Goal: Check status: Check status

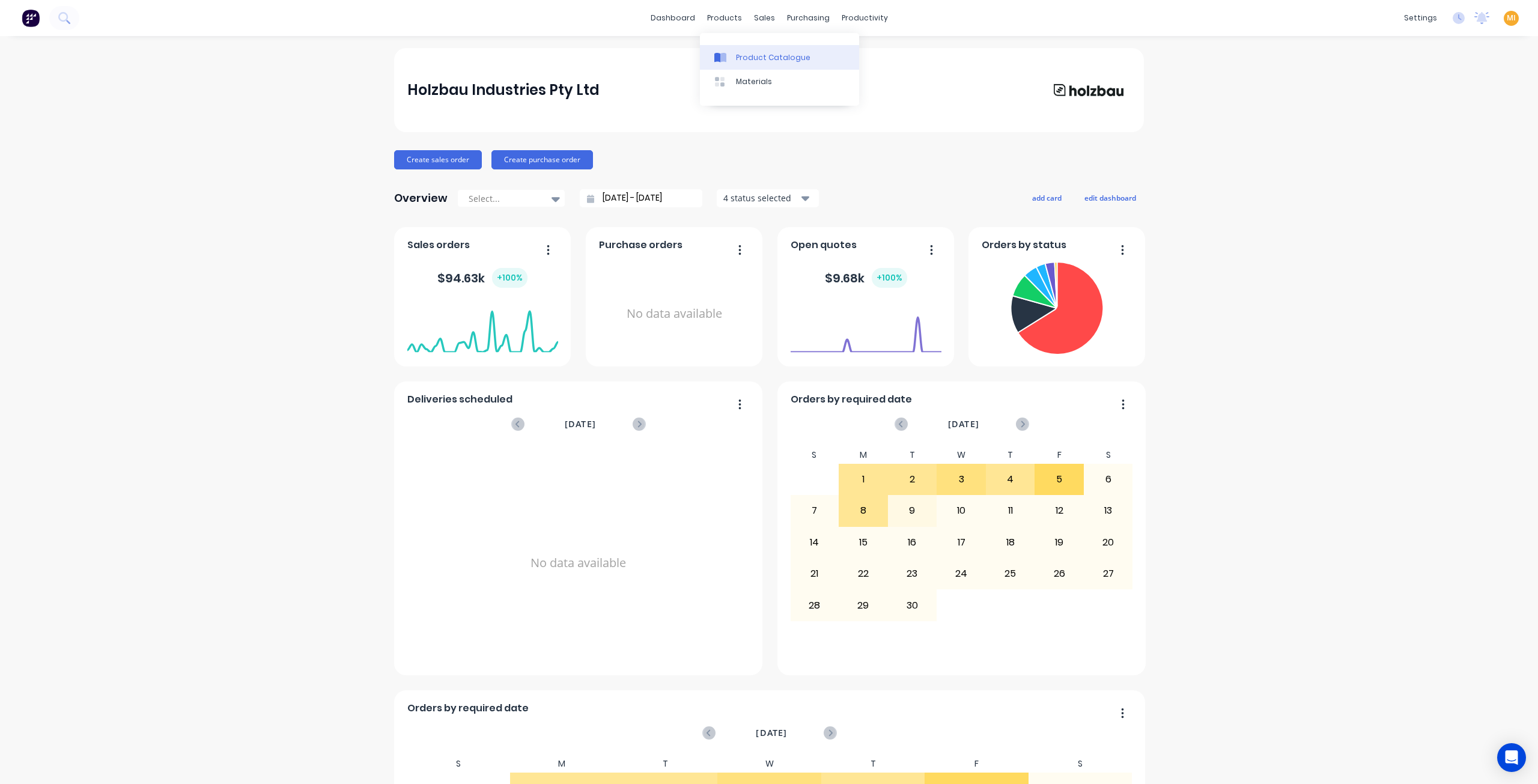
click at [758, 62] on div "Product Catalogue" at bounding box center [773, 58] width 75 height 11
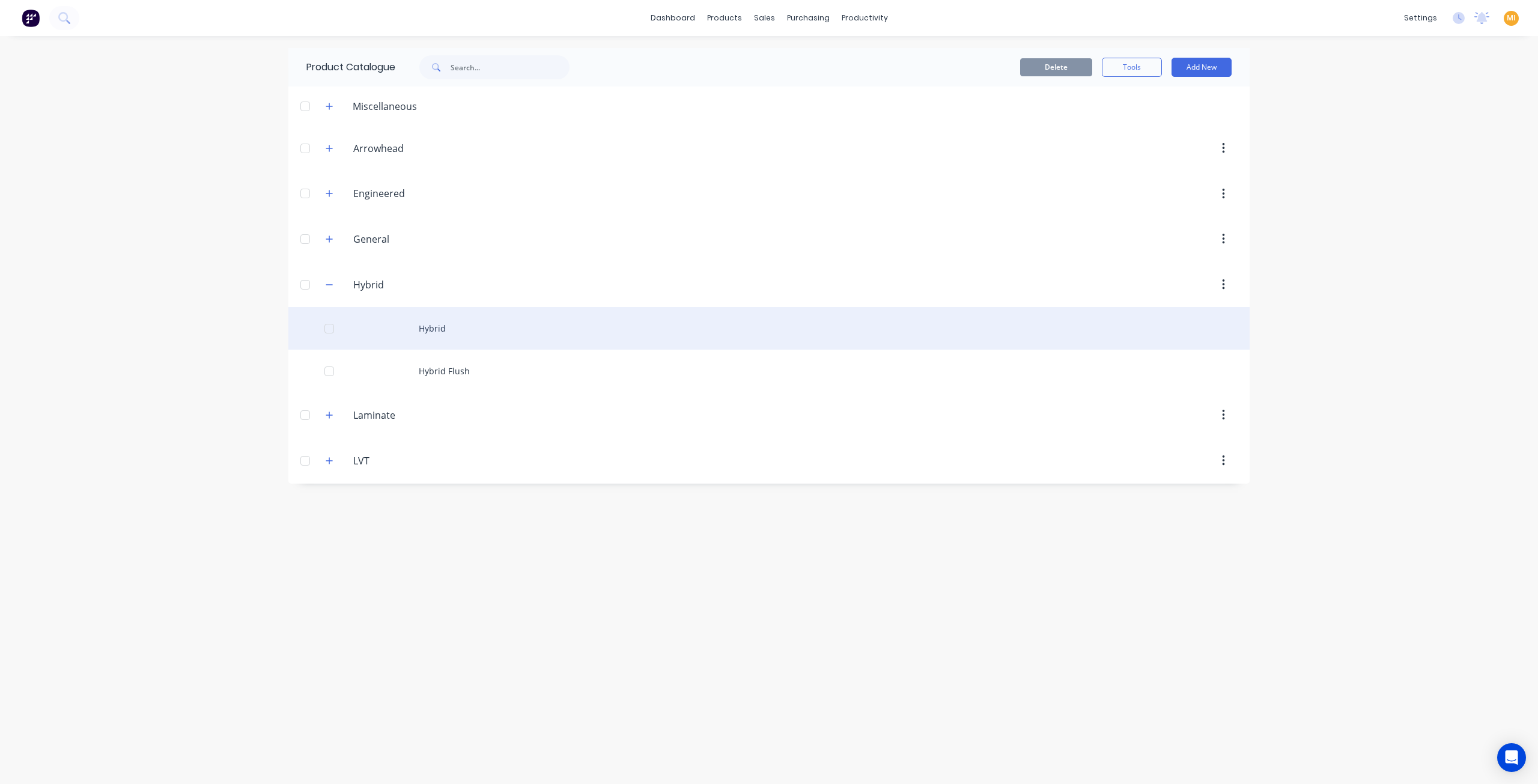
click at [415, 325] on div "Hybrid" at bounding box center [769, 328] width 961 height 43
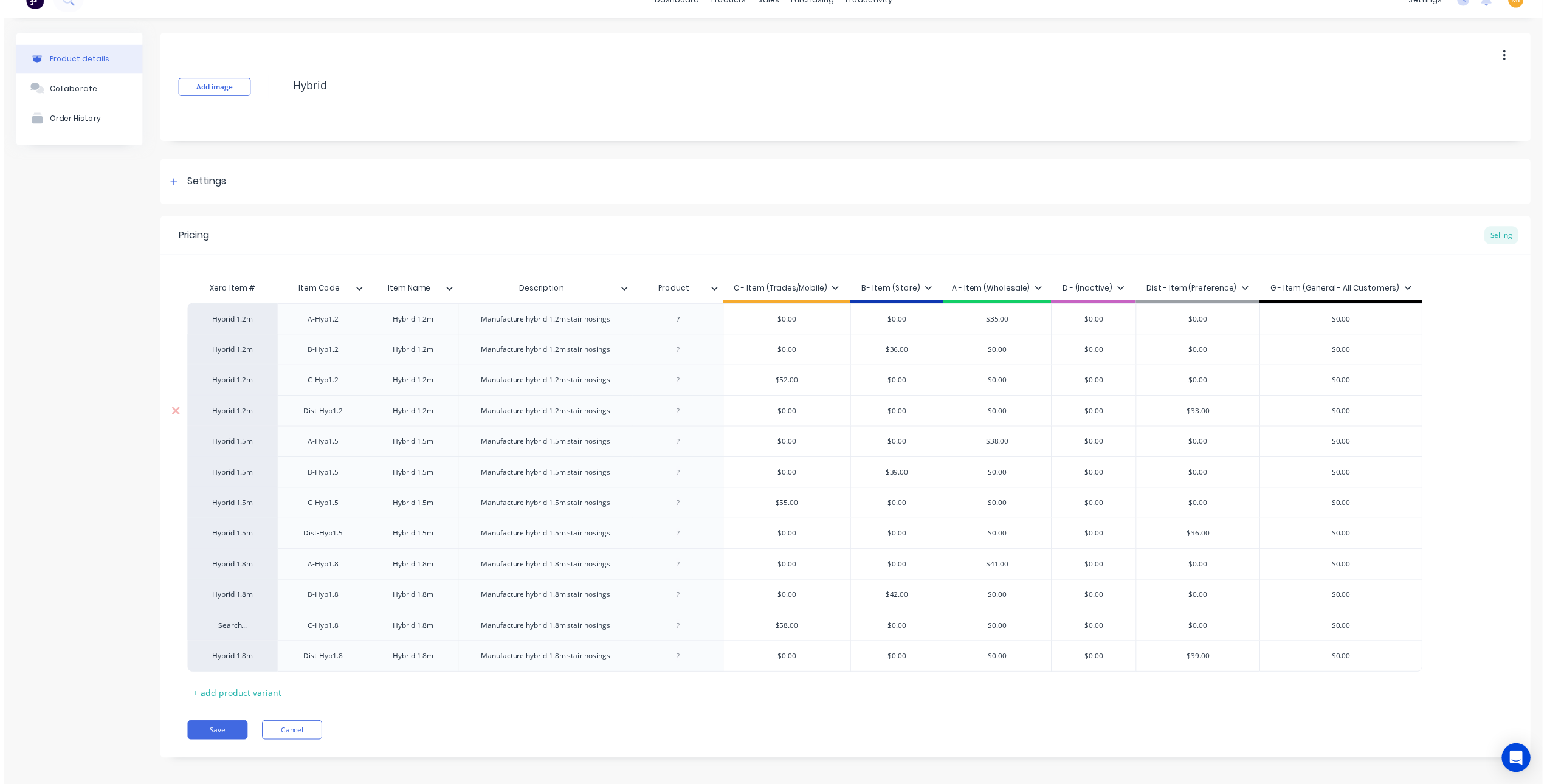
scroll to position [28, 0]
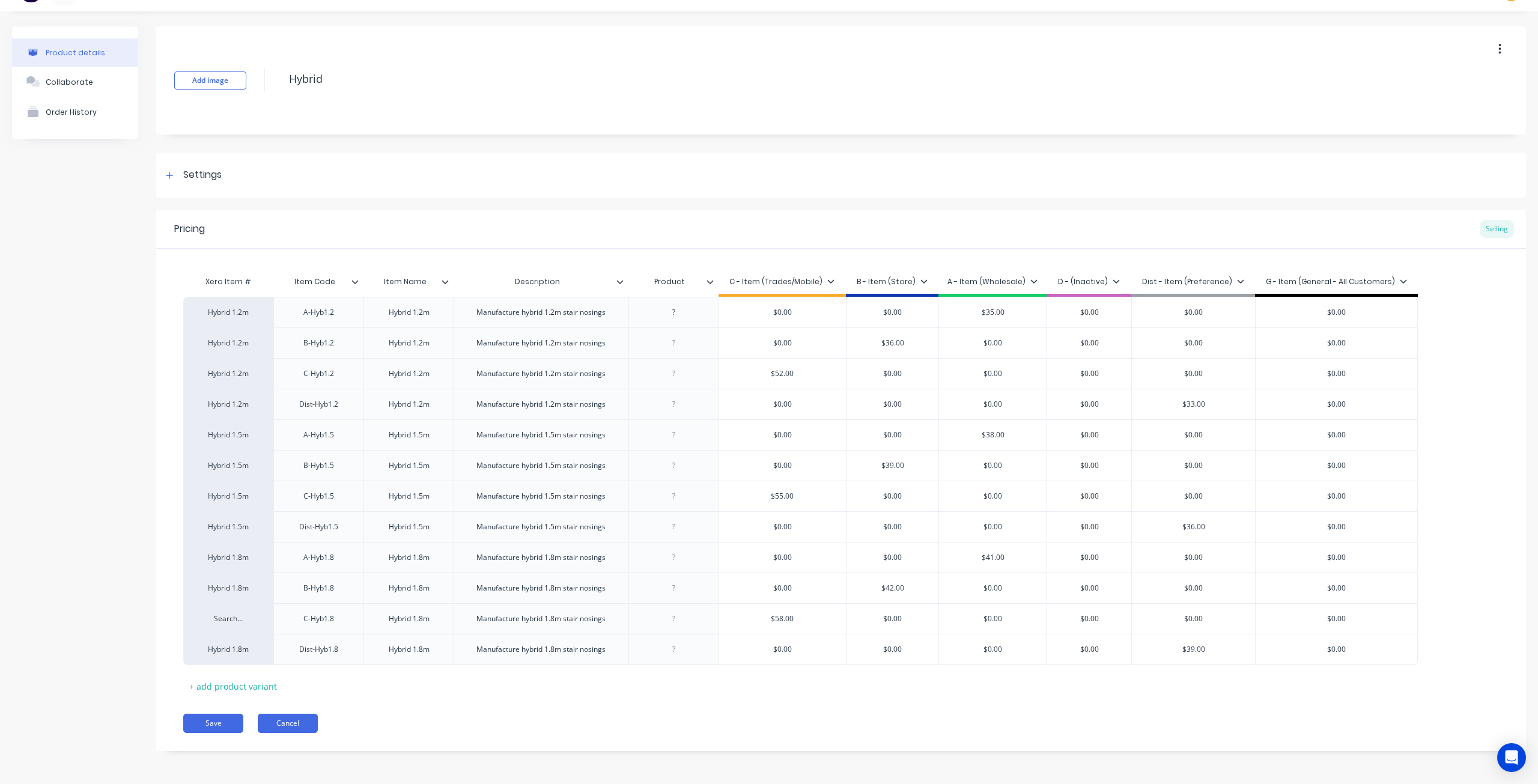
click at [297, 728] on button "Cancel" at bounding box center [288, 723] width 60 height 19
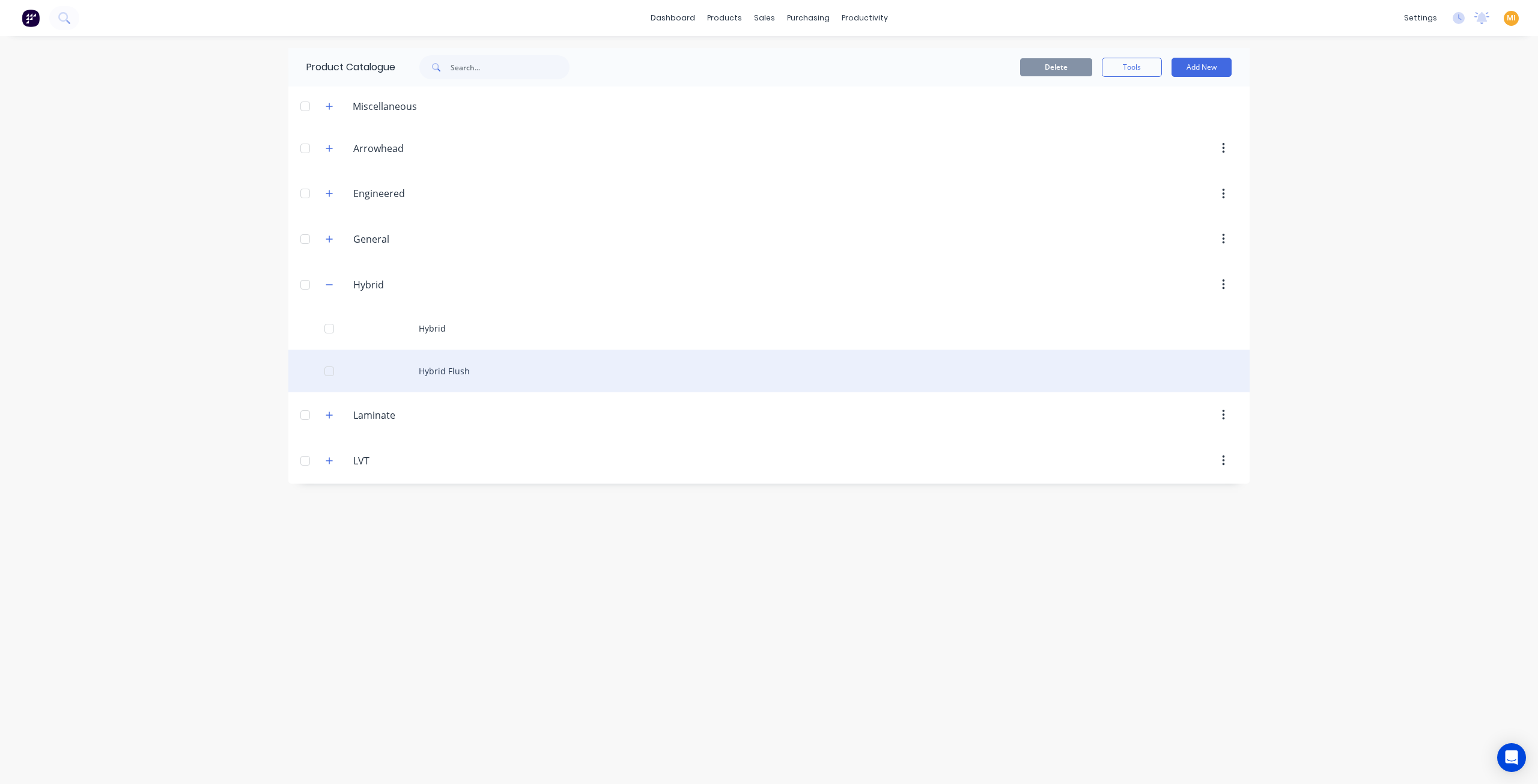
click at [446, 366] on div "Hybrid Flush" at bounding box center [769, 371] width 961 height 43
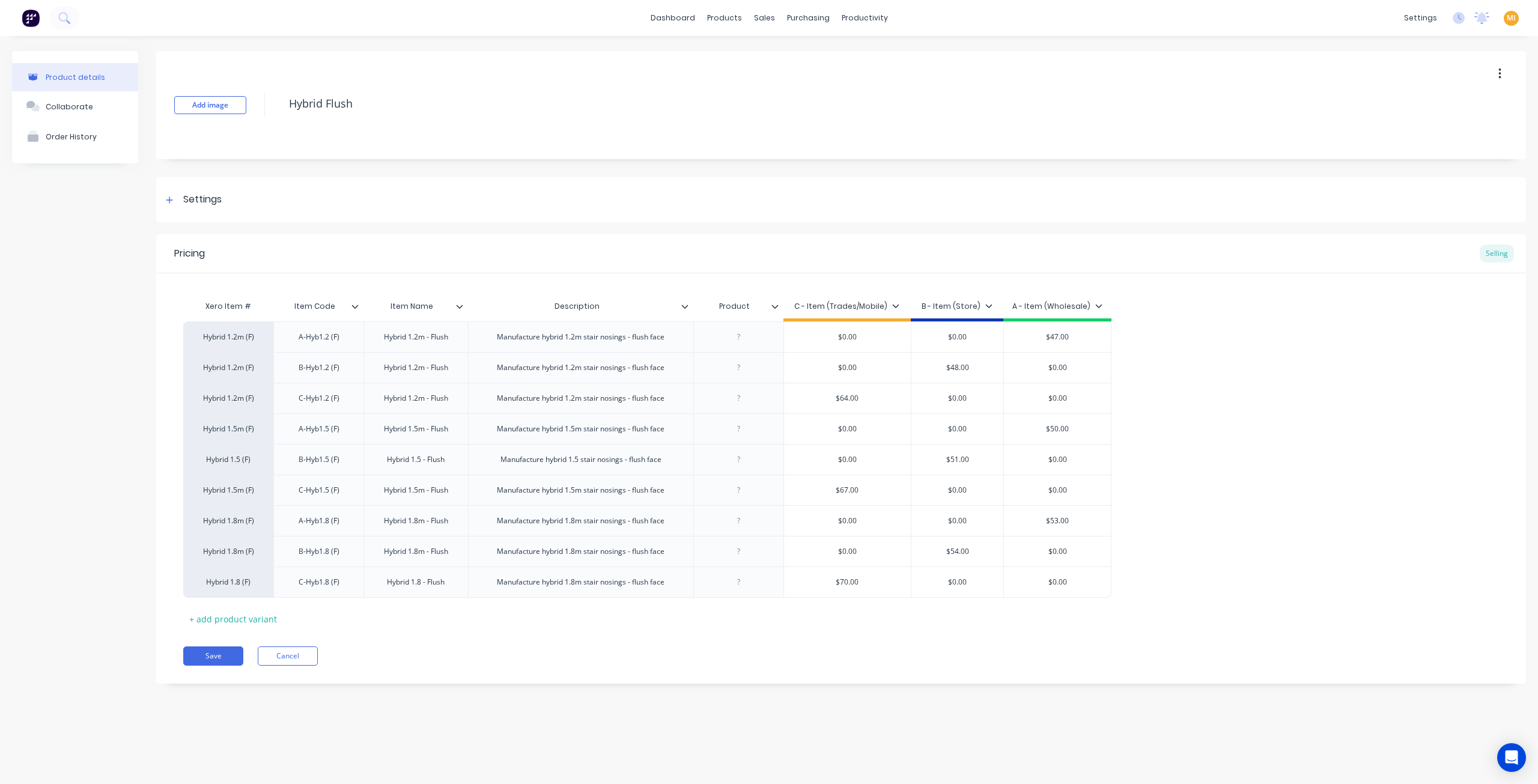
type textarea "x"
click at [288, 648] on button "Cancel" at bounding box center [288, 655] width 60 height 19
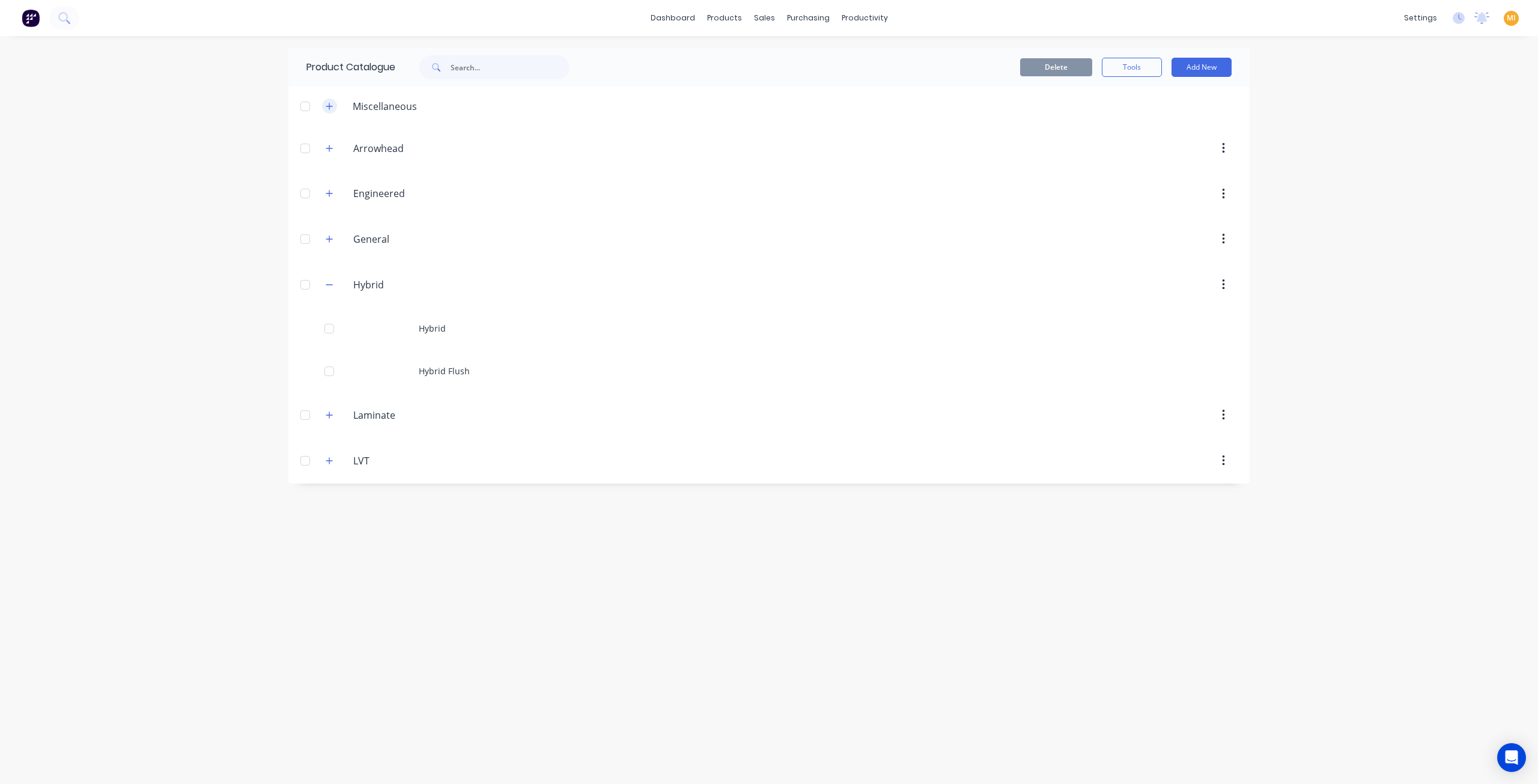
click at [325, 104] on button "button" at bounding box center [329, 106] width 15 height 15
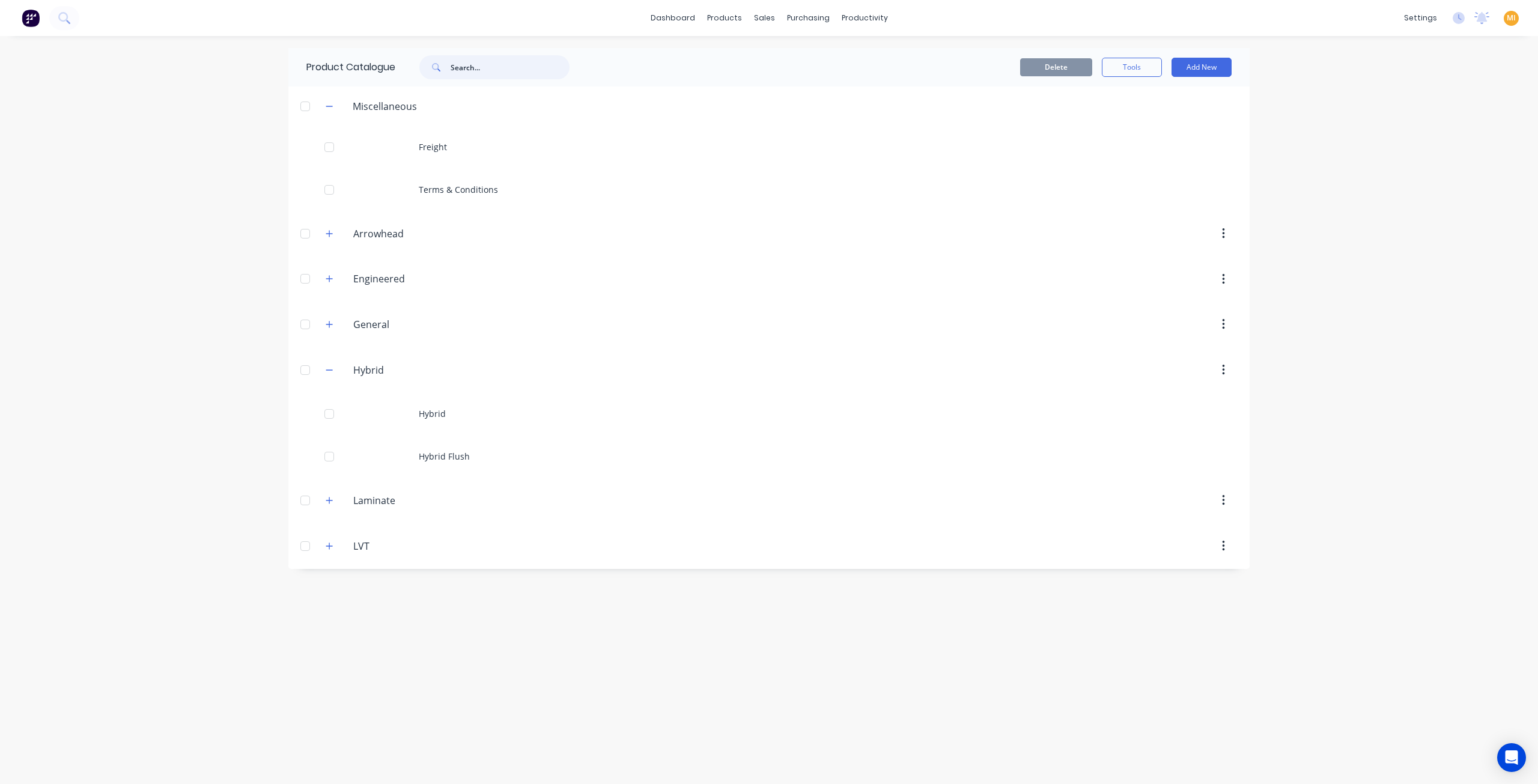
click at [489, 77] on input "text" at bounding box center [510, 67] width 119 height 24
type input "rigi"
click at [71, 25] on button at bounding box center [64, 18] width 30 height 24
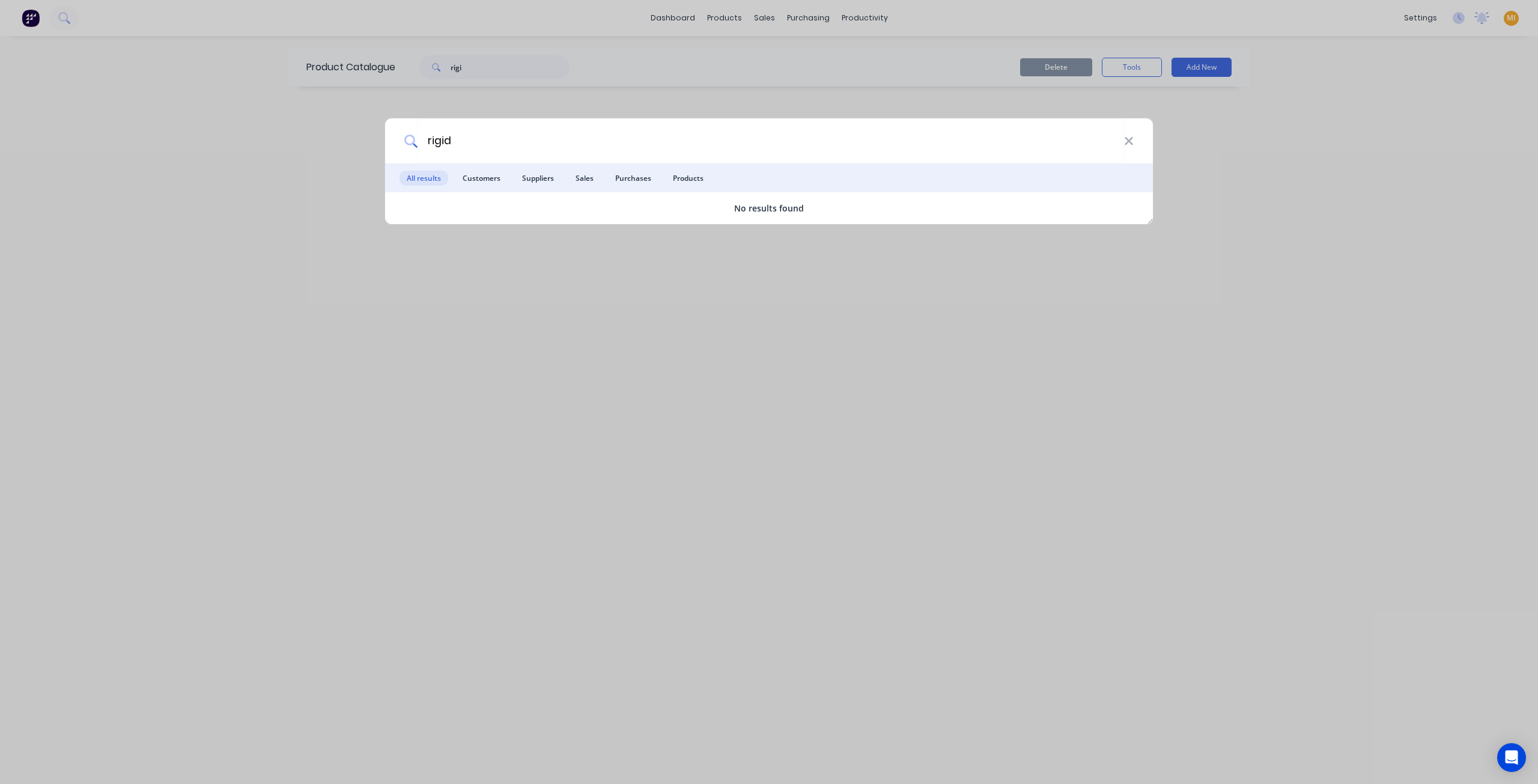
type input "rigid"
click at [549, 414] on div "rigid All results Customers Suppliers Sales Purchases Products No results found" at bounding box center [769, 392] width 1538 height 784
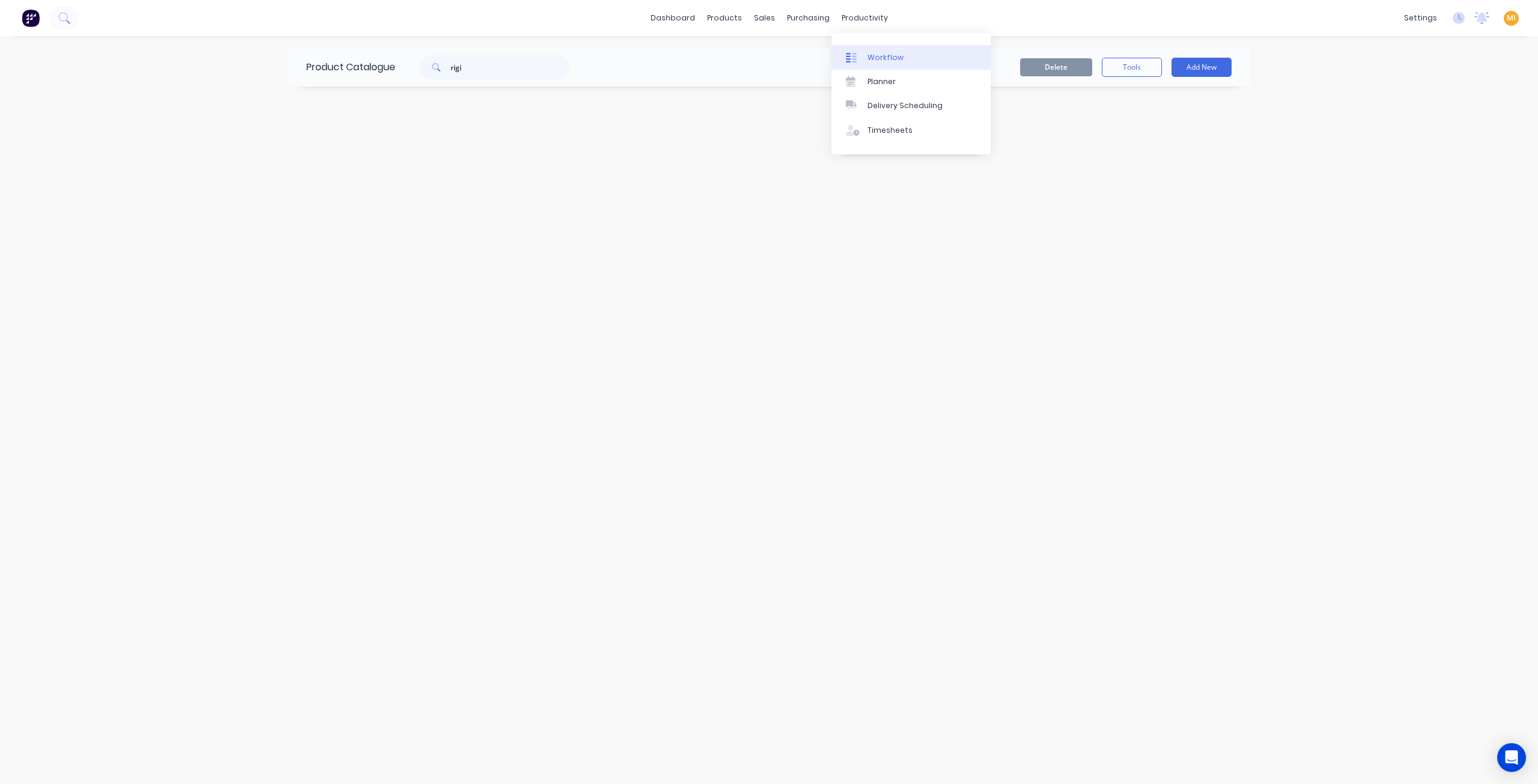
click at [870, 59] on div "Workflow" at bounding box center [885, 58] width 36 height 11
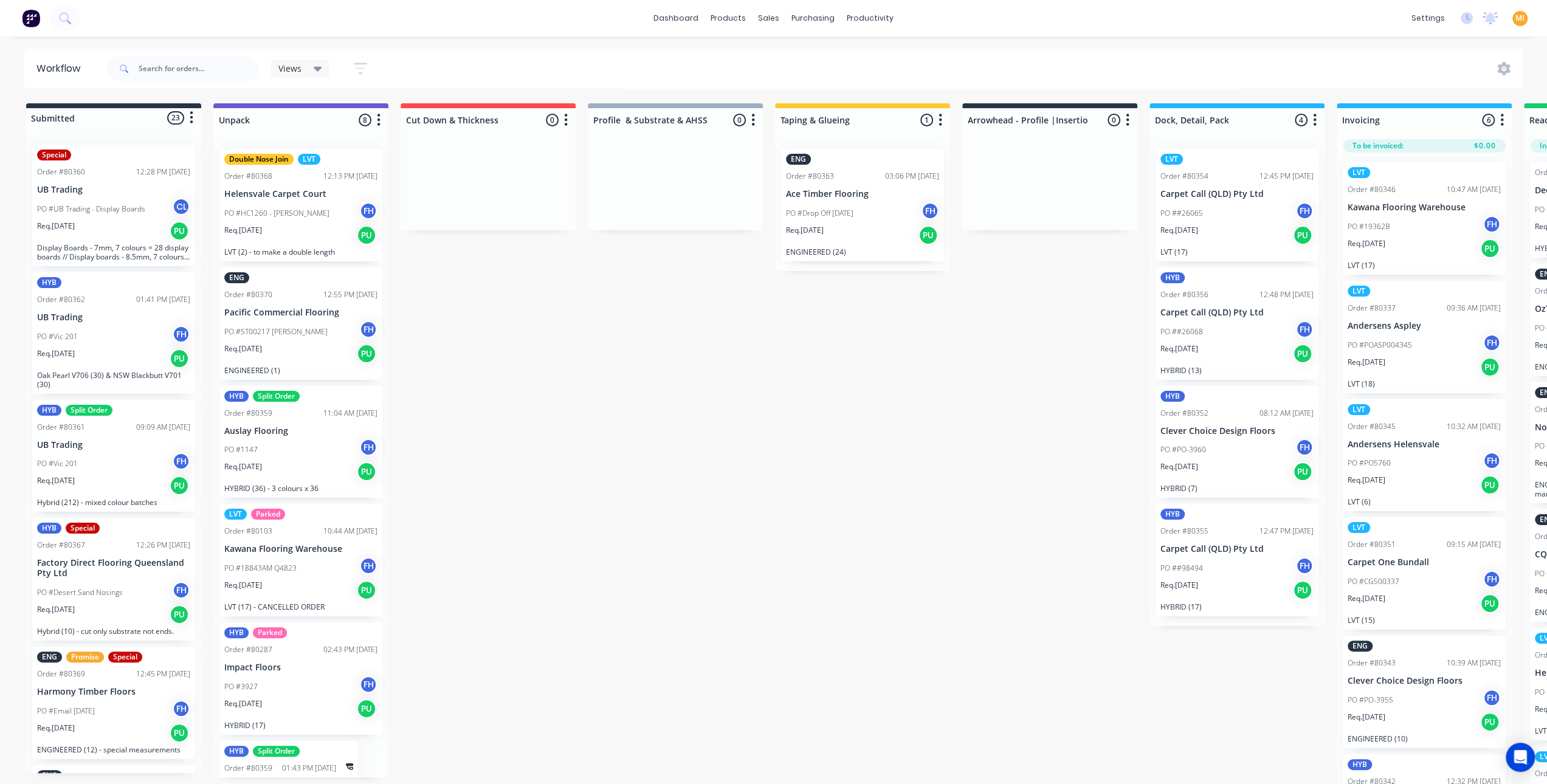
scroll to position [16, 0]
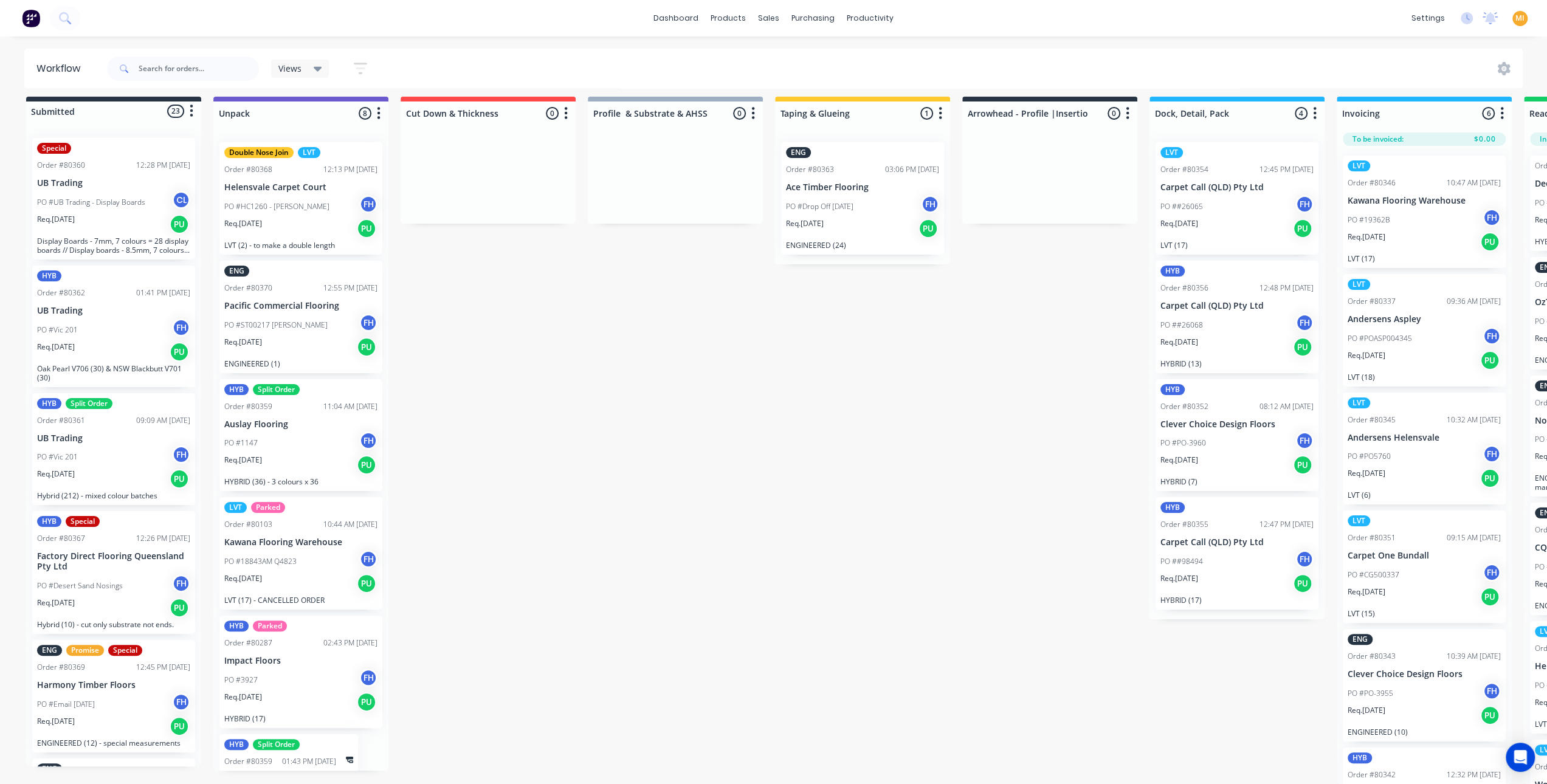
click at [312, 775] on p "Auslay Flooring" at bounding box center [289, 779] width 129 height 10
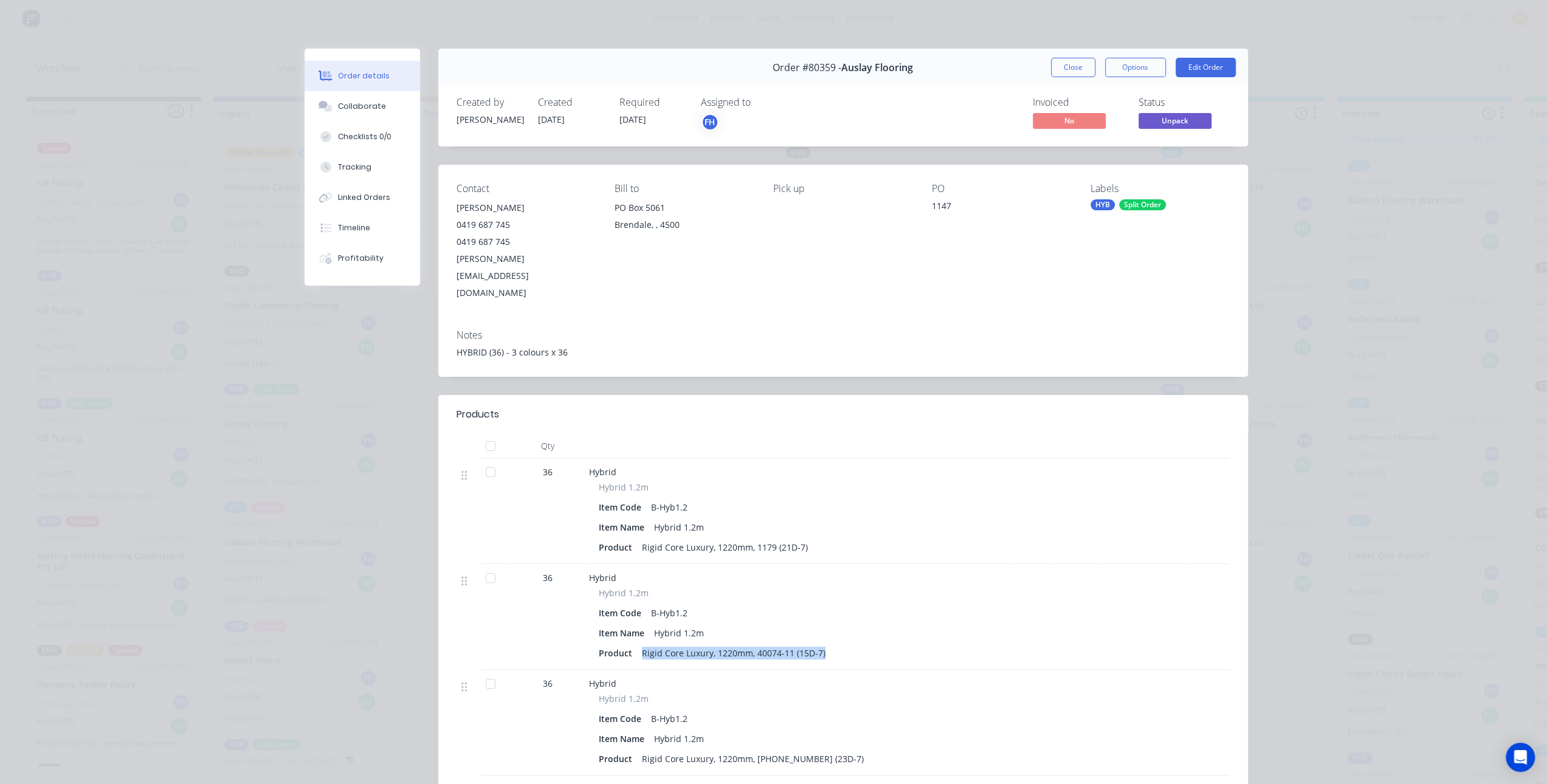
drag, startPoint x: 791, startPoint y: 617, endPoint x: 617, endPoint y: 506, distance: 206.4
click at [625, 631] on div "Hybrid Hybrid 1.2m Item Code B-Hyb1.2 Item Name Hybrid 1.2m Product Rigid Core …" at bounding box center [796, 617] width 426 height 106
copy div "Rigid Core Luxury, 1220mm, 40074-11 (15D-7)"
click at [1073, 70] on button "Close" at bounding box center [1073, 67] width 44 height 20
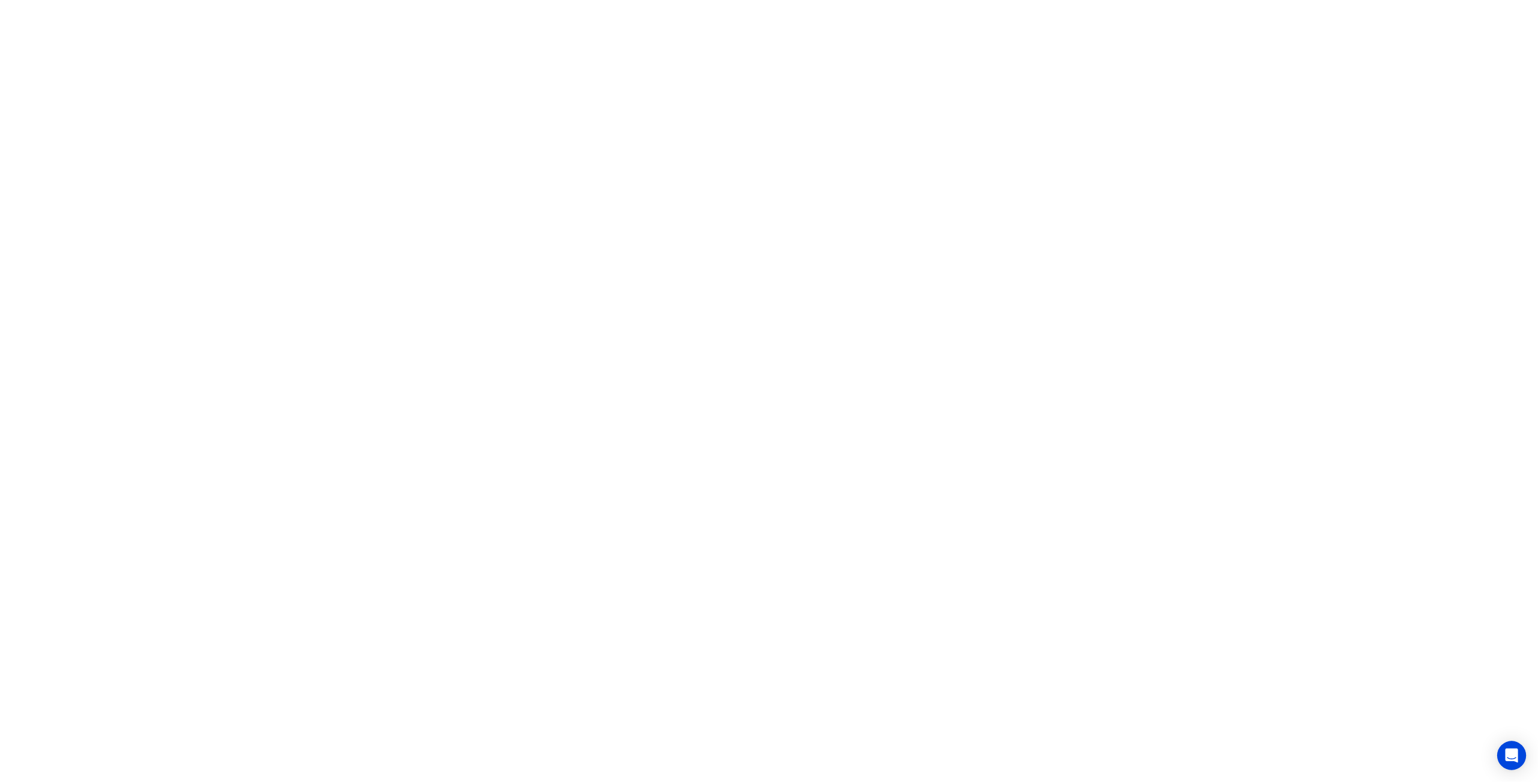
scroll to position [0, 0]
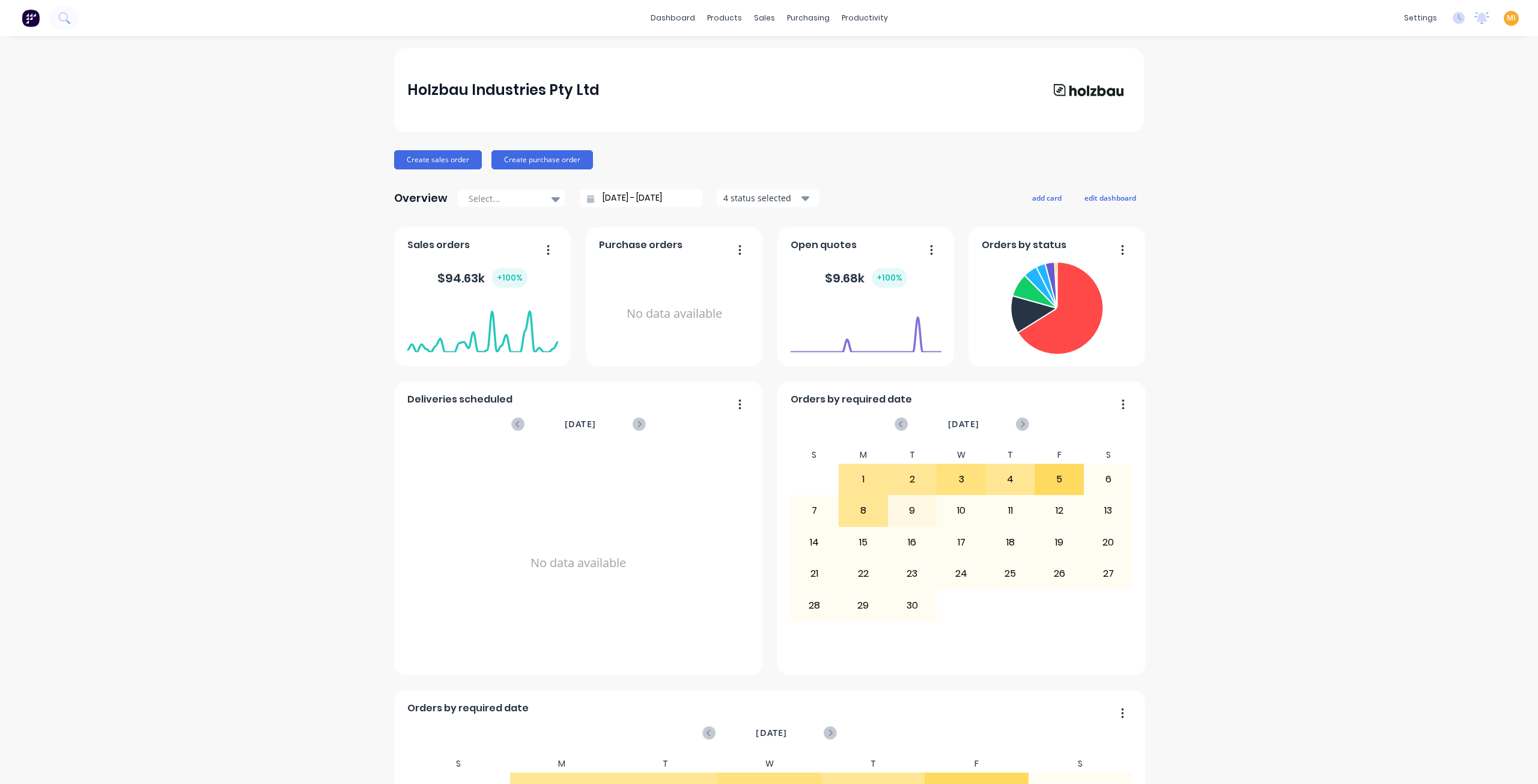
click at [1504, 21] on div "MI Holzbau Industries Pty Ltd Maricar Infante Administrator Profile Sign out" at bounding box center [1511, 18] width 15 height 15
click at [1507, 18] on span "MI" at bounding box center [1511, 18] width 9 height 11
click at [1448, 141] on button "Sign out" at bounding box center [1436, 151] width 159 height 24
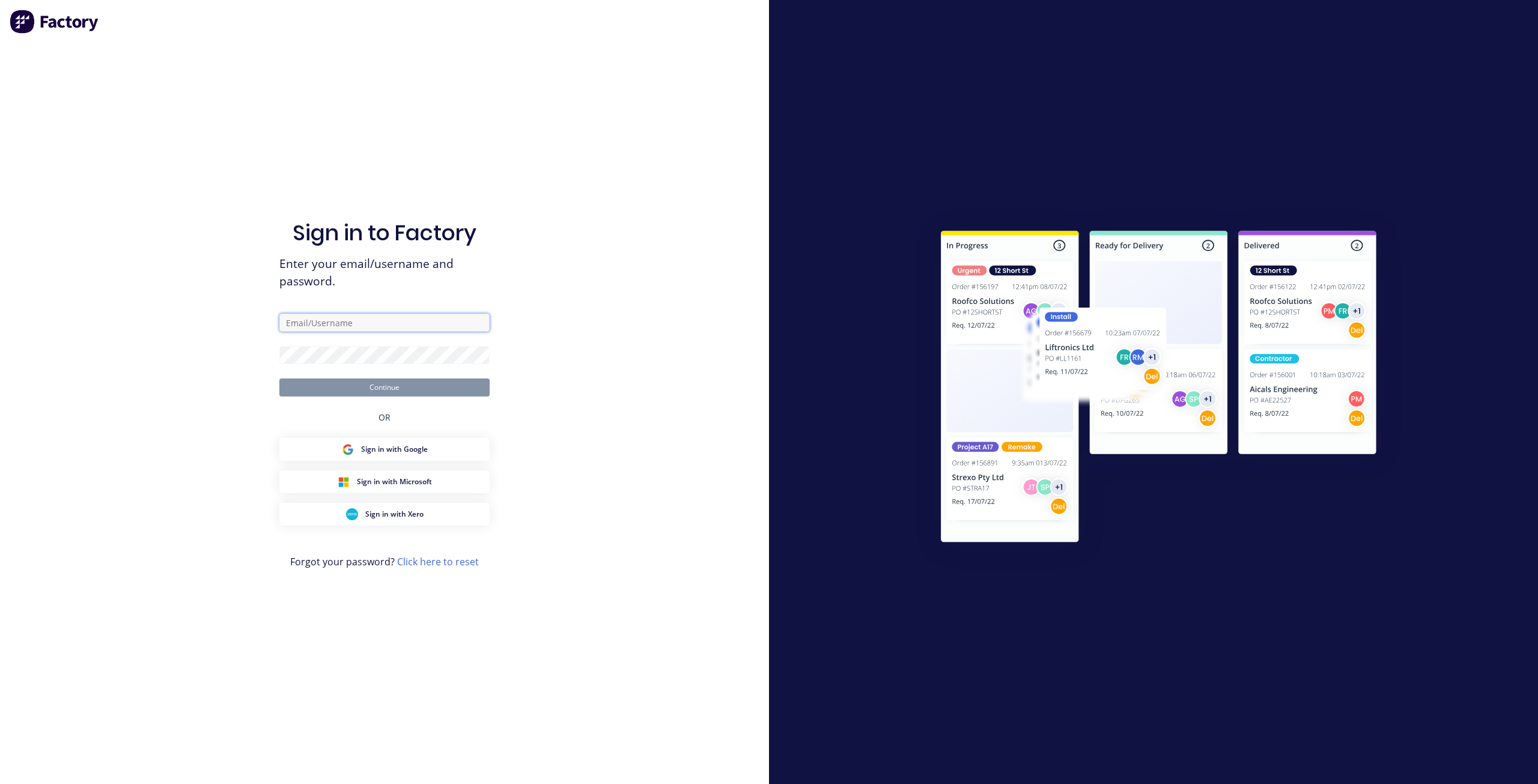
click at [376, 330] on input "text" at bounding box center [384, 322] width 210 height 18
paste input "team+maricardemo@Scrs.net.au"
type input "team+maricardemo@Scrs.net.au"
click at [226, 362] on div "Sign in to Factory Enter your email/username and password. team+maricardemo@Scr…" at bounding box center [385, 392] width 769 height 784
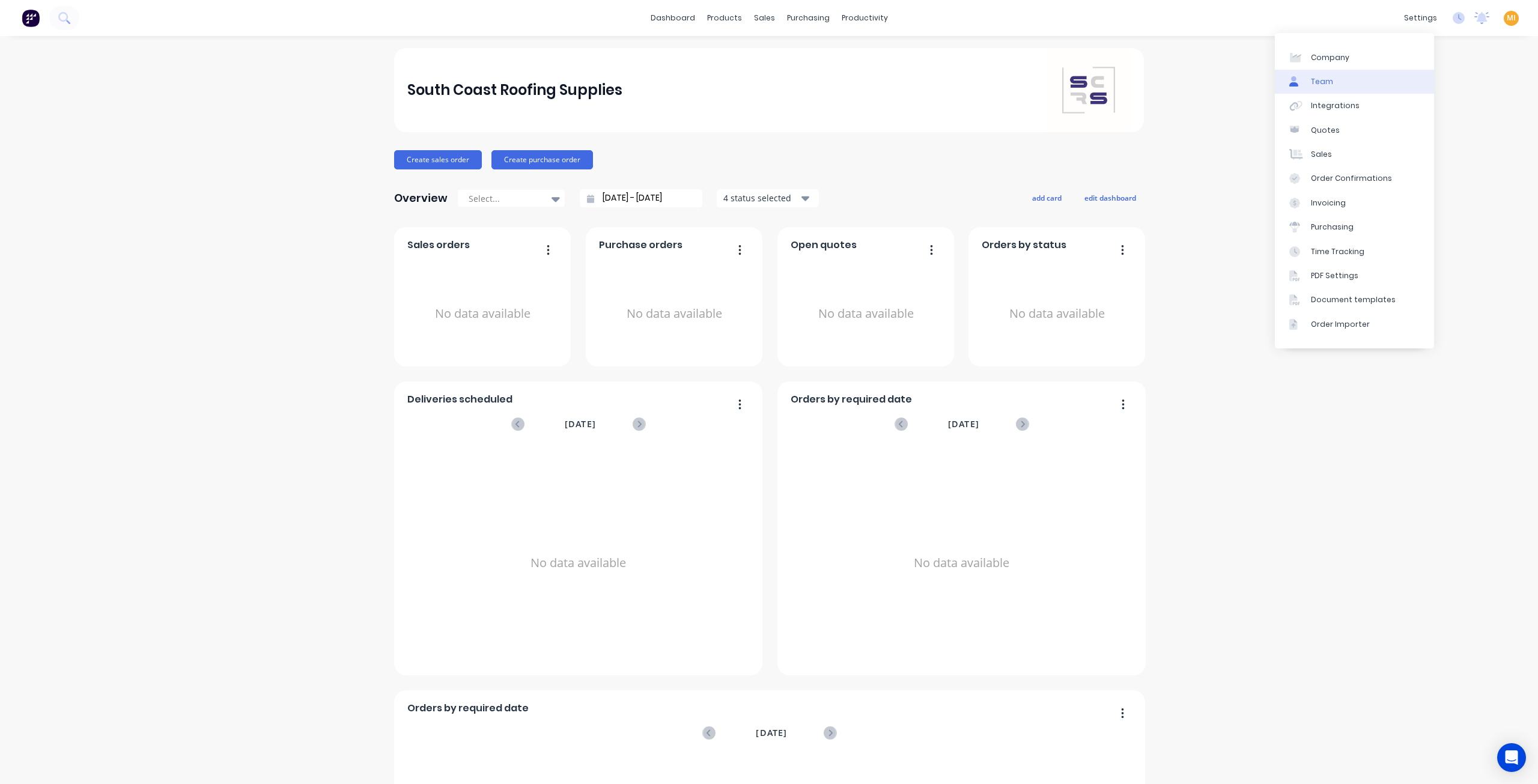
click at [1350, 90] on link "Team" at bounding box center [1355, 81] width 159 height 24
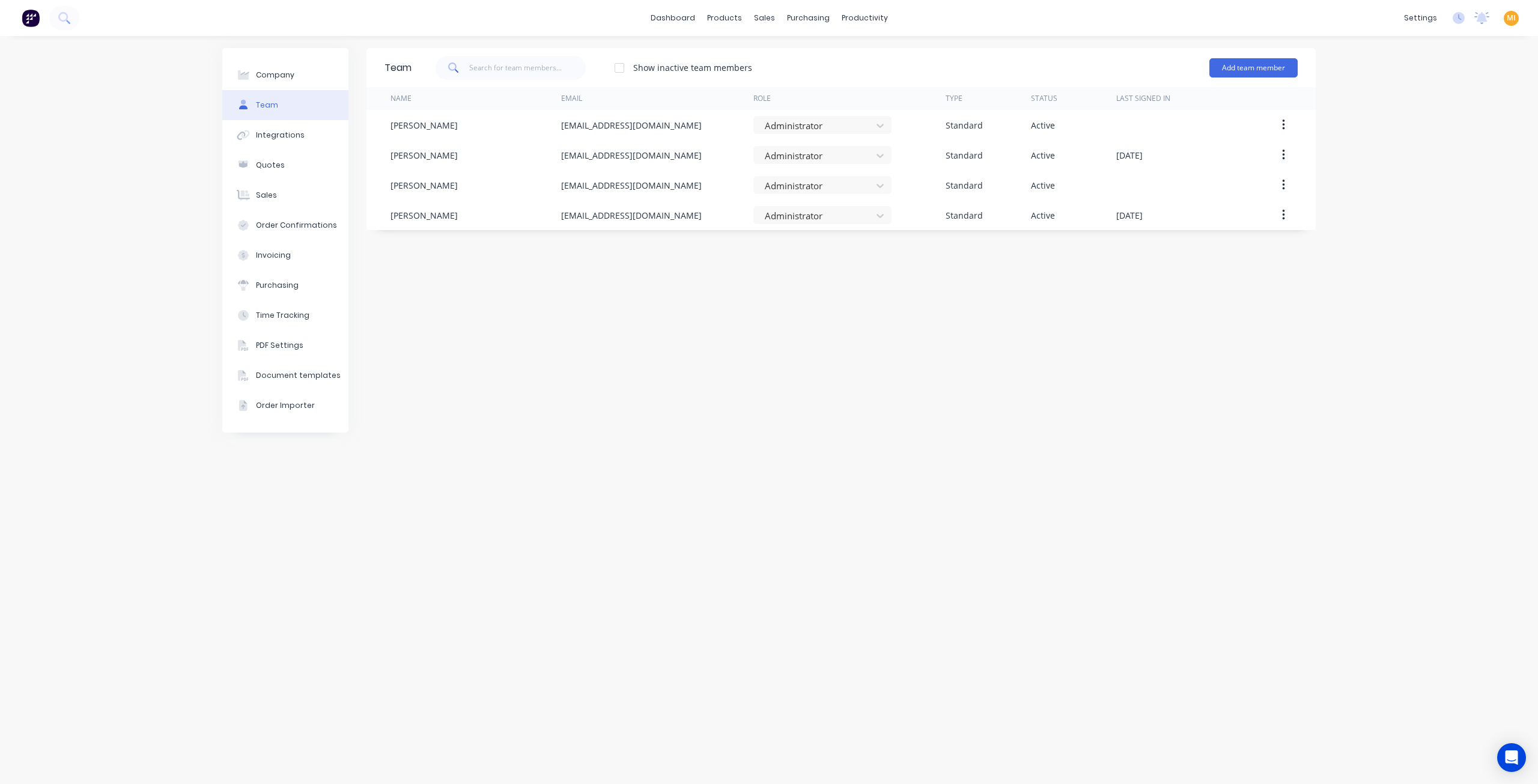
click at [1517, 14] on div "MI South Coast Roofing Supplies Maricar Infante Administrator Profile Sign out" at bounding box center [1511, 18] width 15 height 15
click at [1510, 18] on span "MI" at bounding box center [1511, 18] width 9 height 11
click at [1431, 153] on button "Sign out" at bounding box center [1436, 151] width 159 height 24
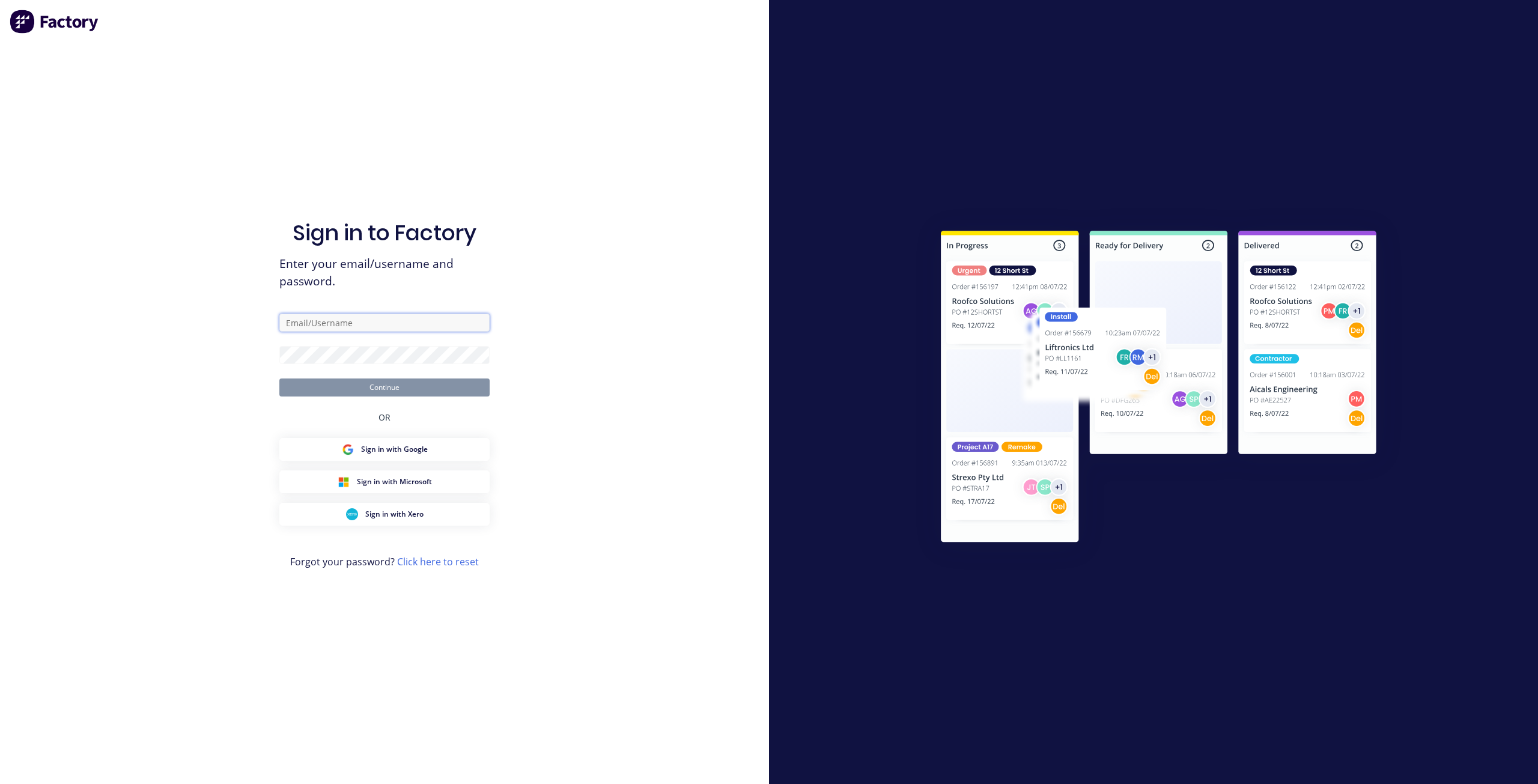
click at [399, 332] on input "text" at bounding box center [384, 322] width 210 height 18
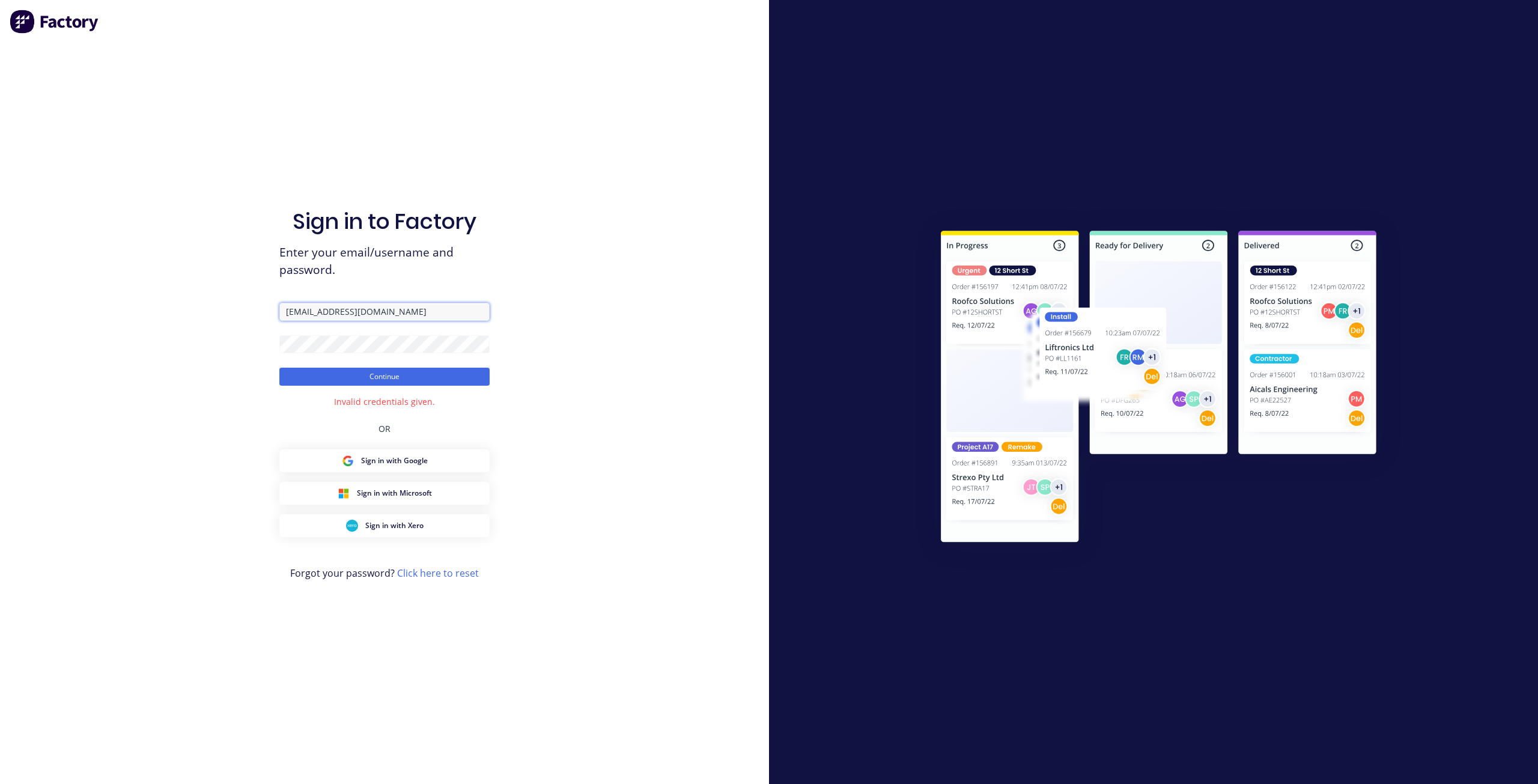
drag, startPoint x: 256, startPoint y: 312, endPoint x: 191, endPoint y: 318, distance: 65.3
click at [191, 318] on div "Sign in to Factory Enter your email/username and password. team+maricardemo@fac…" at bounding box center [385, 392] width 769 height 784
paste input "team+maricardemo@Scrs.net.au"
click at [185, 318] on div "Sign in to Factory Enter your email/username and password. team+maricardemo@Scr…" at bounding box center [385, 392] width 769 height 784
drag, startPoint x: 298, startPoint y: 312, endPoint x: 165, endPoint y: 318, distance: 133.1
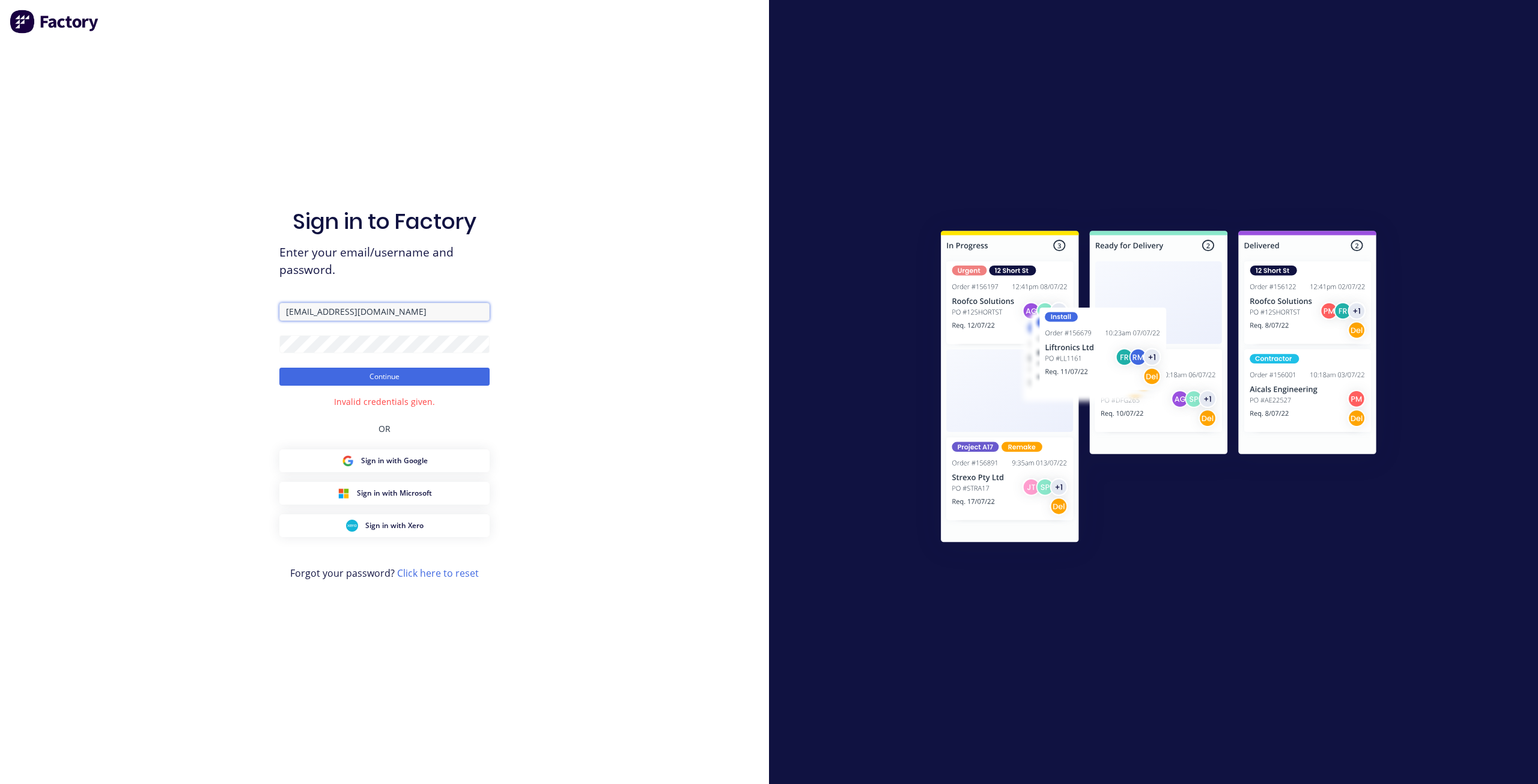
click at [167, 315] on div "Sign in to Factory Enter your email/username and password. team+maricardemo@Scr…" at bounding box center [385, 392] width 769 height 784
type input "team+maricardemo@Scrs.net.au"
click at [184, 356] on div "Sign in to Factory Enter your email/username and password. team+maricardemo@Scr…" at bounding box center [385, 392] width 769 height 784
click at [295, 374] on button "Continue" at bounding box center [384, 376] width 210 height 18
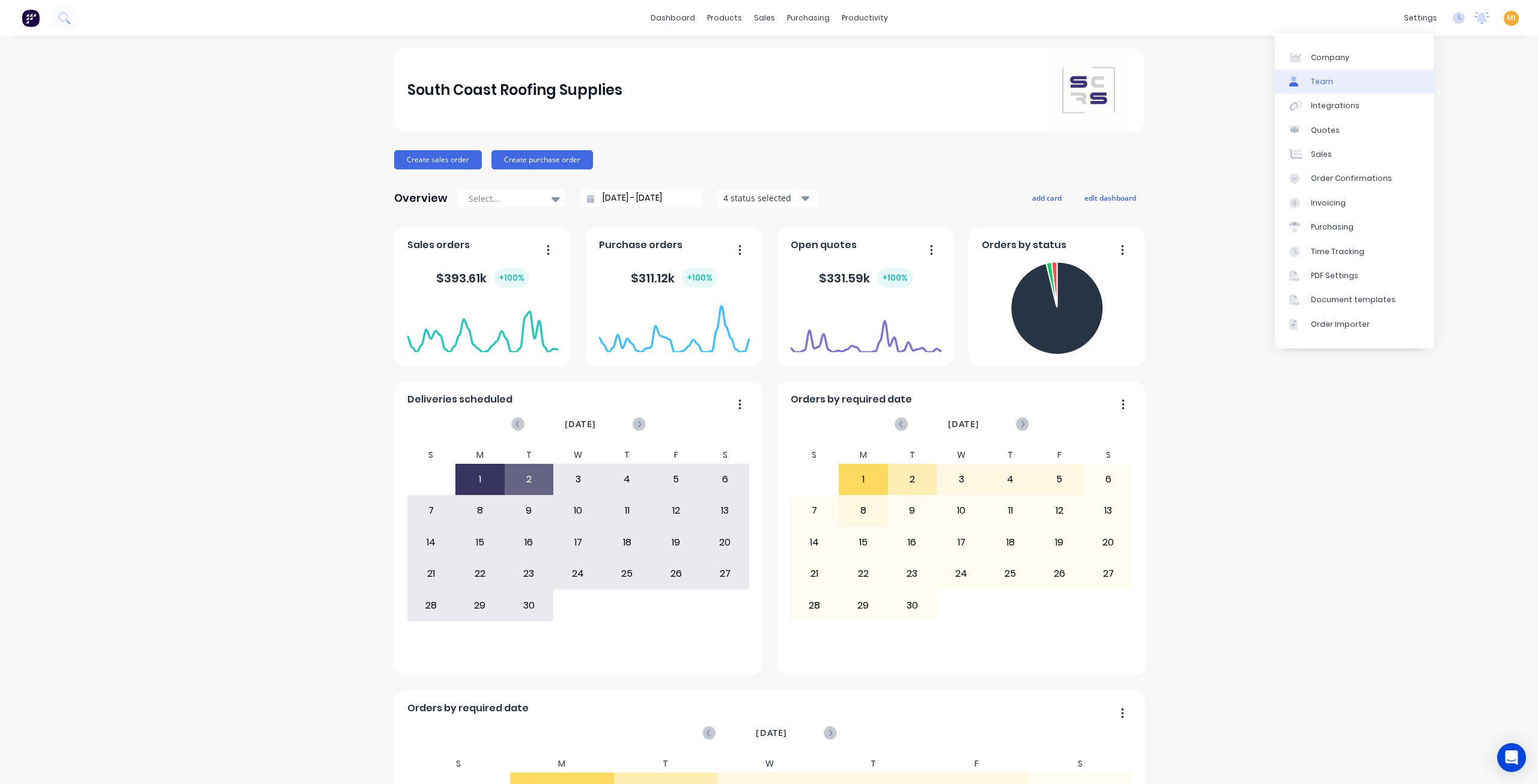
click at [1340, 83] on link "Team" at bounding box center [1355, 81] width 159 height 24
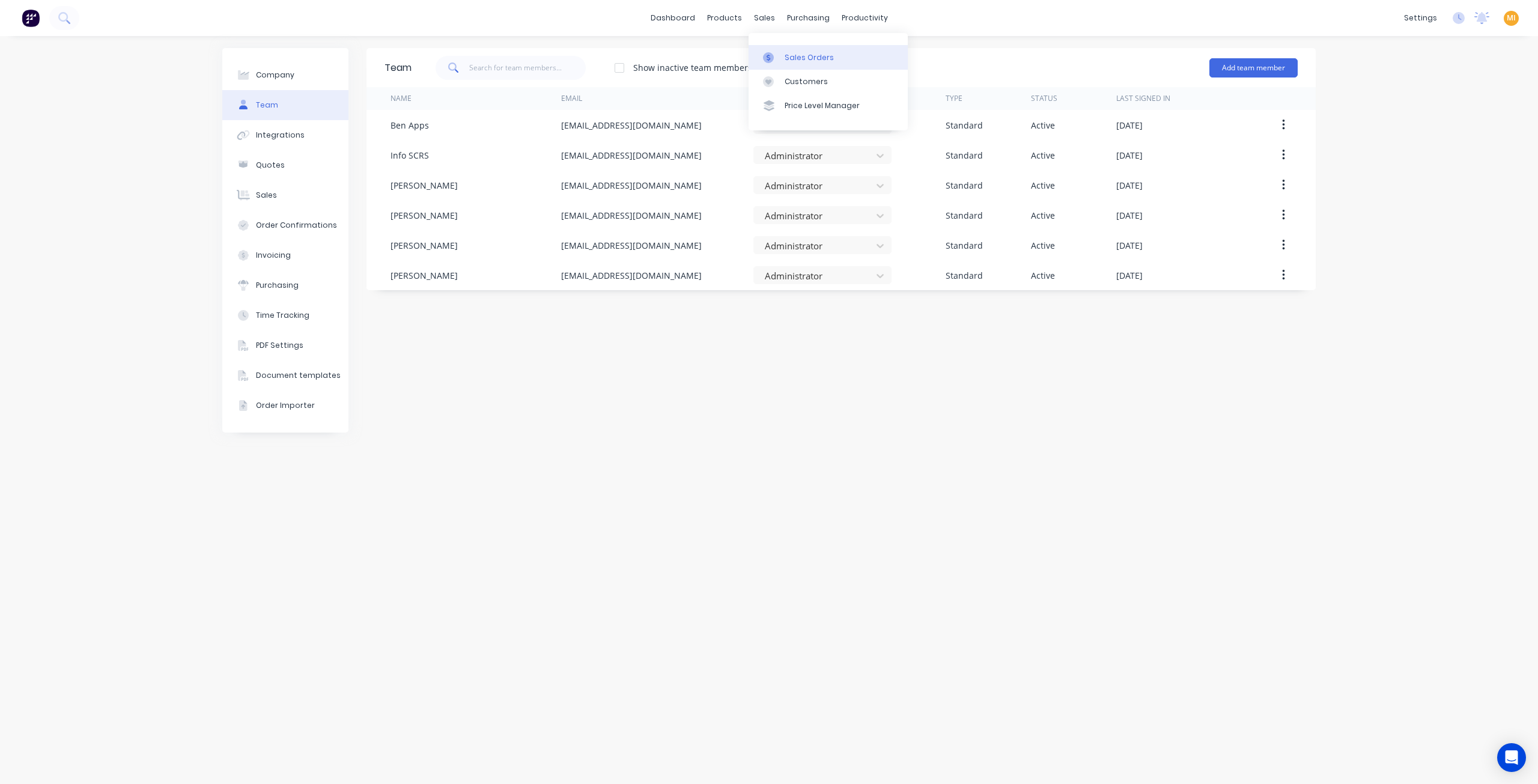
click at [774, 57] on div at bounding box center [771, 58] width 18 height 11
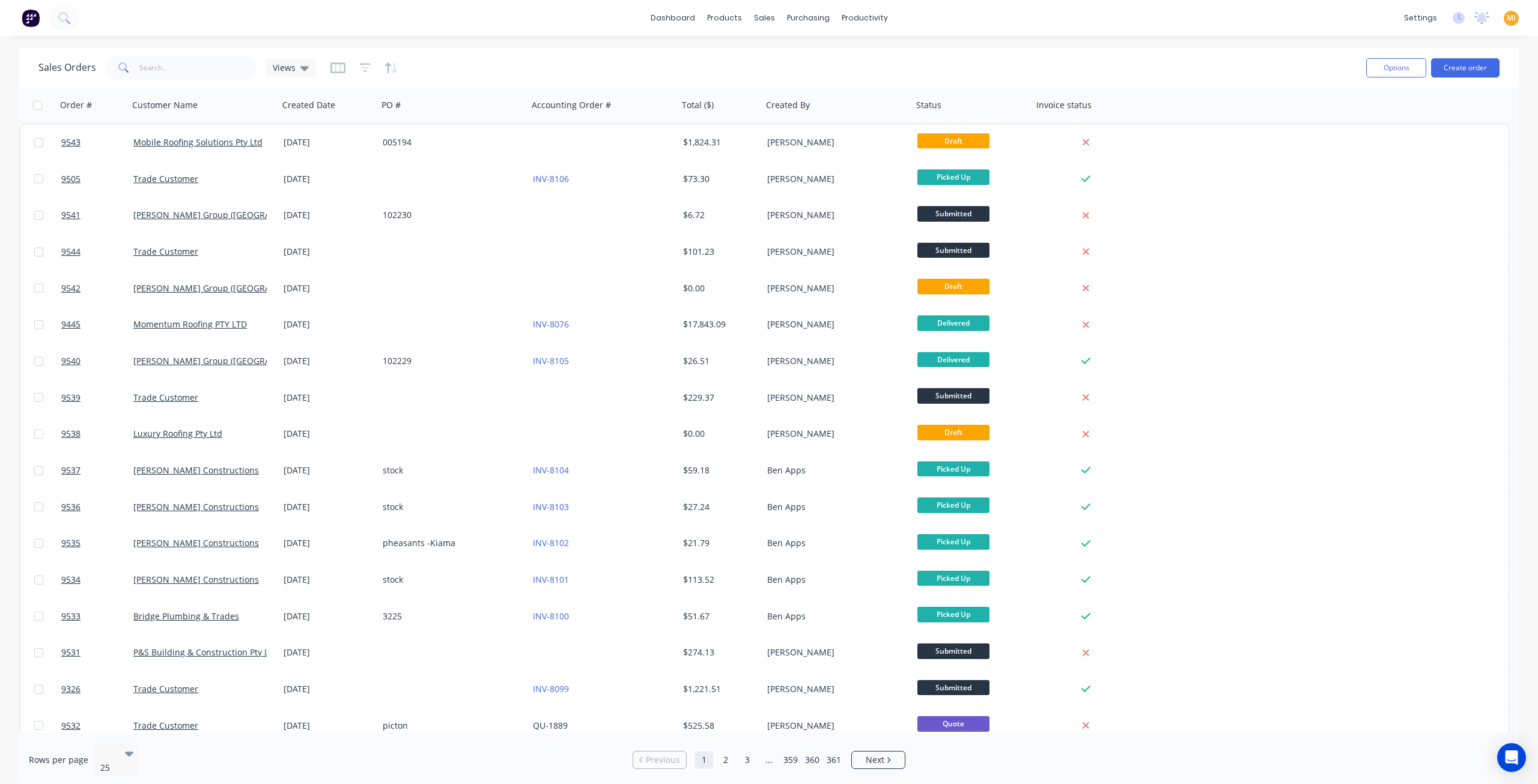
click at [33, 20] on img at bounding box center [30, 18] width 18 height 18
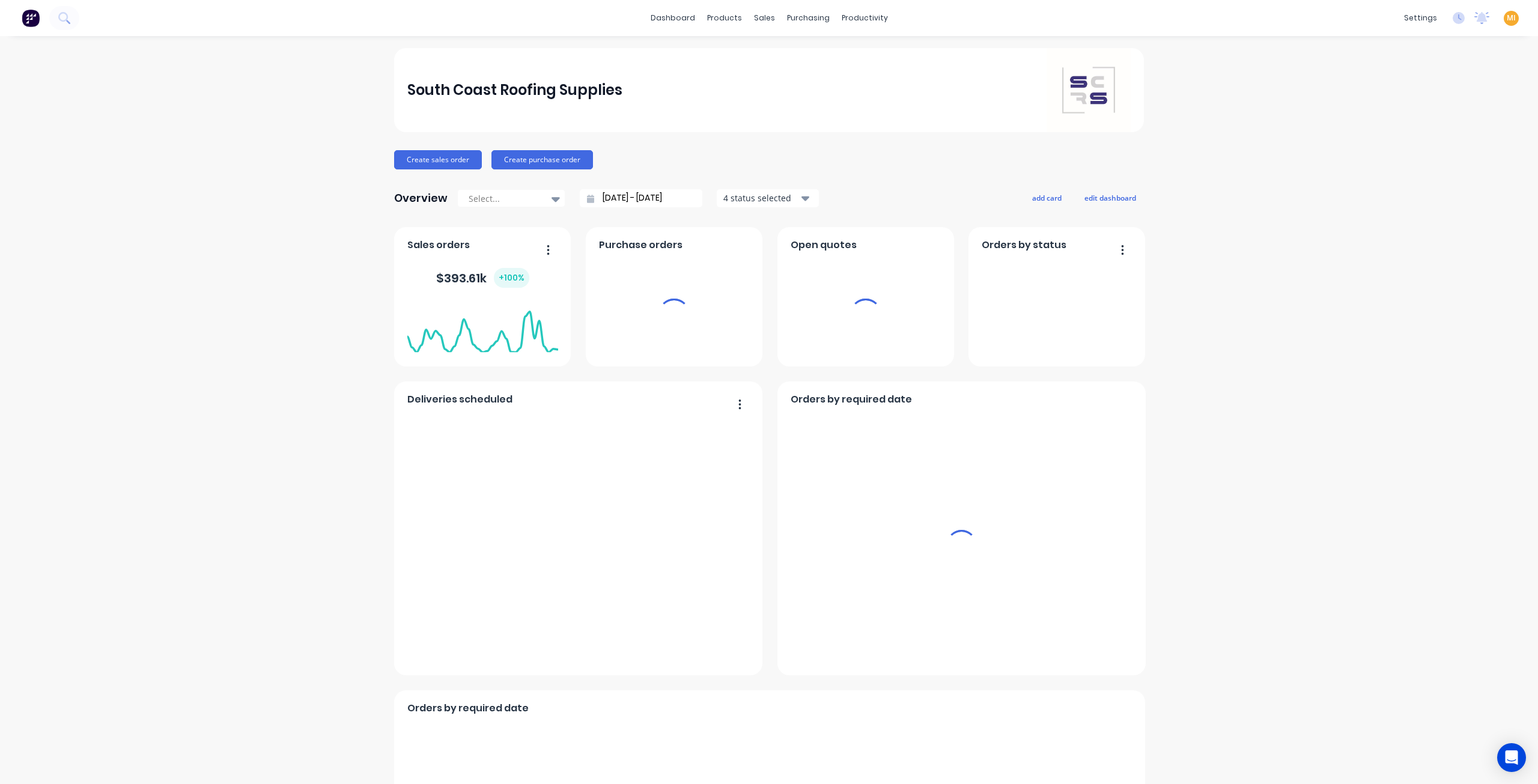
click at [1507, 18] on span "MI" at bounding box center [1511, 18] width 9 height 11
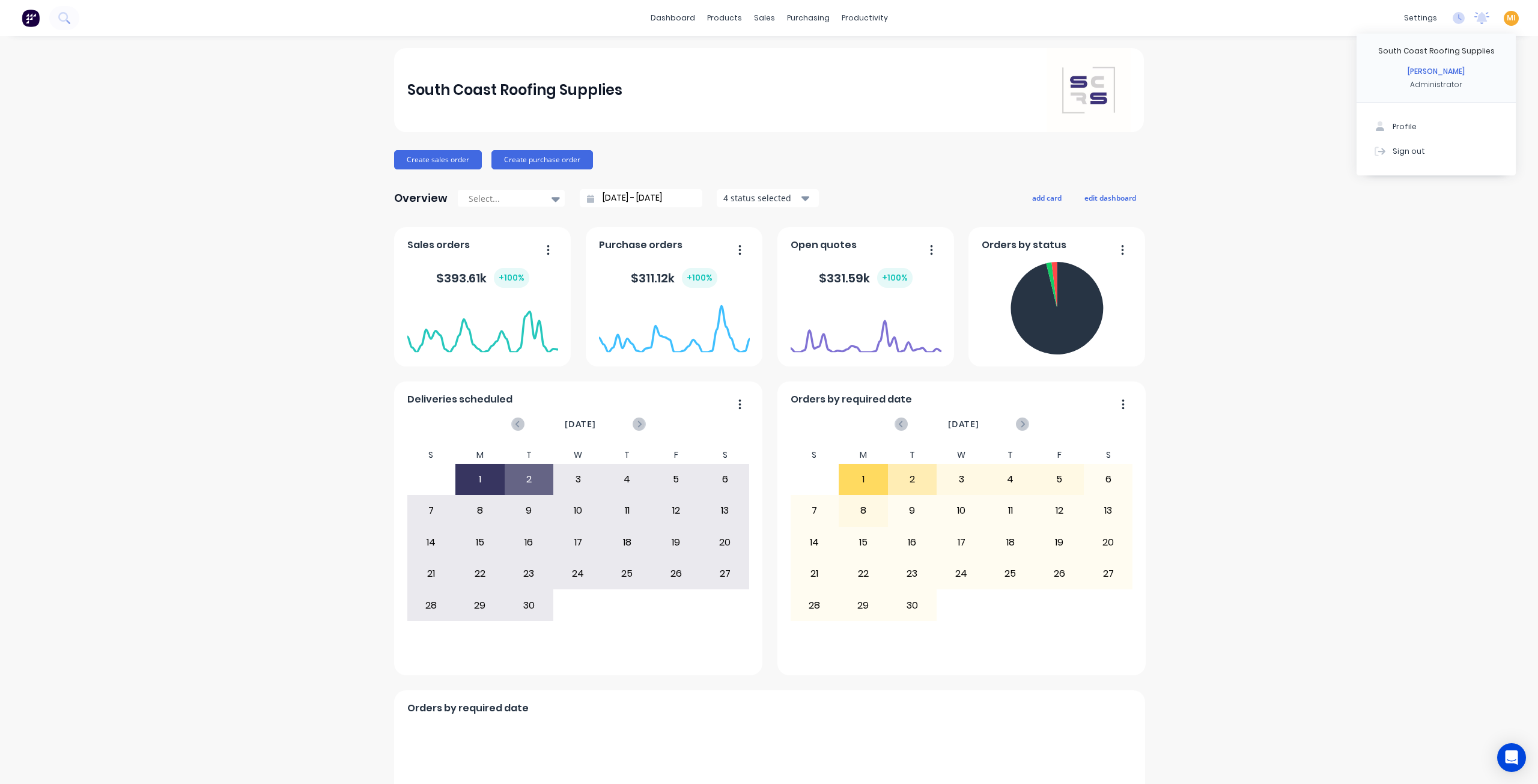
click at [1453, 150] on button "Sign out" at bounding box center [1436, 151] width 159 height 24
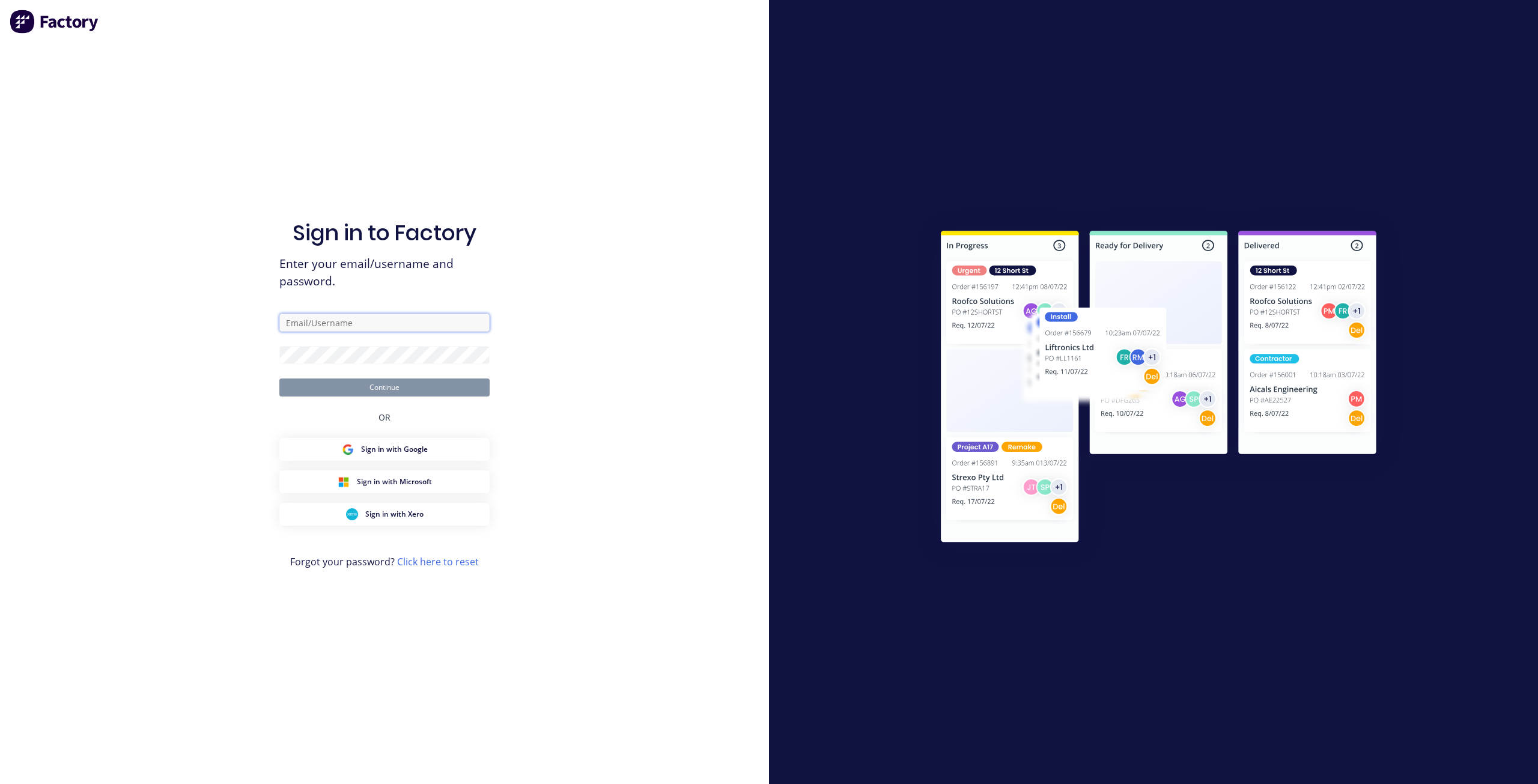
click at [380, 324] on input "text" at bounding box center [384, 322] width 210 height 18
paste input "team+maricardemo@Scrs.net.au"
click at [221, 334] on div "Sign in to Factory Enter your email/username and password. team+maricardemo@Scr…" at bounding box center [385, 392] width 769 height 784
drag, startPoint x: 292, startPoint y: 321, endPoint x: 284, endPoint y: 321, distance: 8.0
click at [284, 321] on input "team+maricardemo@Scrs.net.au" at bounding box center [384, 322] width 210 height 18
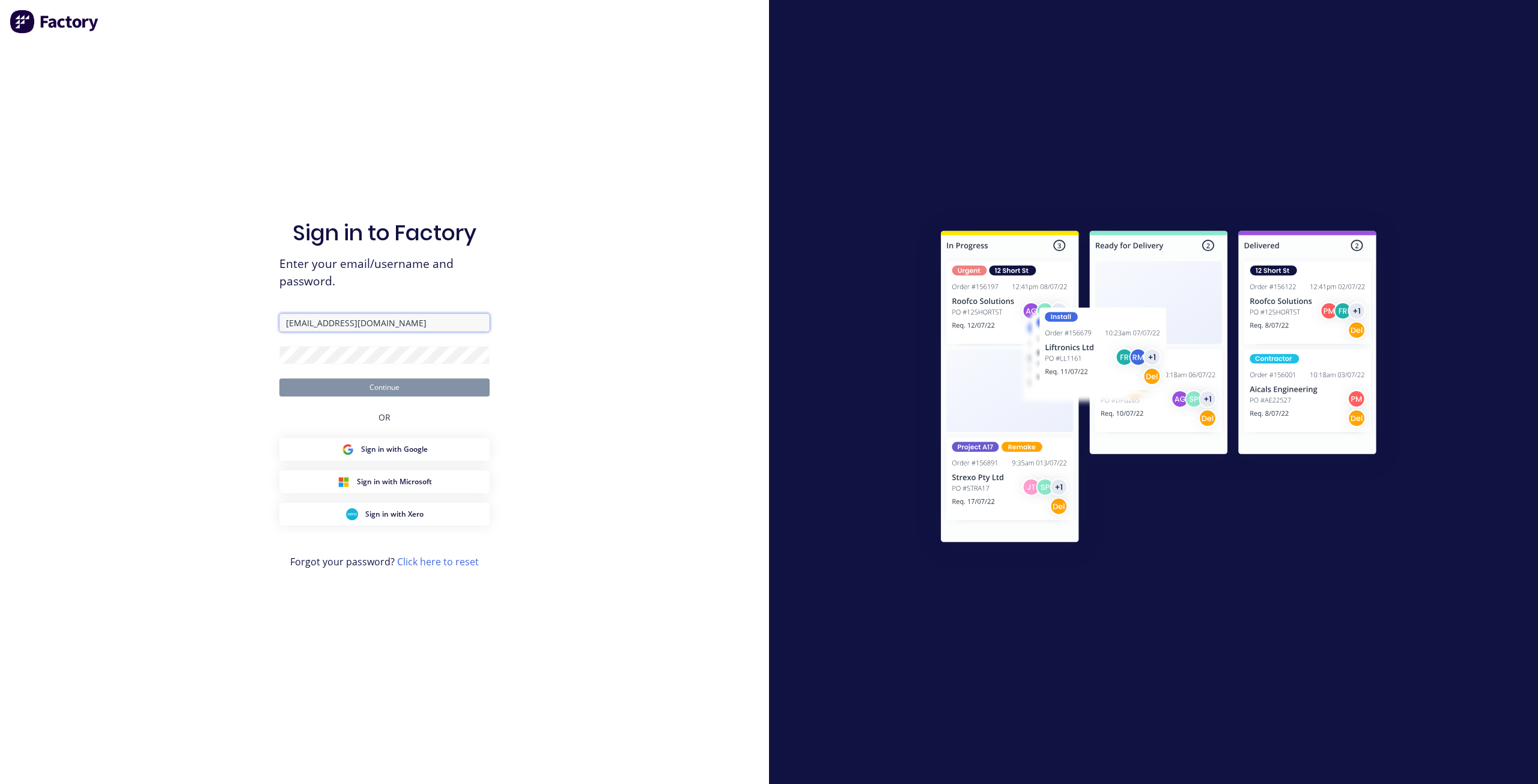
drag, startPoint x: 301, startPoint y: 324, endPoint x: 178, endPoint y: 325, distance: 123.0
click at [178, 325] on div "Sign in to Factory Enter your email/username and password. team+maricardemo@Scr…" at bounding box center [385, 392] width 769 height 784
type input "team+maricardemo@Scrs.net.au"
click at [184, 350] on div "Sign in to Factory Enter your email/username and password. team+maricardemo@Scr…" at bounding box center [385, 392] width 769 height 784
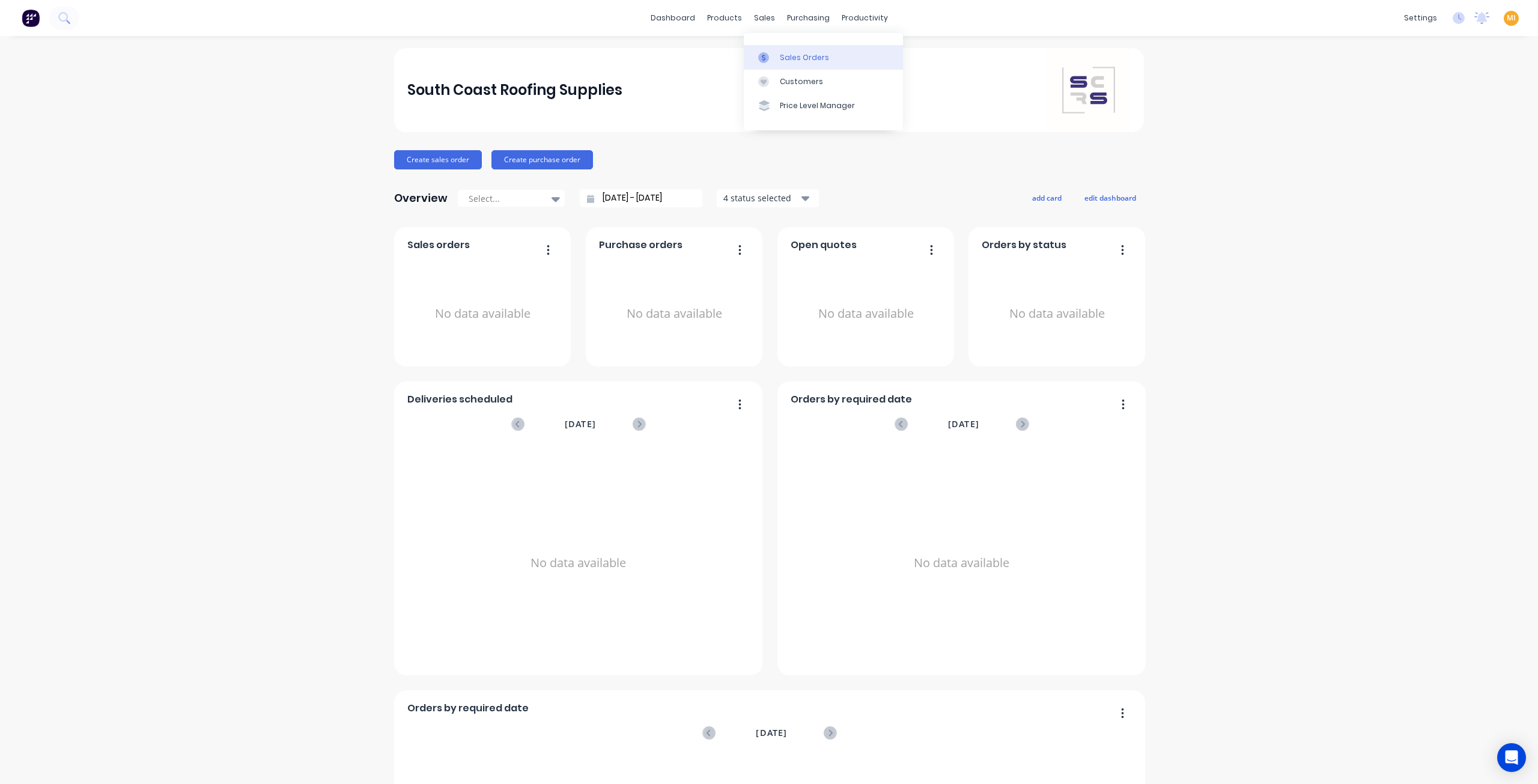
click at [775, 57] on div at bounding box center [767, 58] width 18 height 11
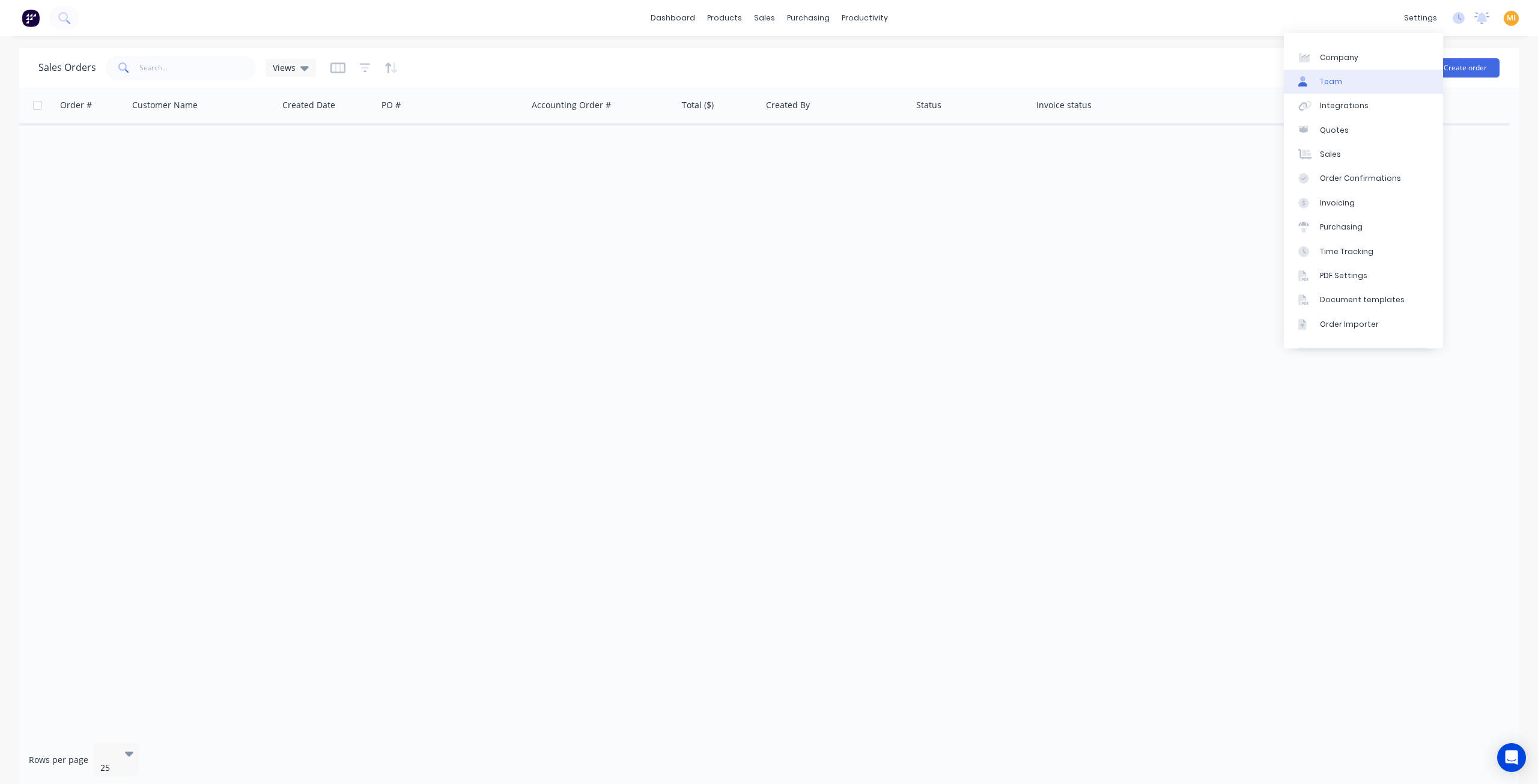
click at [1362, 81] on link "Team" at bounding box center [1363, 81] width 159 height 24
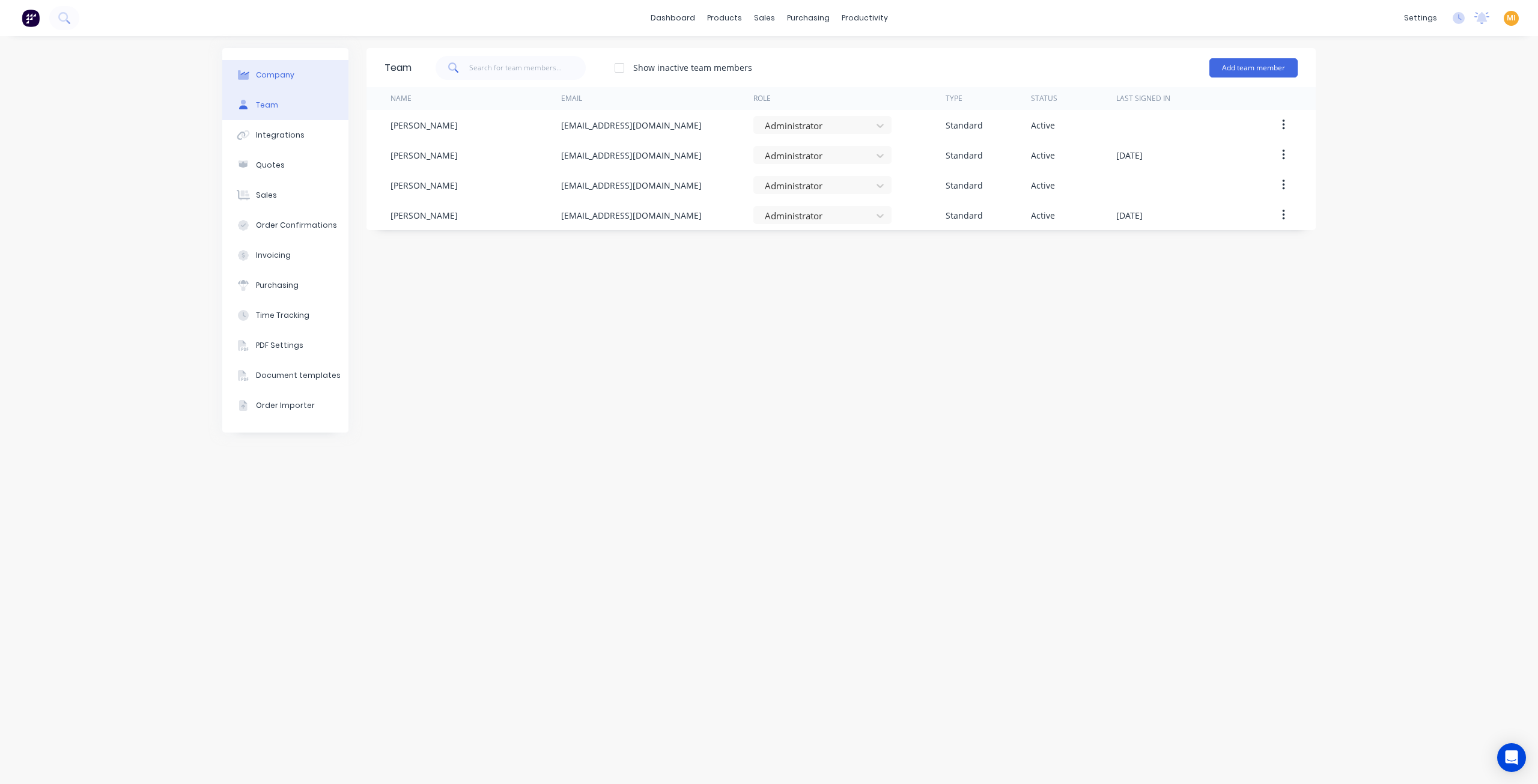
click at [289, 83] on button "Company" at bounding box center [285, 75] width 126 height 30
select select "AU"
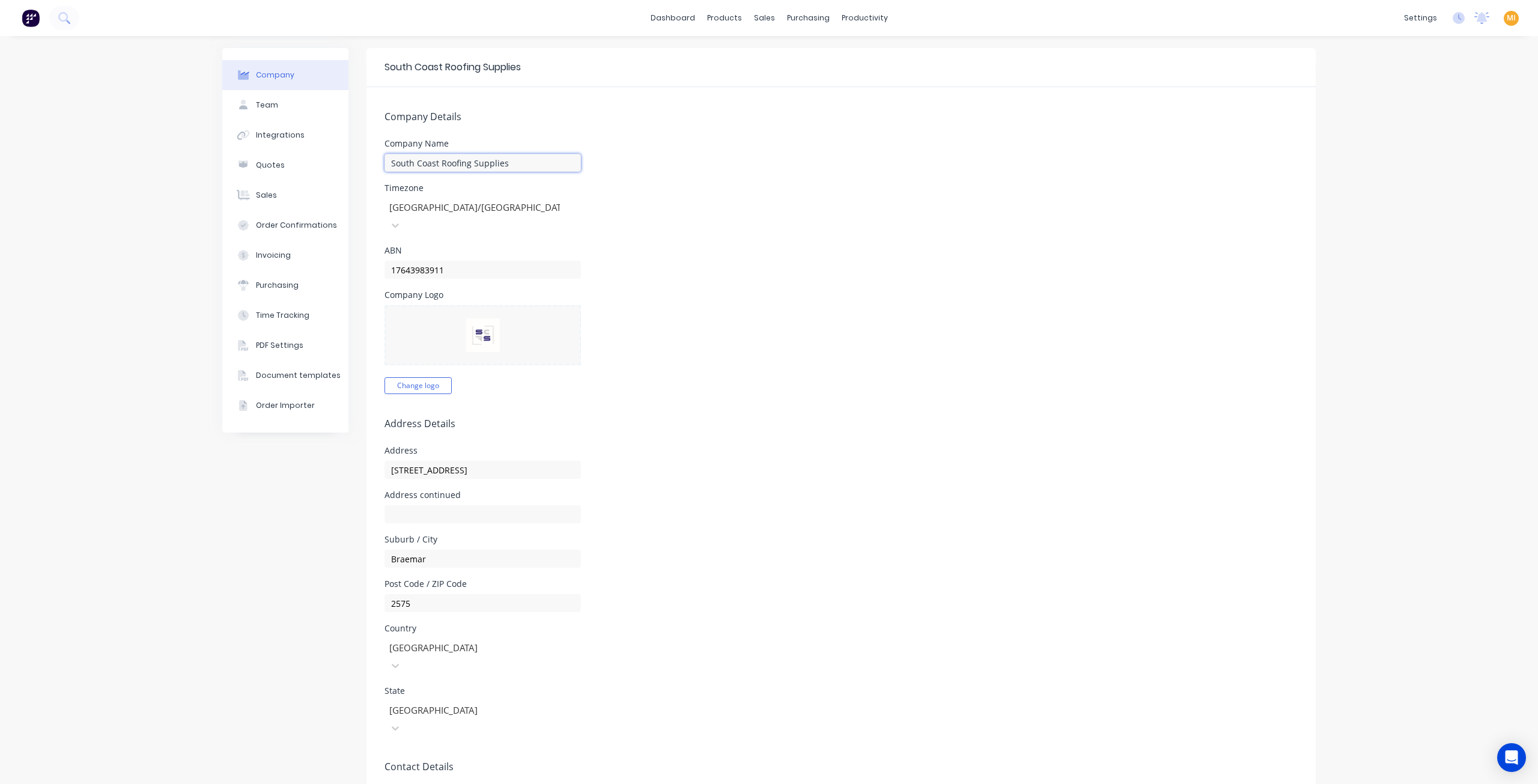
click at [387, 168] on input "South Coast Roofing Supplies" at bounding box center [483, 162] width 196 height 18
type input "zSouth Coast Roofing Supplies"
click at [99, 300] on div "Company Team Integrations Quotes Sales Order Confirmations Invoicing Purchasing…" at bounding box center [769, 565] width 1538 height 1059
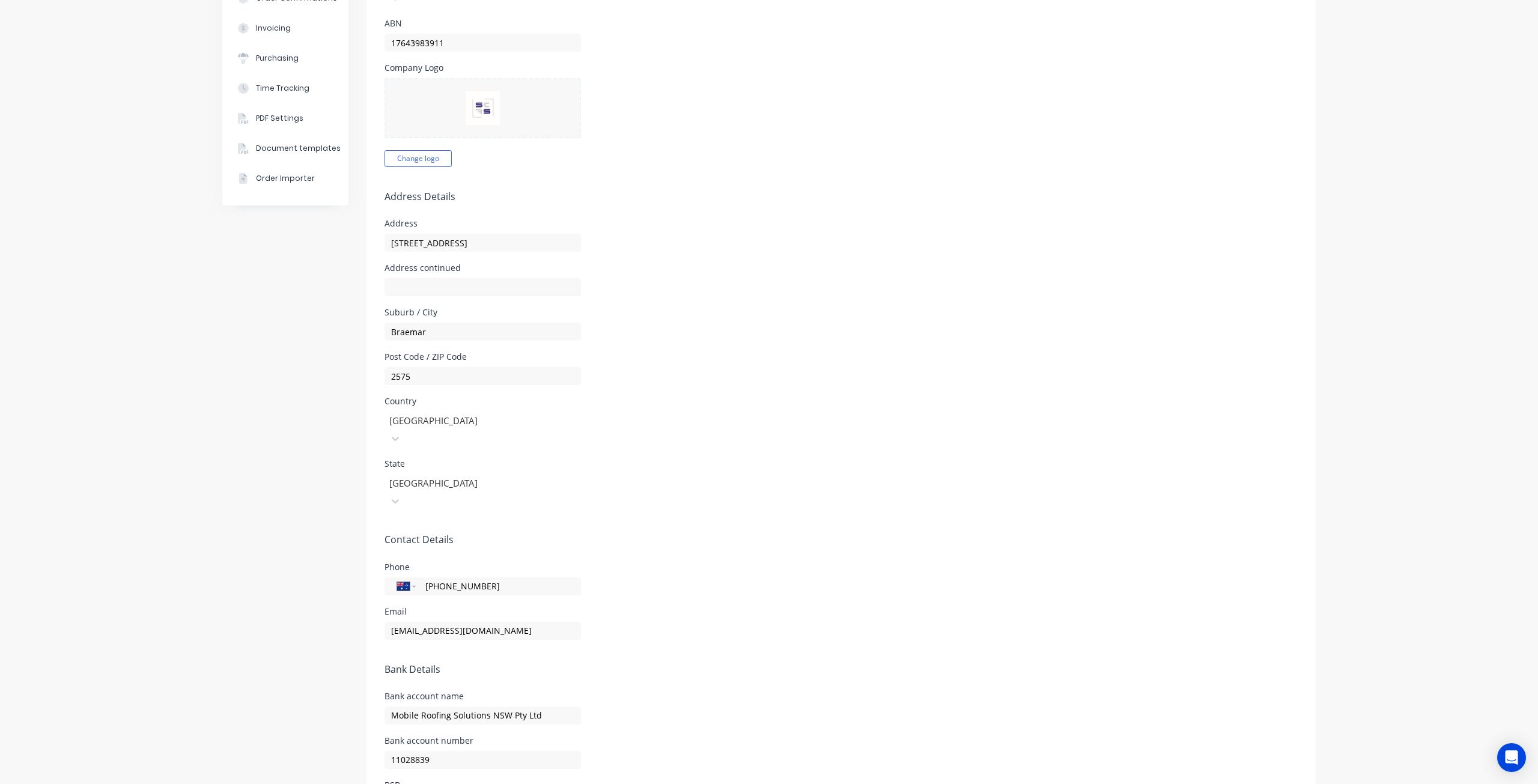
scroll to position [256, 0]
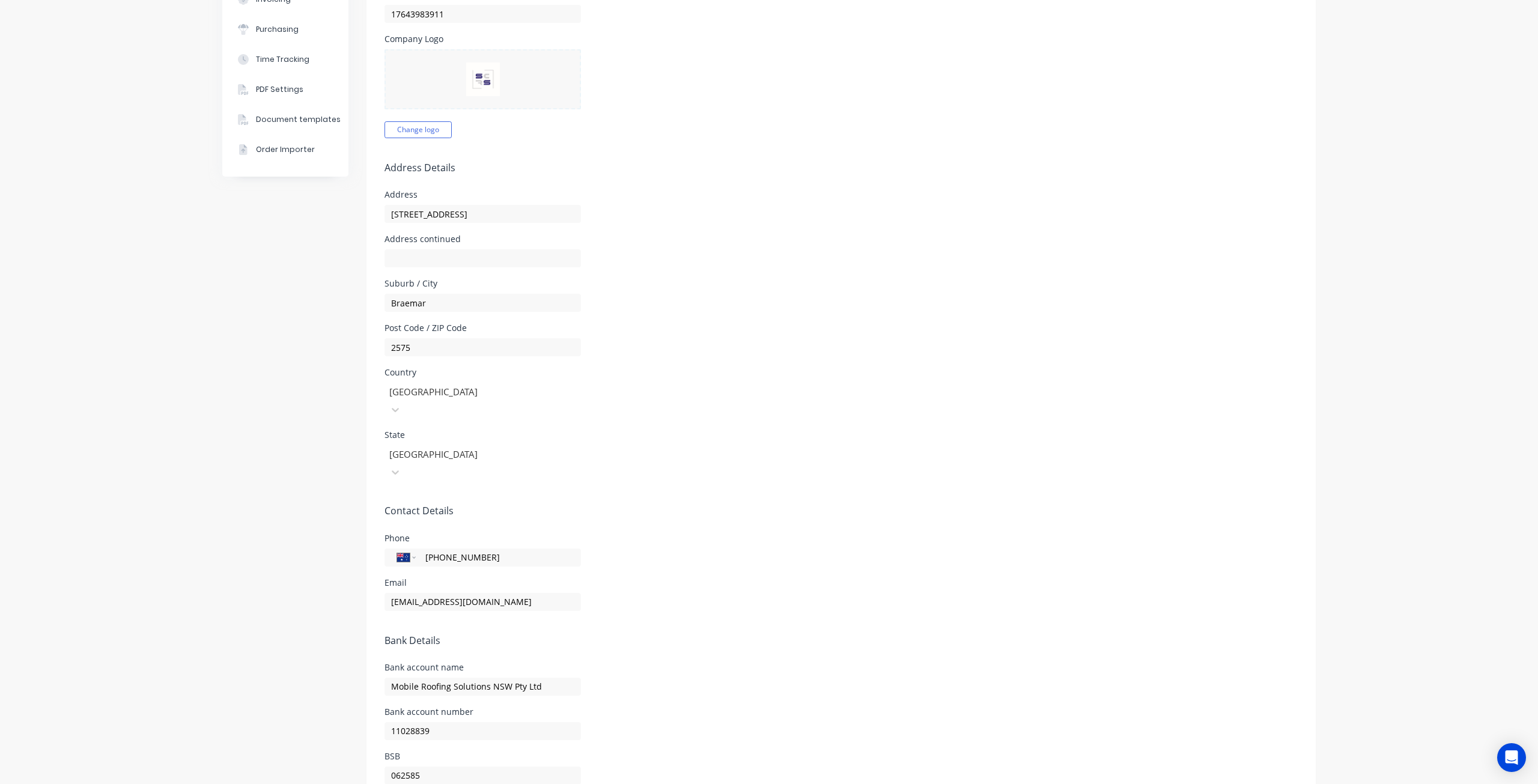
click at [213, 516] on div "Company Team Integrations Quotes Sales Order Confirmations Invoicing Purchasing…" at bounding box center [769, 309] width 1538 height 1059
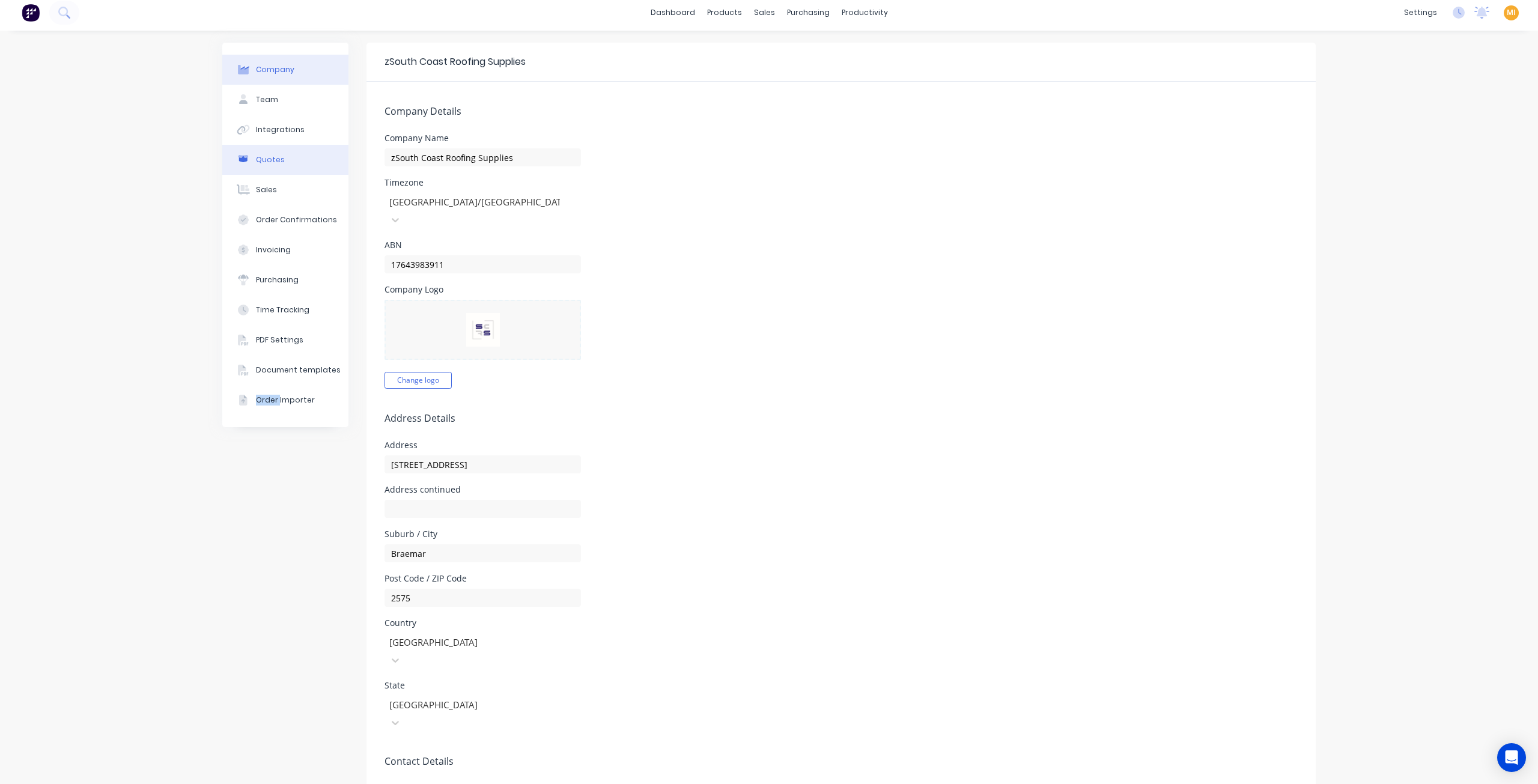
scroll to position [0, 0]
click at [30, 20] on img at bounding box center [30, 18] width 18 height 18
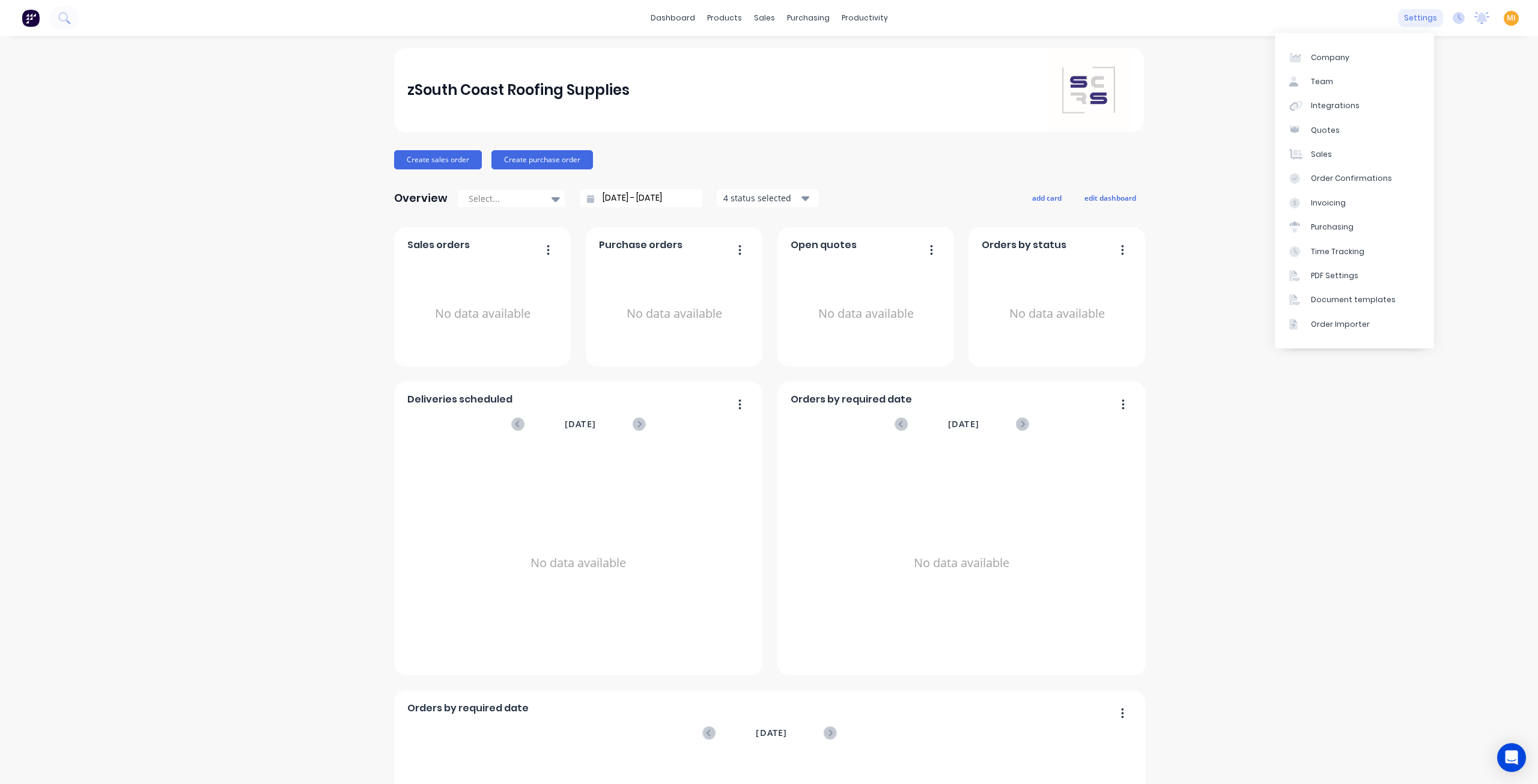
click at [1402, 19] on div "settings" at bounding box center [1421, 18] width 45 height 18
click at [1356, 73] on link "Team" at bounding box center [1355, 81] width 159 height 24
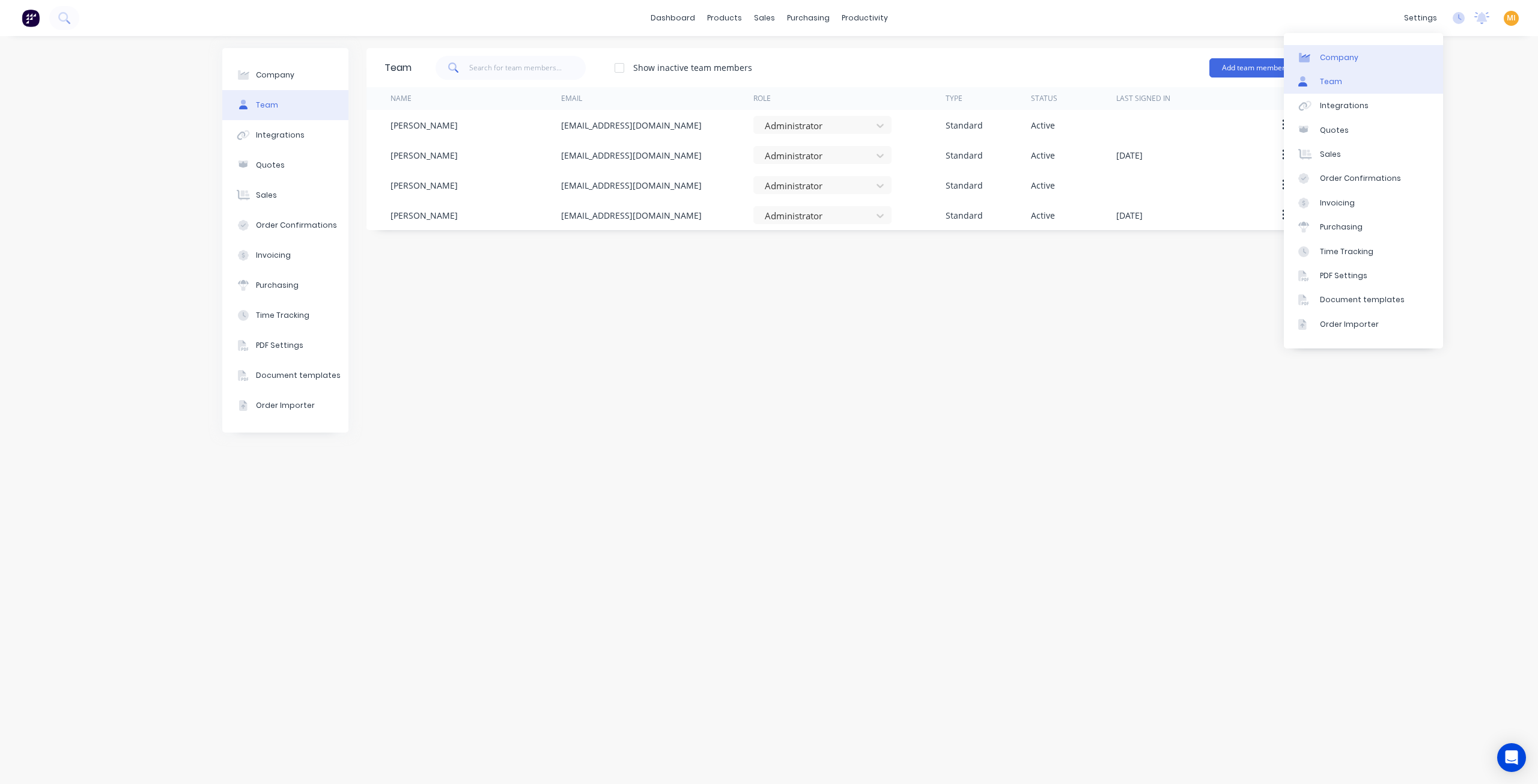
click at [1371, 58] on link "Company" at bounding box center [1363, 57] width 159 height 24
select select "AU"
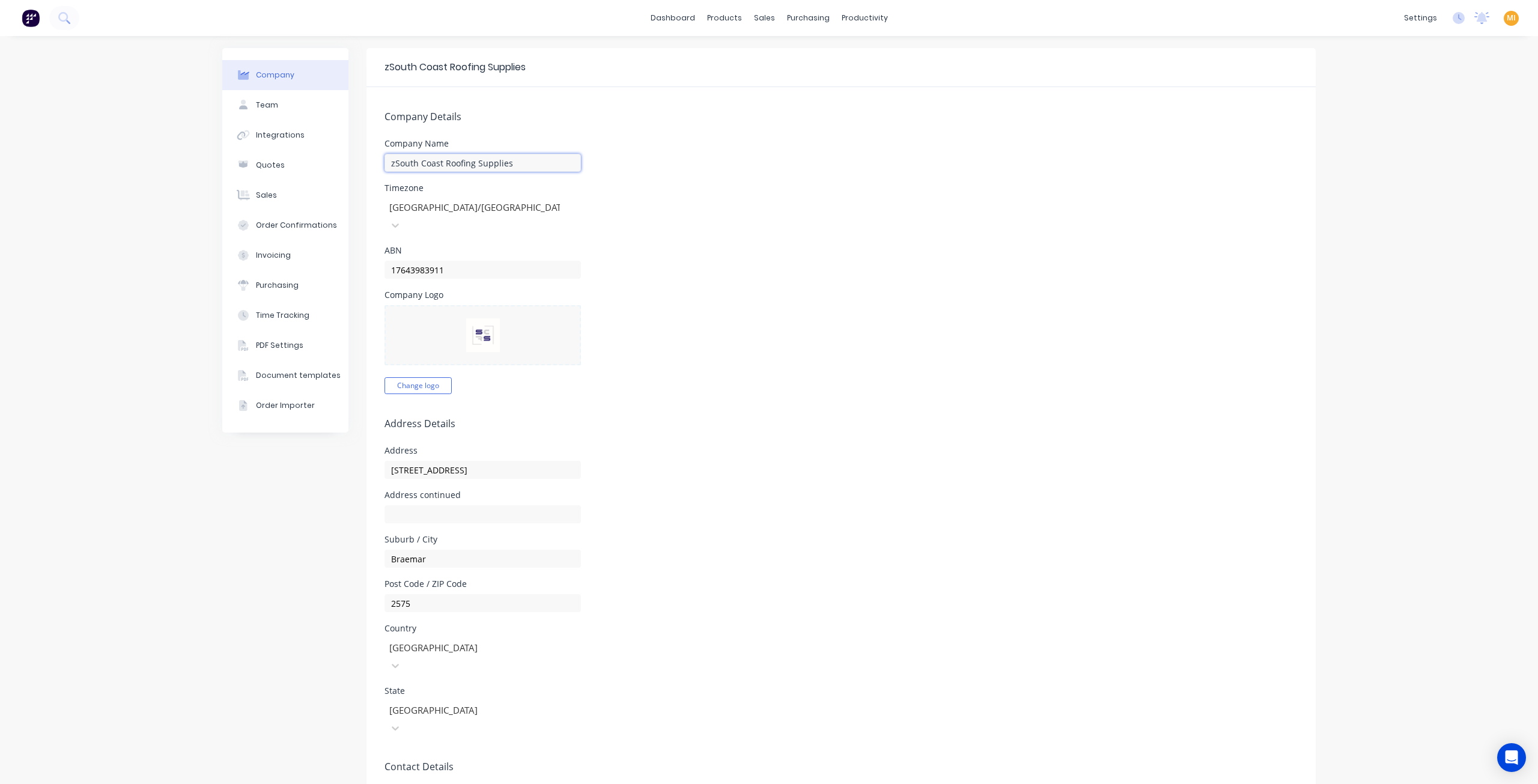
drag, startPoint x: 539, startPoint y: 165, endPoint x: 392, endPoint y: 159, distance: 147.1
click at [392, 159] on input "zSouth Coast Roofing Supplies" at bounding box center [483, 162] width 196 height 18
click at [390, 162] on input "zSouth Coast Roofing Supplies" at bounding box center [483, 162] width 196 height 18
type input "South Coast Roofing Supplies"
click at [282, 557] on div "Company Team Integrations Quotes Sales Order Confirmations Invoicing Purchasing…" at bounding box center [285, 565] width 126 height 1035
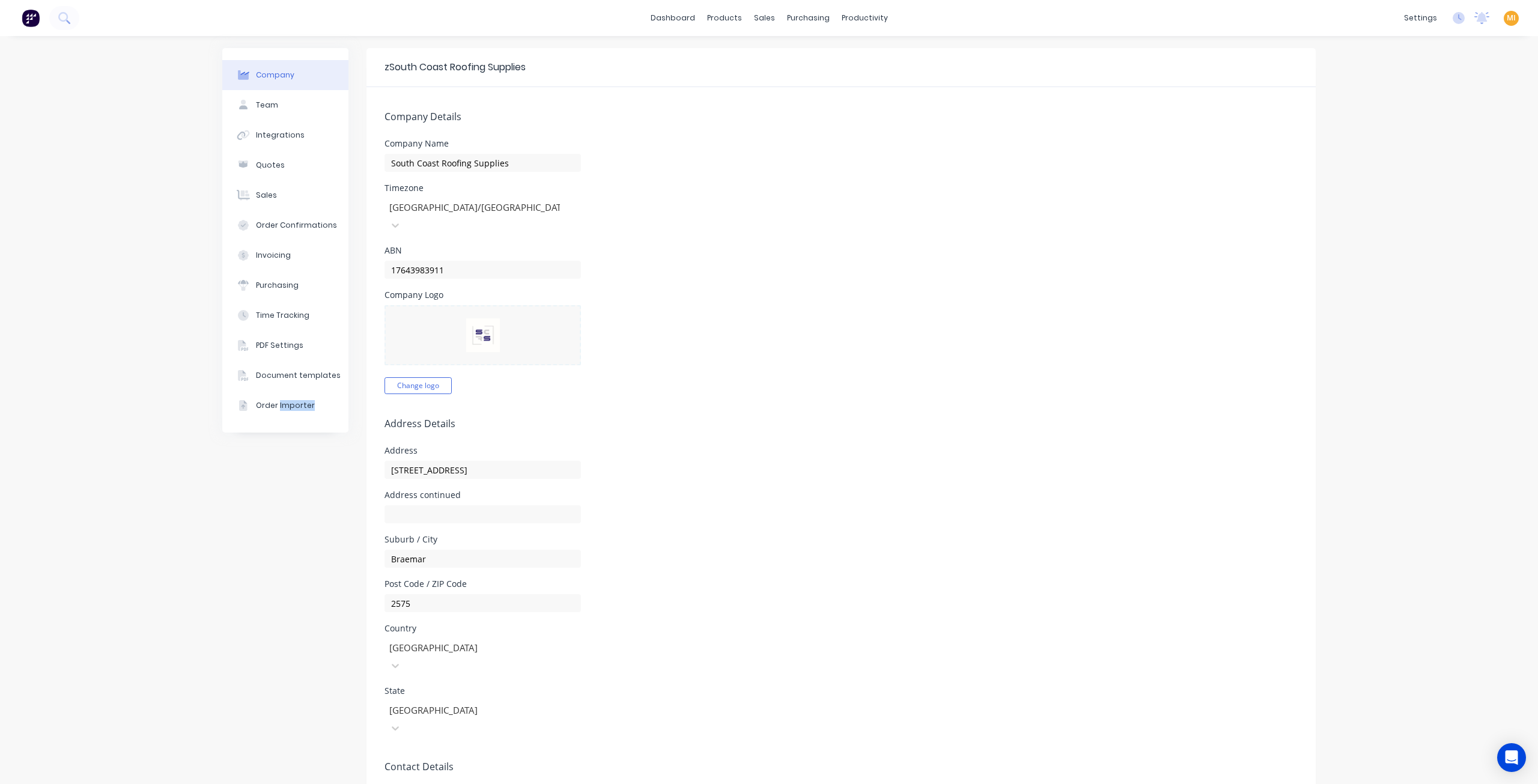
click at [282, 557] on div "Company Team Integrations Quotes Sales Order Confirmations Invoicing Purchasing…" at bounding box center [285, 565] width 126 height 1035
click at [20, 21] on button at bounding box center [30, 18] width 25 height 24
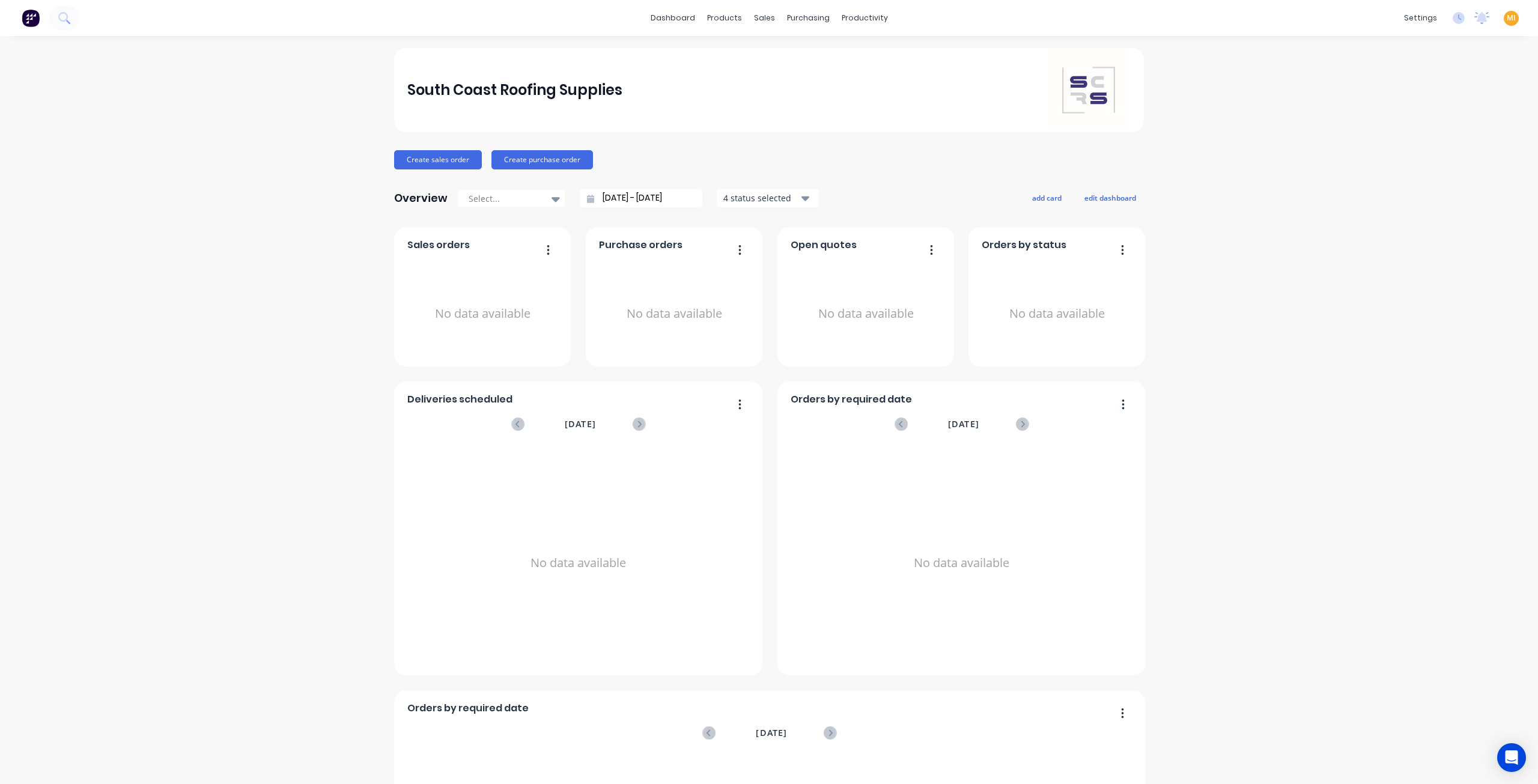
click at [1507, 20] on span "MI" at bounding box center [1511, 18] width 9 height 11
drag, startPoint x: 1421, startPoint y: 152, endPoint x: 1067, endPoint y: 9, distance: 381.8
click at [1421, 153] on button "Sign out" at bounding box center [1436, 151] width 159 height 24
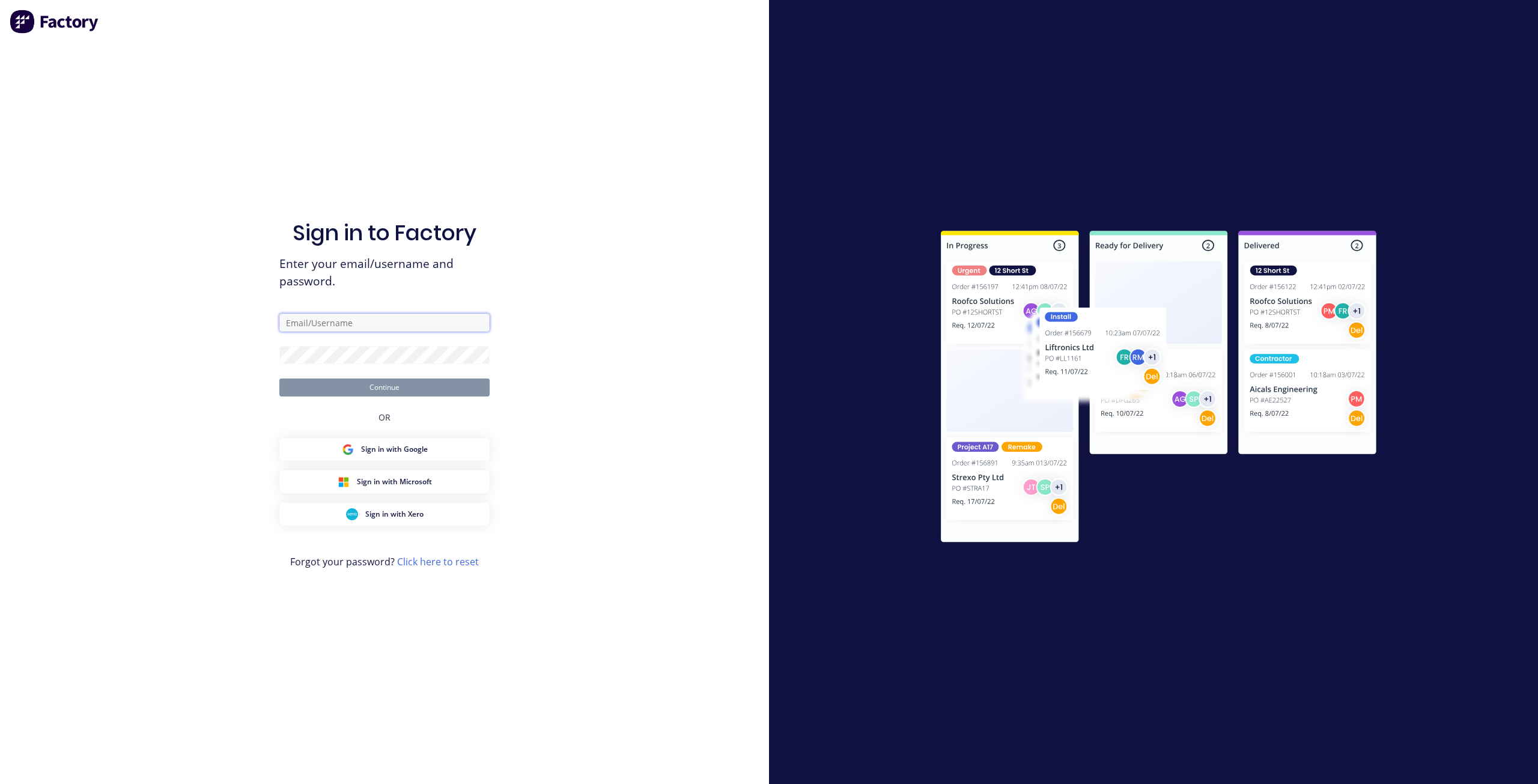
click at [351, 325] on input "text" at bounding box center [384, 322] width 210 height 18
type input "team+maricardemo@factory.app"
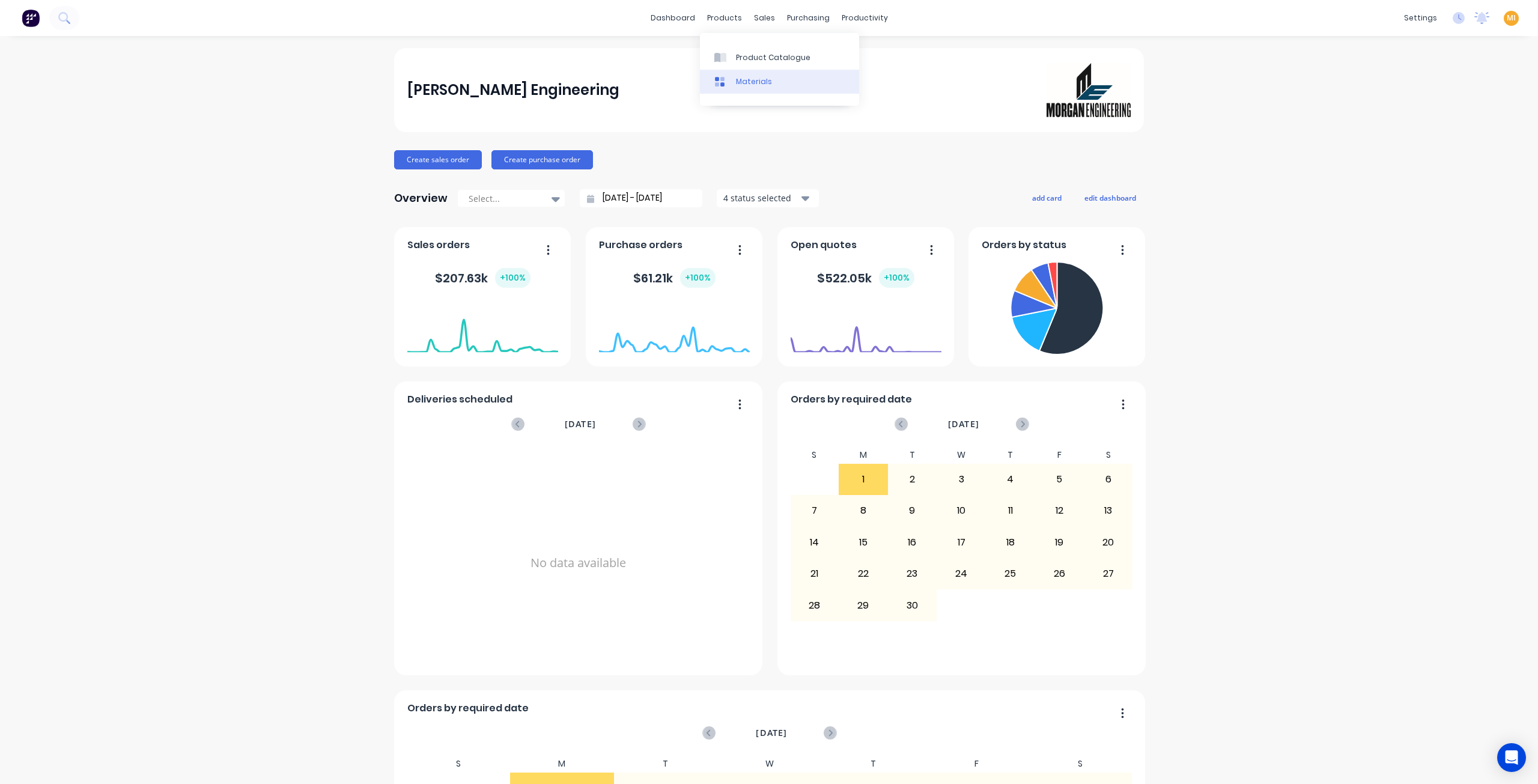
drag, startPoint x: 739, startPoint y: 63, endPoint x: 725, endPoint y: 74, distance: 17.8
click at [739, 63] on div "Product Catalogue" at bounding box center [773, 58] width 75 height 11
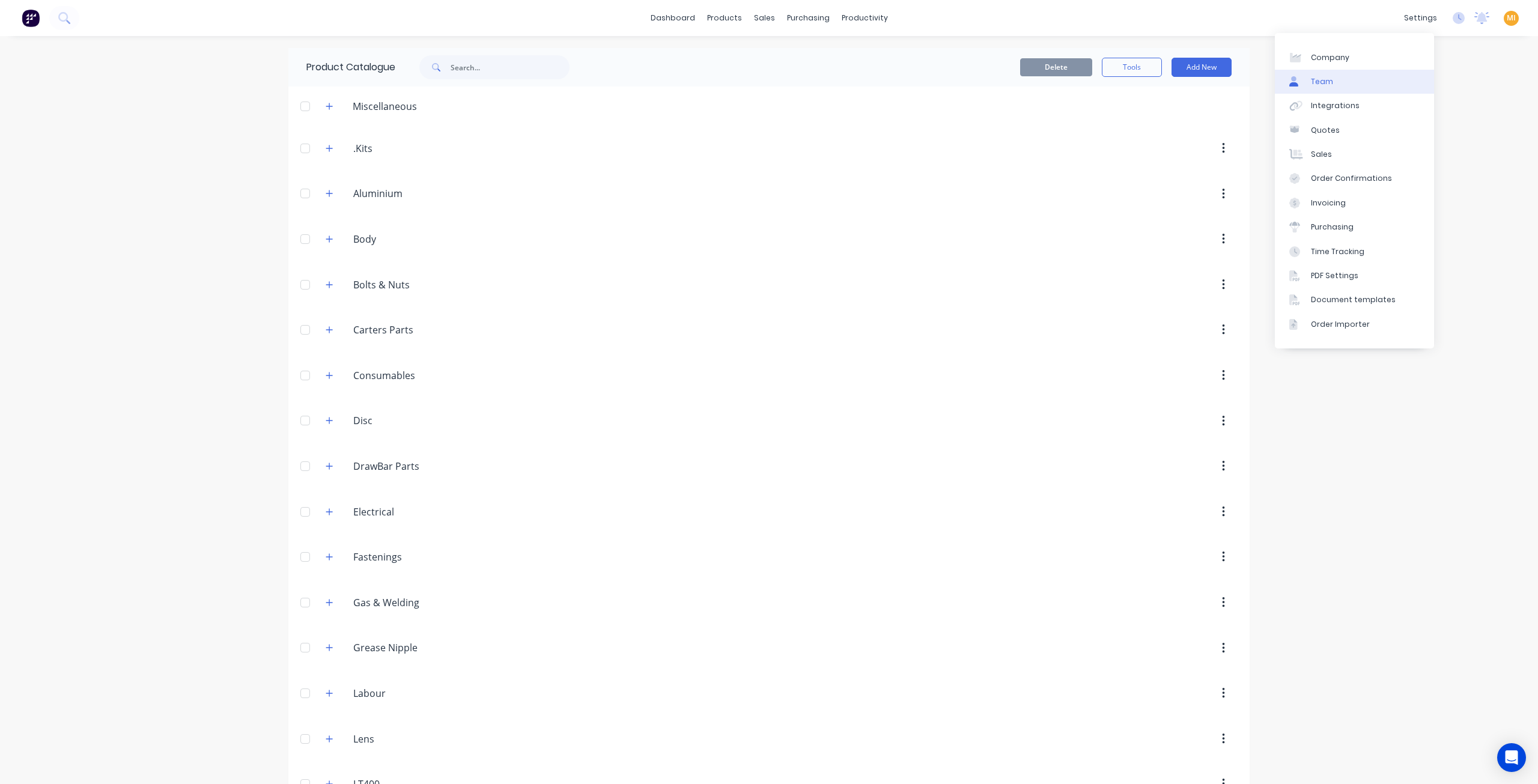
click at [1335, 87] on link "Team" at bounding box center [1355, 81] width 159 height 24
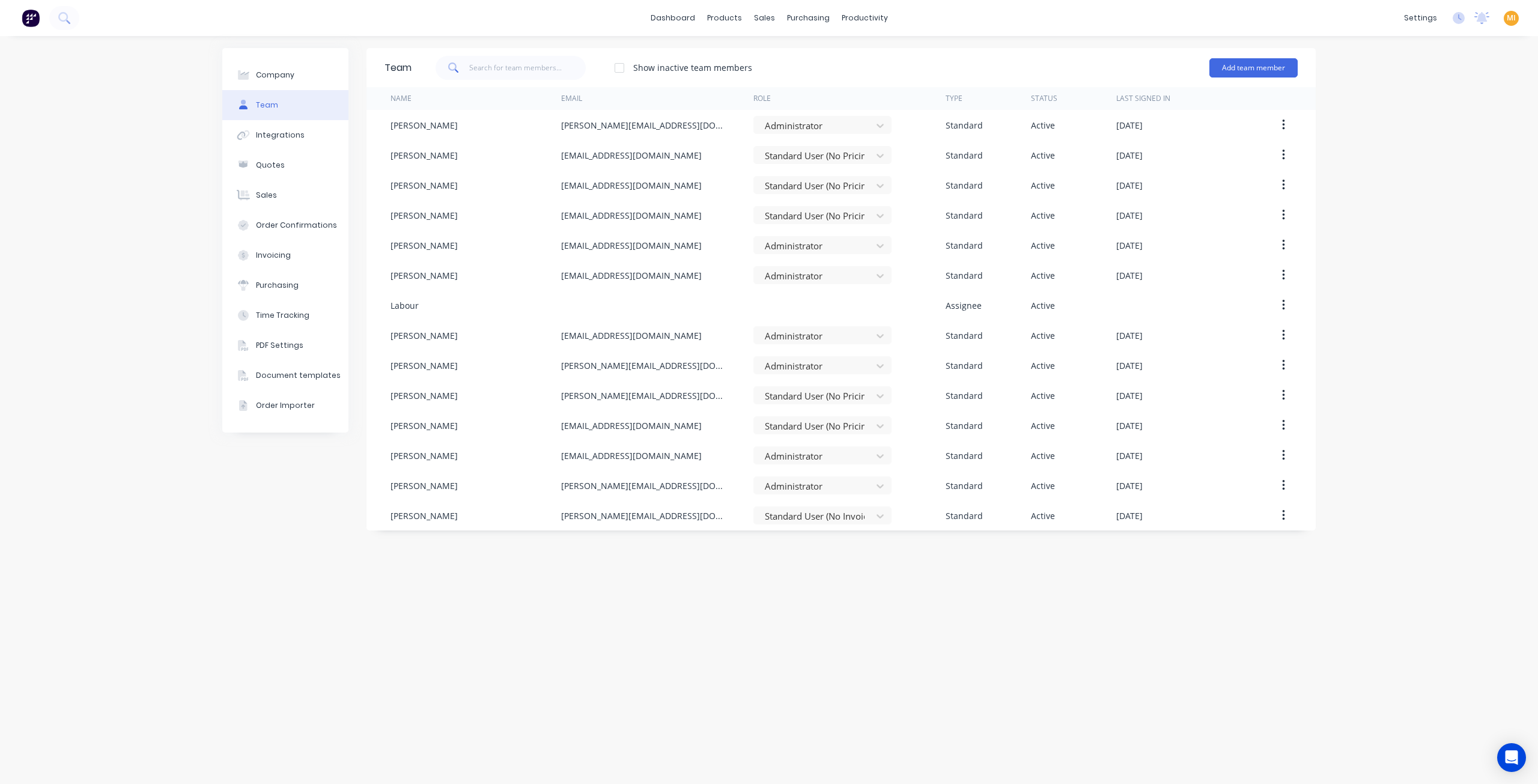
click at [29, 25] on img at bounding box center [30, 18] width 18 height 18
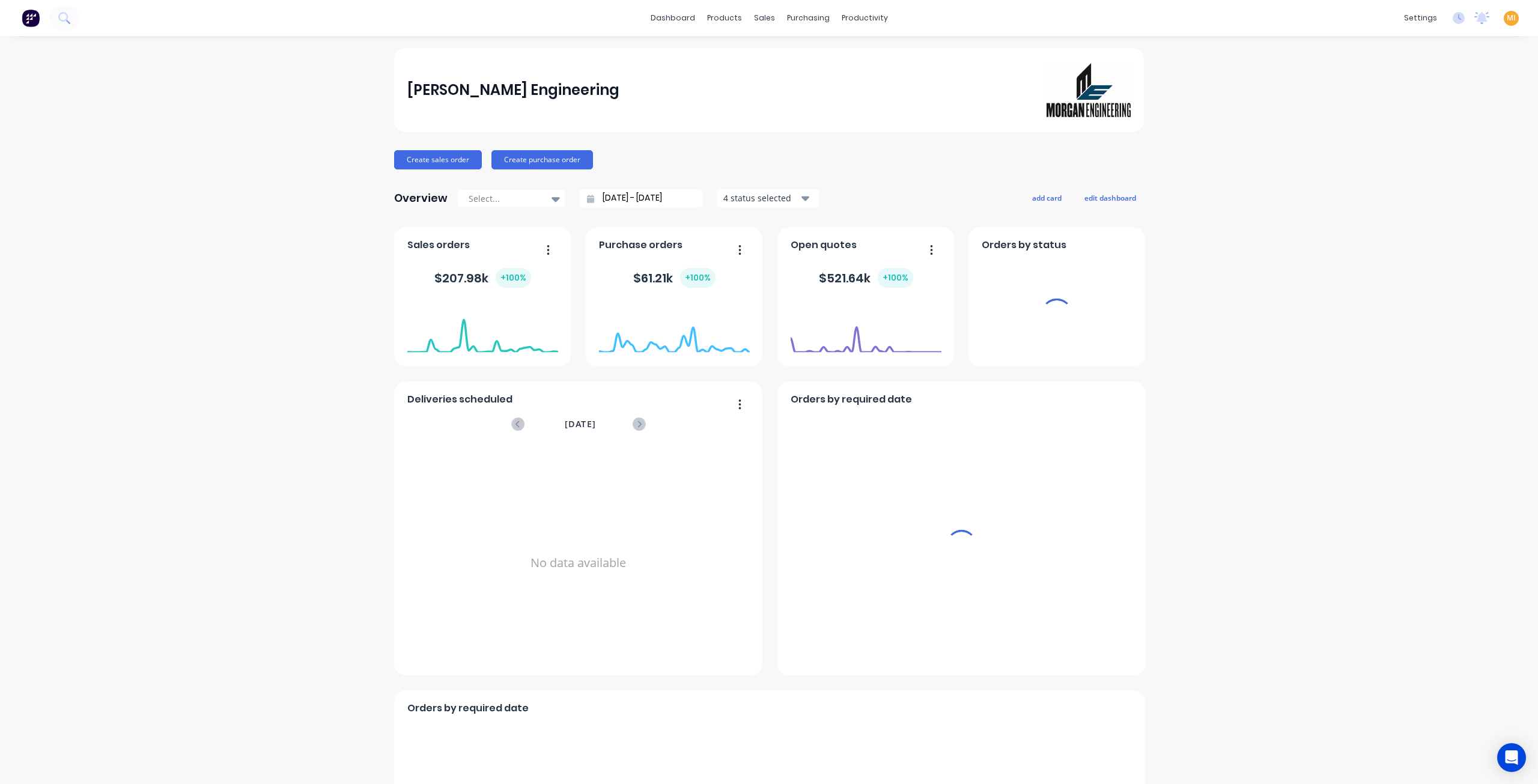
click at [1507, 21] on span "MI" at bounding box center [1511, 18] width 9 height 11
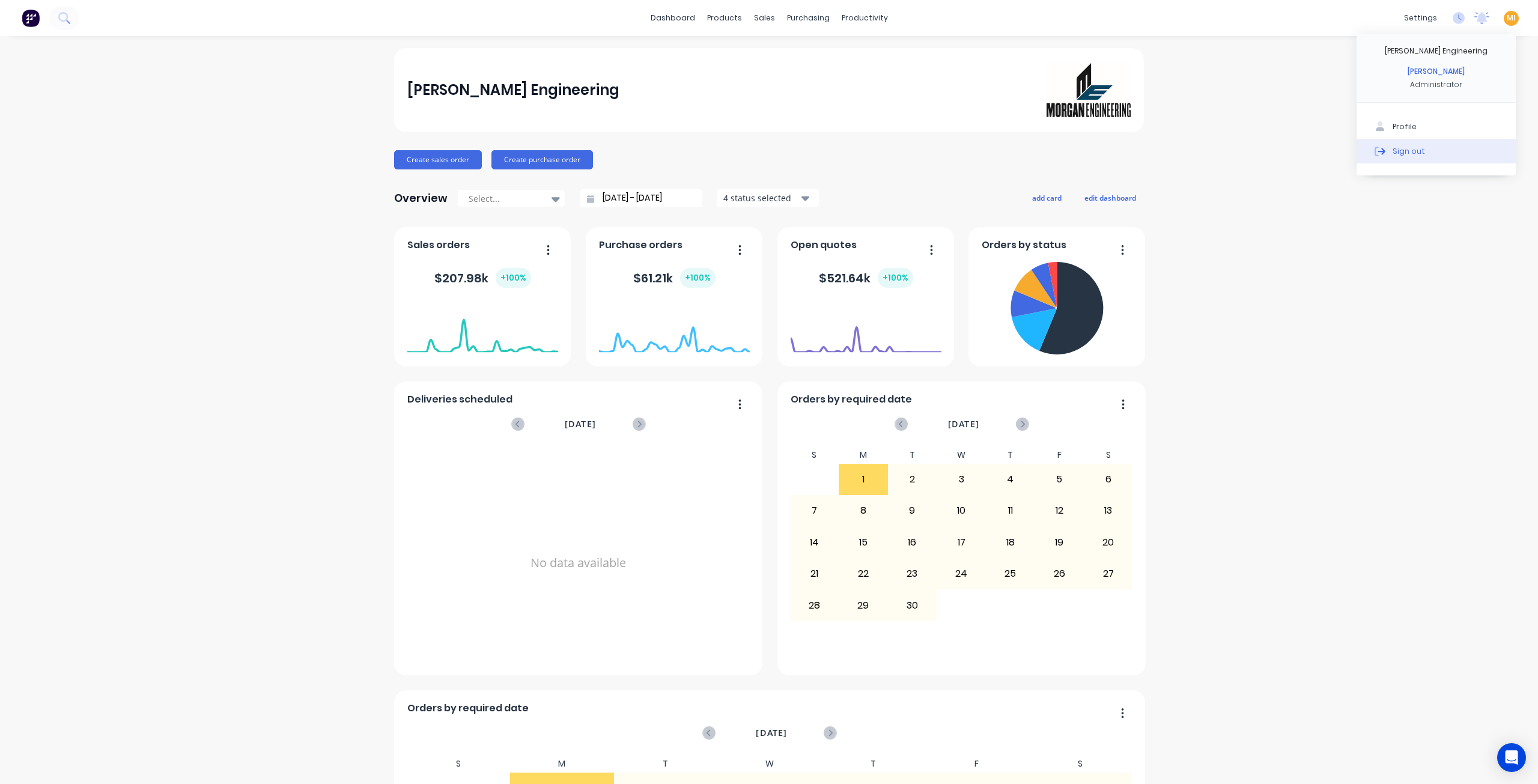
click at [1457, 155] on button "Sign out" at bounding box center [1436, 151] width 159 height 24
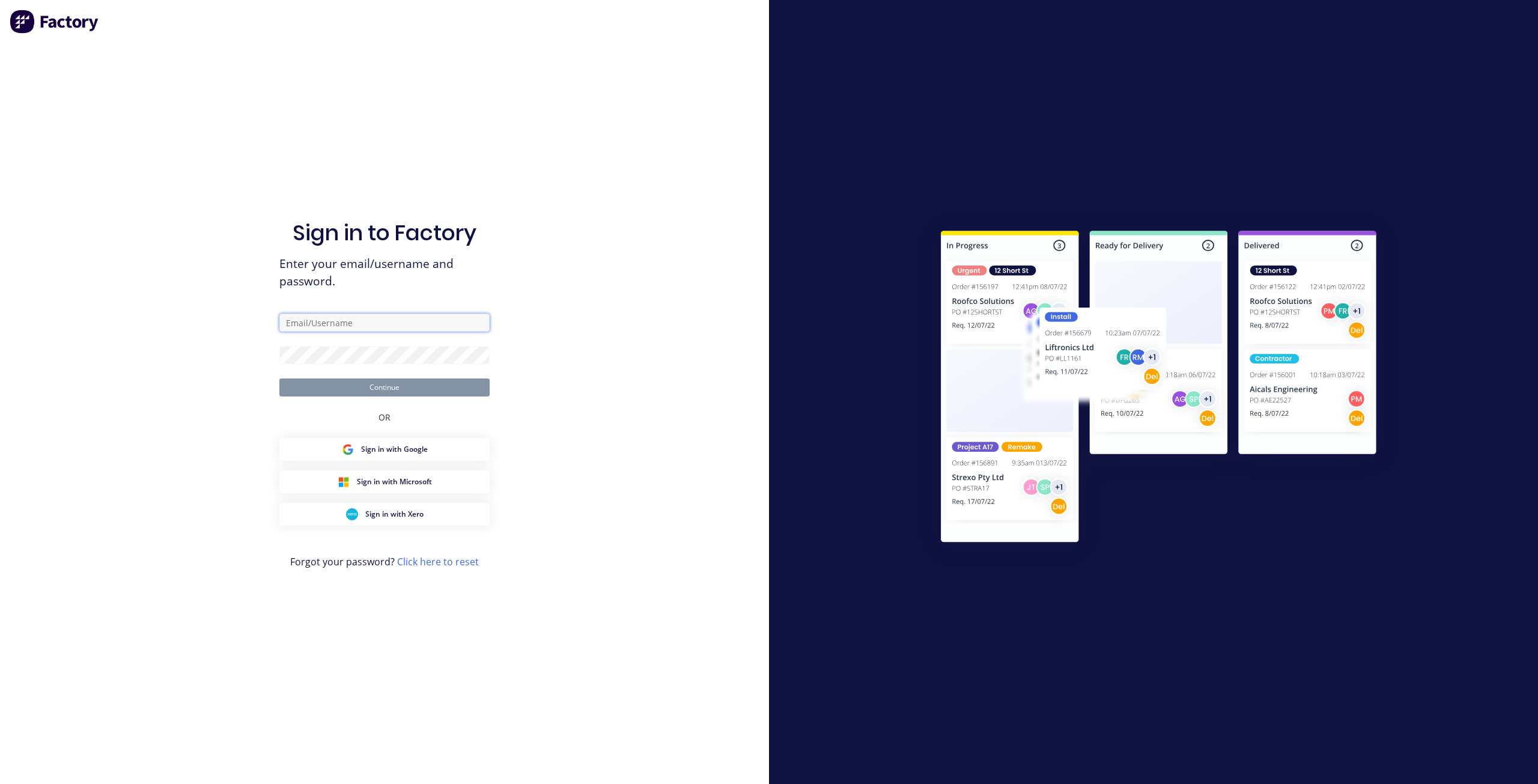
click at [351, 326] on input "text" at bounding box center [384, 322] width 210 height 18
type input "team+maricardemo@factory.app"
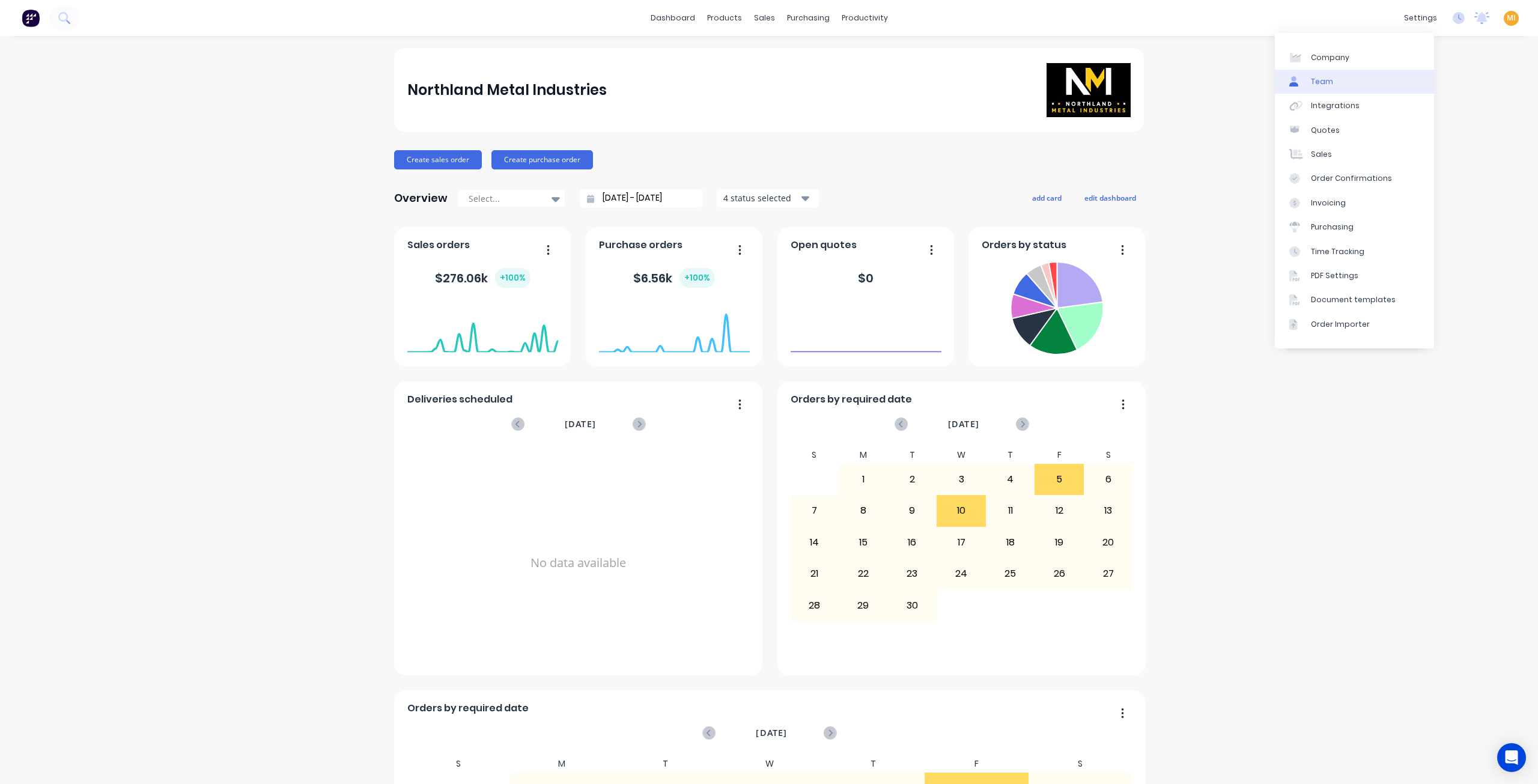
click at [1368, 80] on link "Team" at bounding box center [1355, 81] width 159 height 24
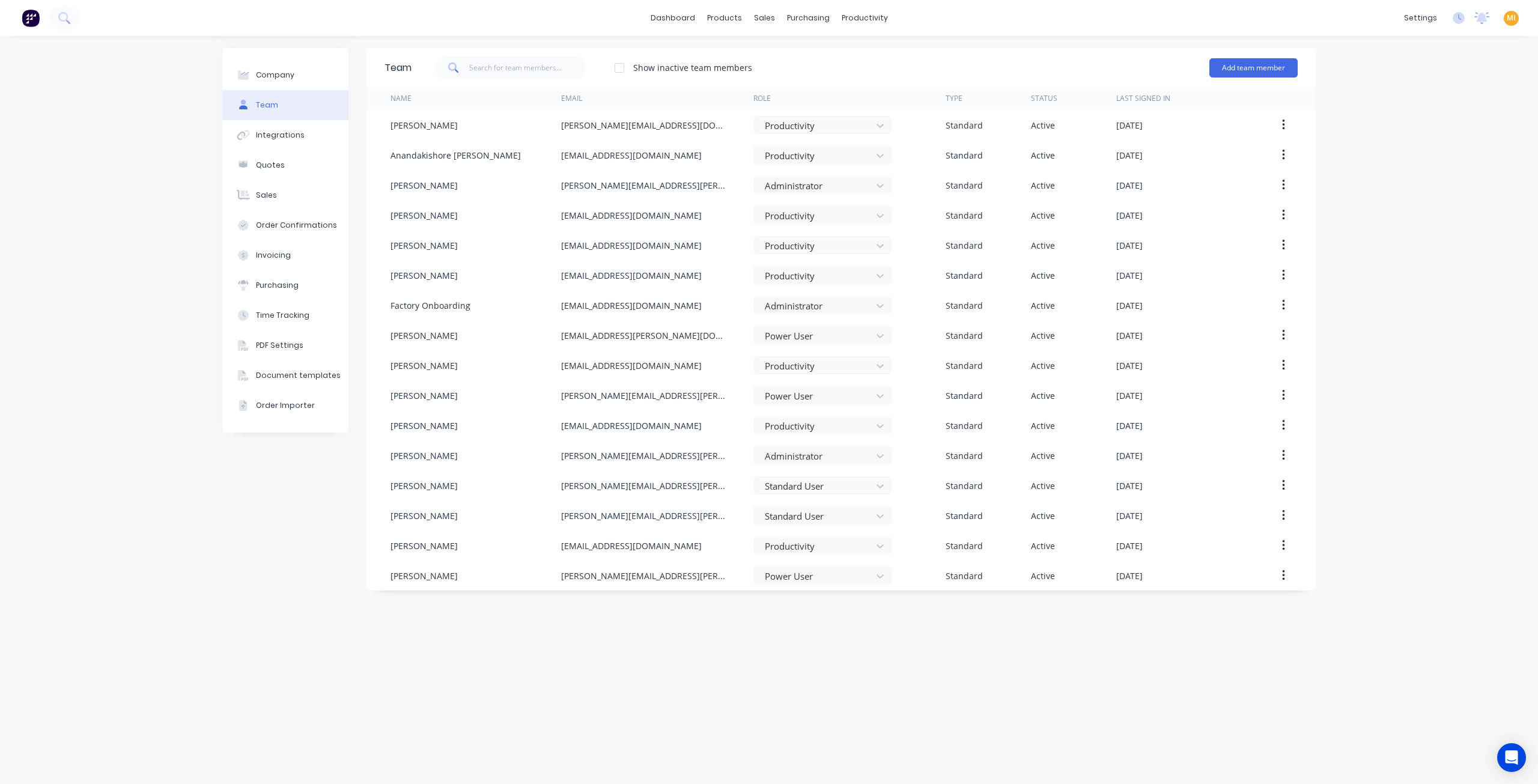
click at [167, 203] on div "Company Team Integrations Quotes Sales Order Confirmations Invoicing Purchasing…" at bounding box center [769, 410] width 1538 height 748
click at [770, 64] on link "Product Catalogue" at bounding box center [783, 57] width 159 height 24
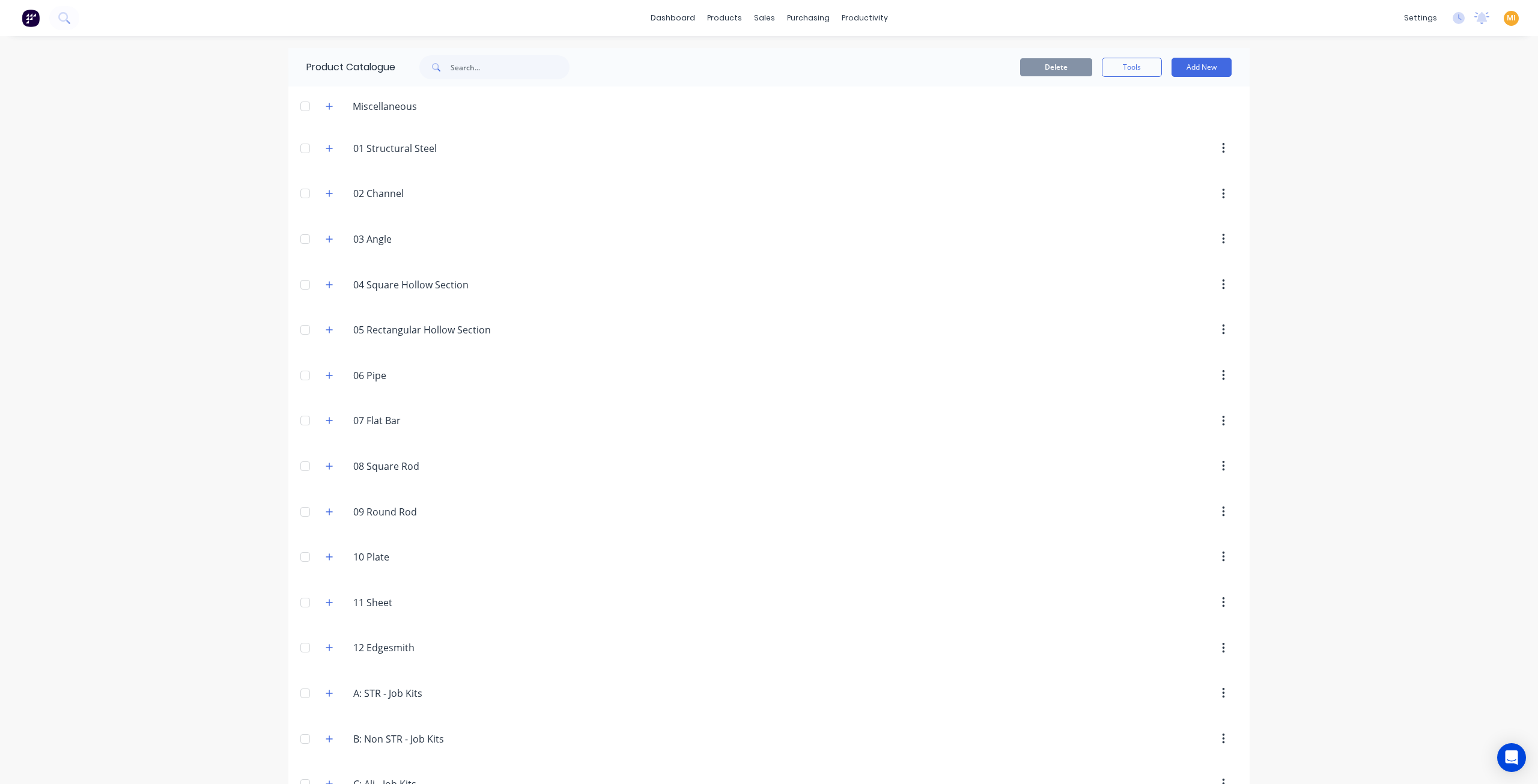
click at [252, 87] on div "dashboard products sales purchasing productivity dashboard products Product Cat…" at bounding box center [769, 392] width 1538 height 784
click at [470, 67] on input "text" at bounding box center [510, 67] width 119 height 24
type input "v"
paste input "10007"
type input "10007"
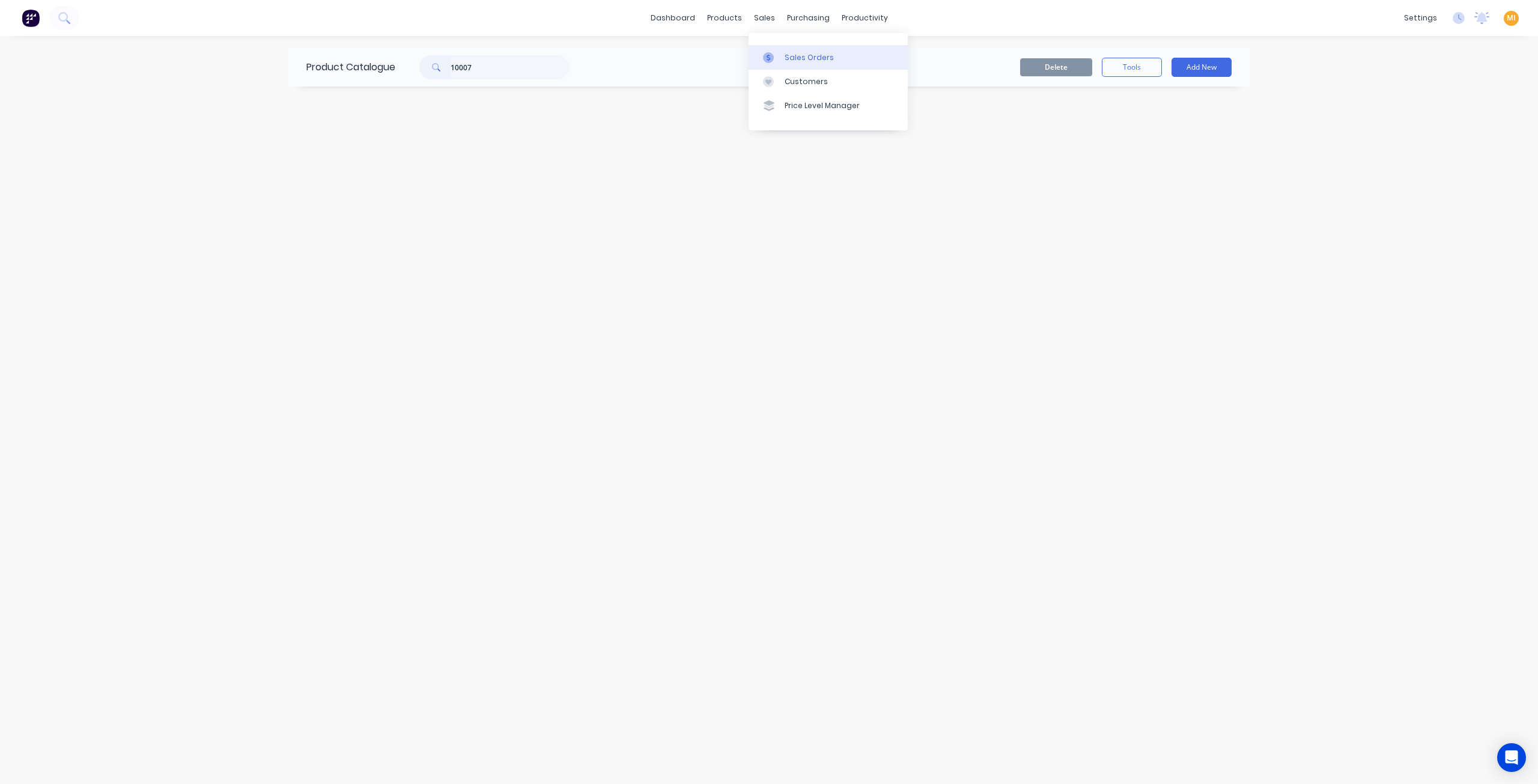
click at [814, 63] on link "Sales Orders" at bounding box center [828, 57] width 159 height 24
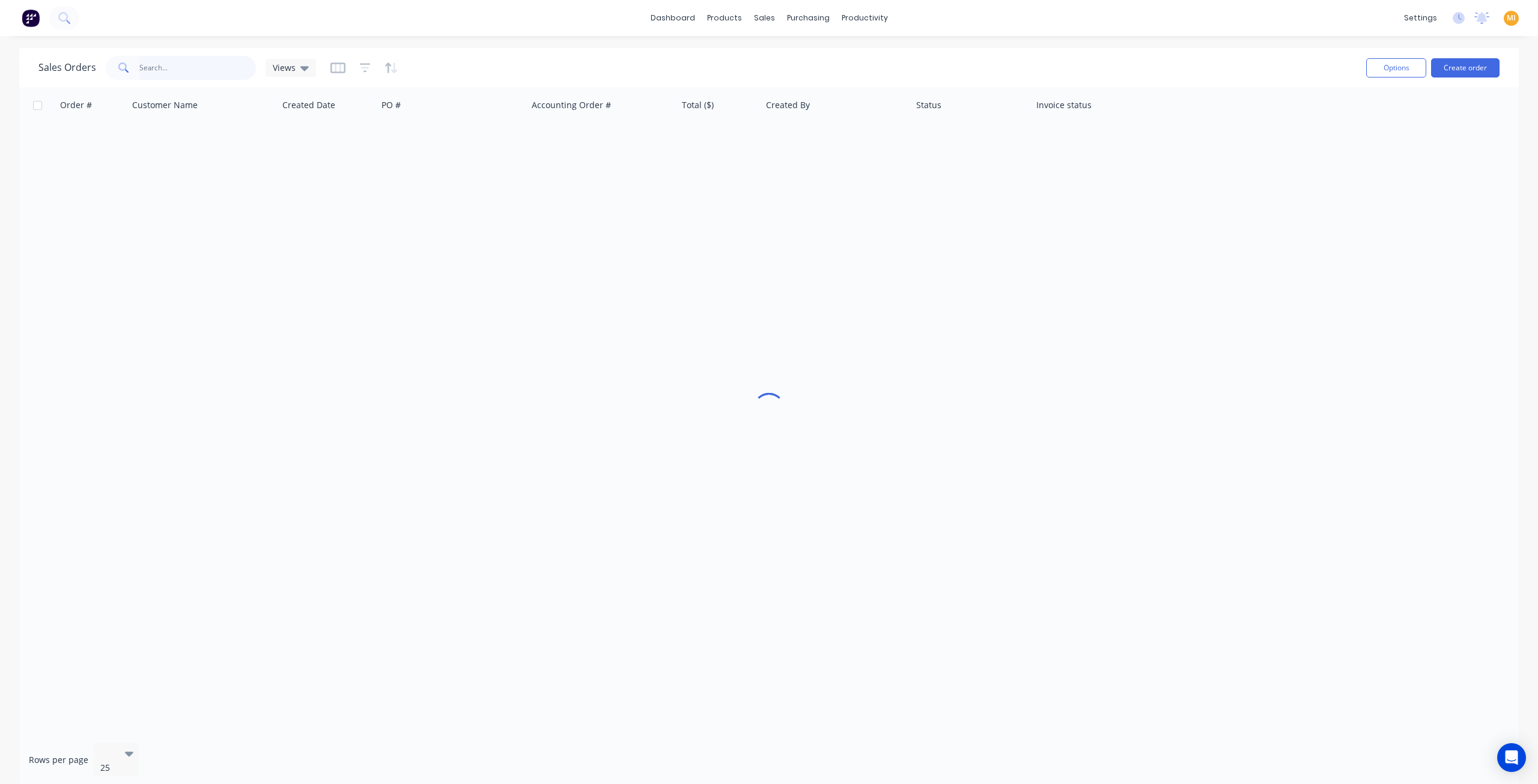
click at [166, 71] on input "text" at bounding box center [198, 67] width 117 height 24
paste input "10007"
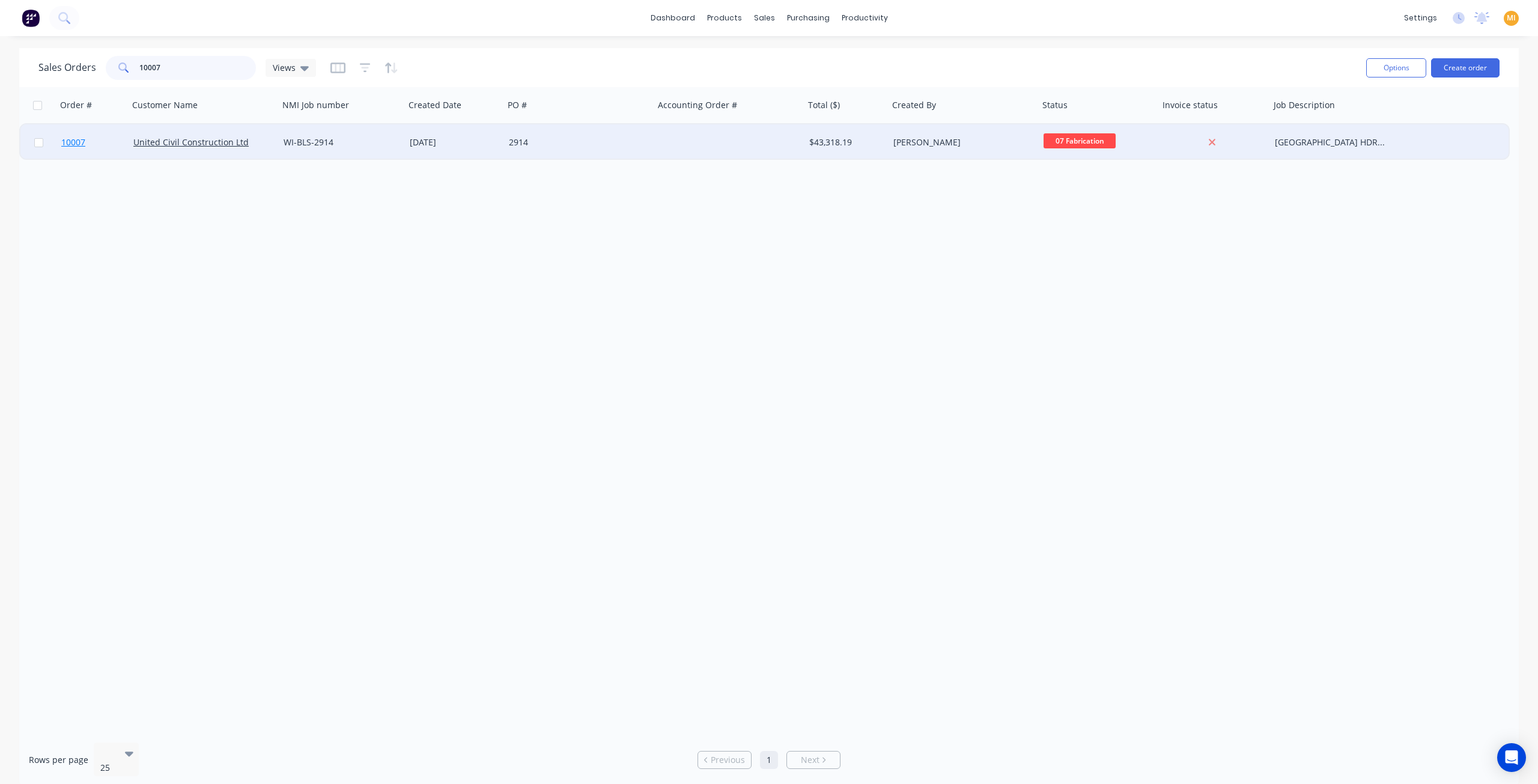
type input "10007"
click at [111, 145] on link "10007" at bounding box center [97, 141] width 72 height 36
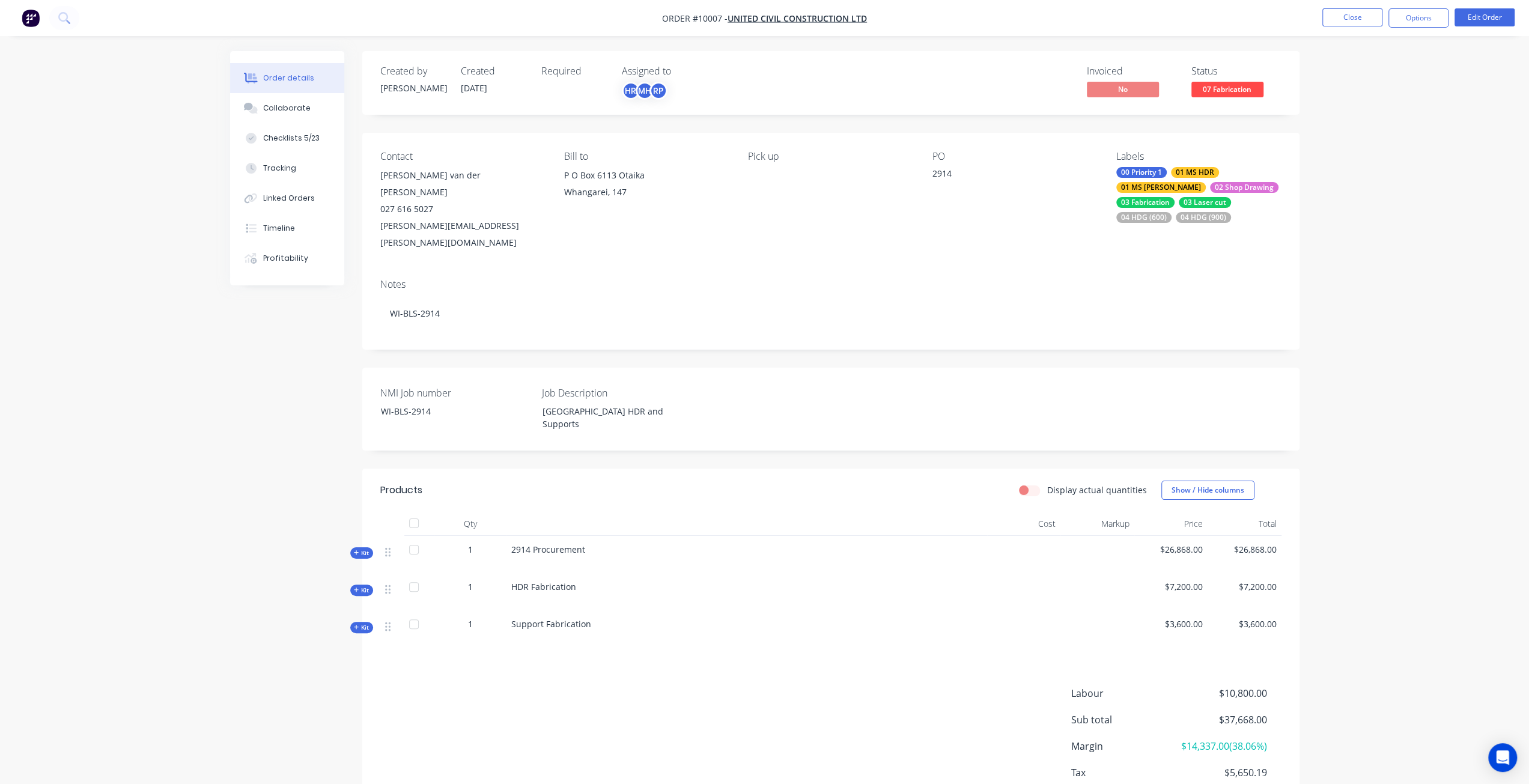
click at [615, 430] on div "Created by Brandon Created 18/07/25 Required Assigned to HR MH RP Invoiced No S…" at bounding box center [831, 447] width 937 height 792
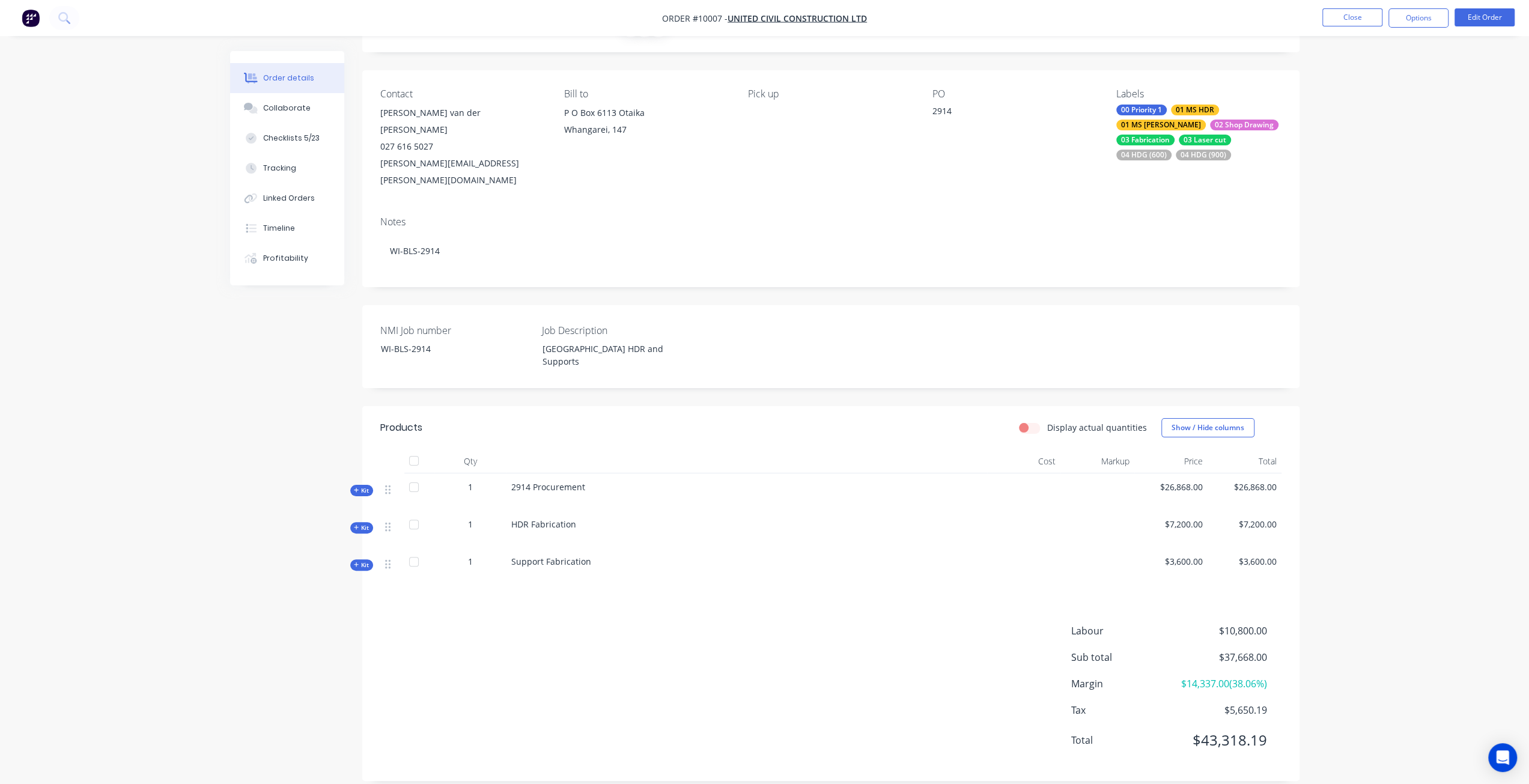
scroll to position [63, 0]
click at [360, 485] on span "Kit" at bounding box center [362, 490] width 16 height 9
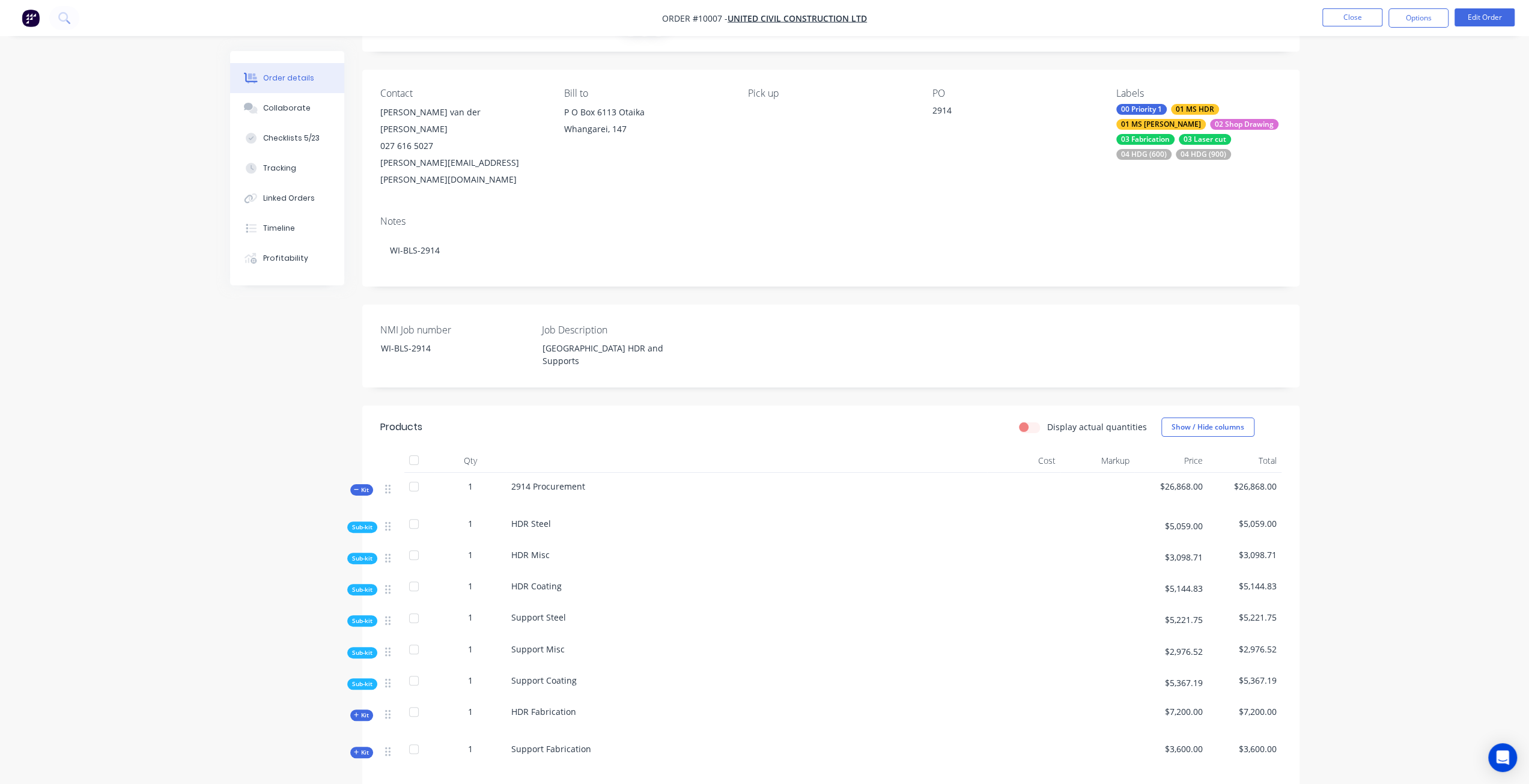
scroll to position [252, 0]
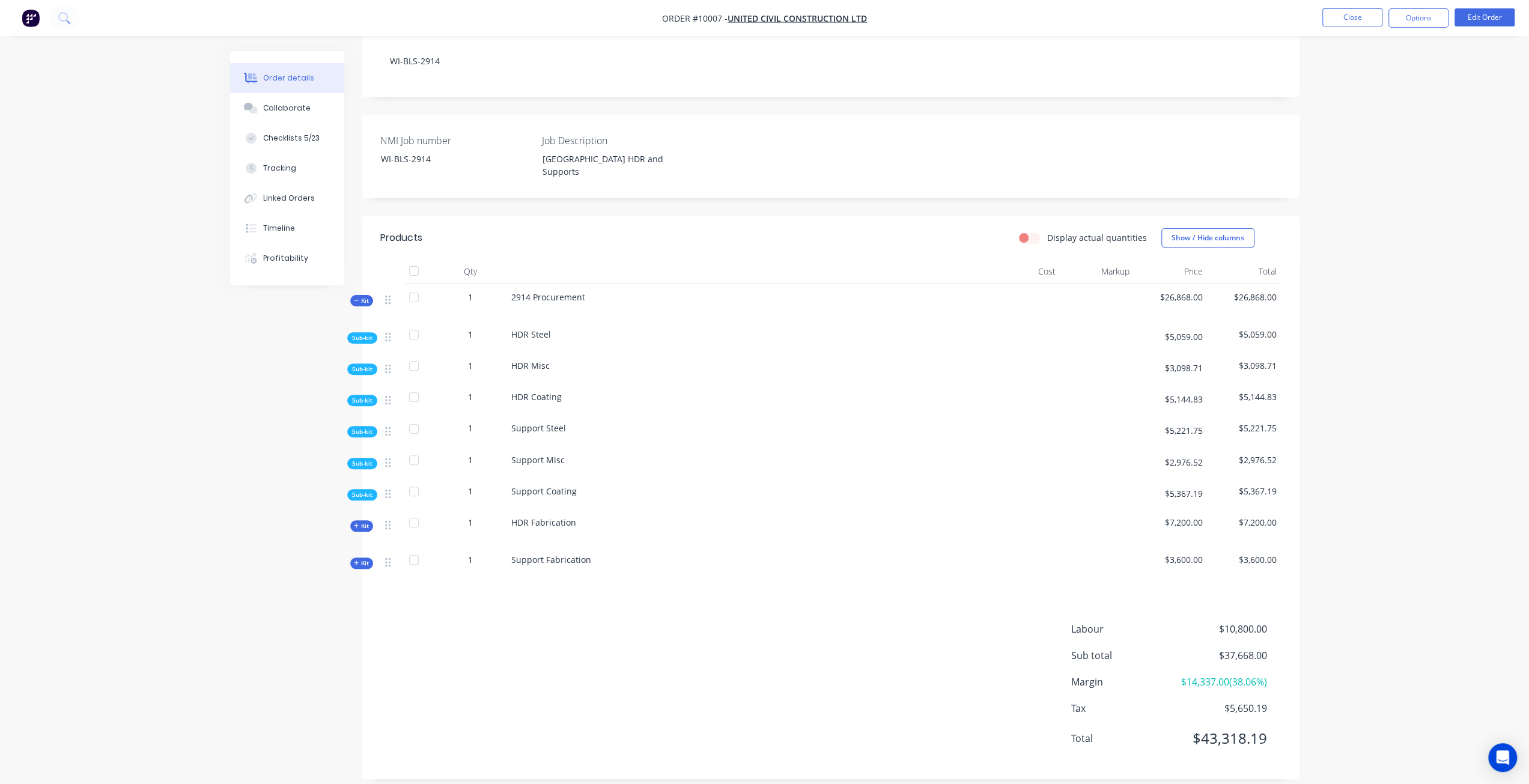
click at [361, 521] on span "Kit" at bounding box center [362, 526] width 16 height 9
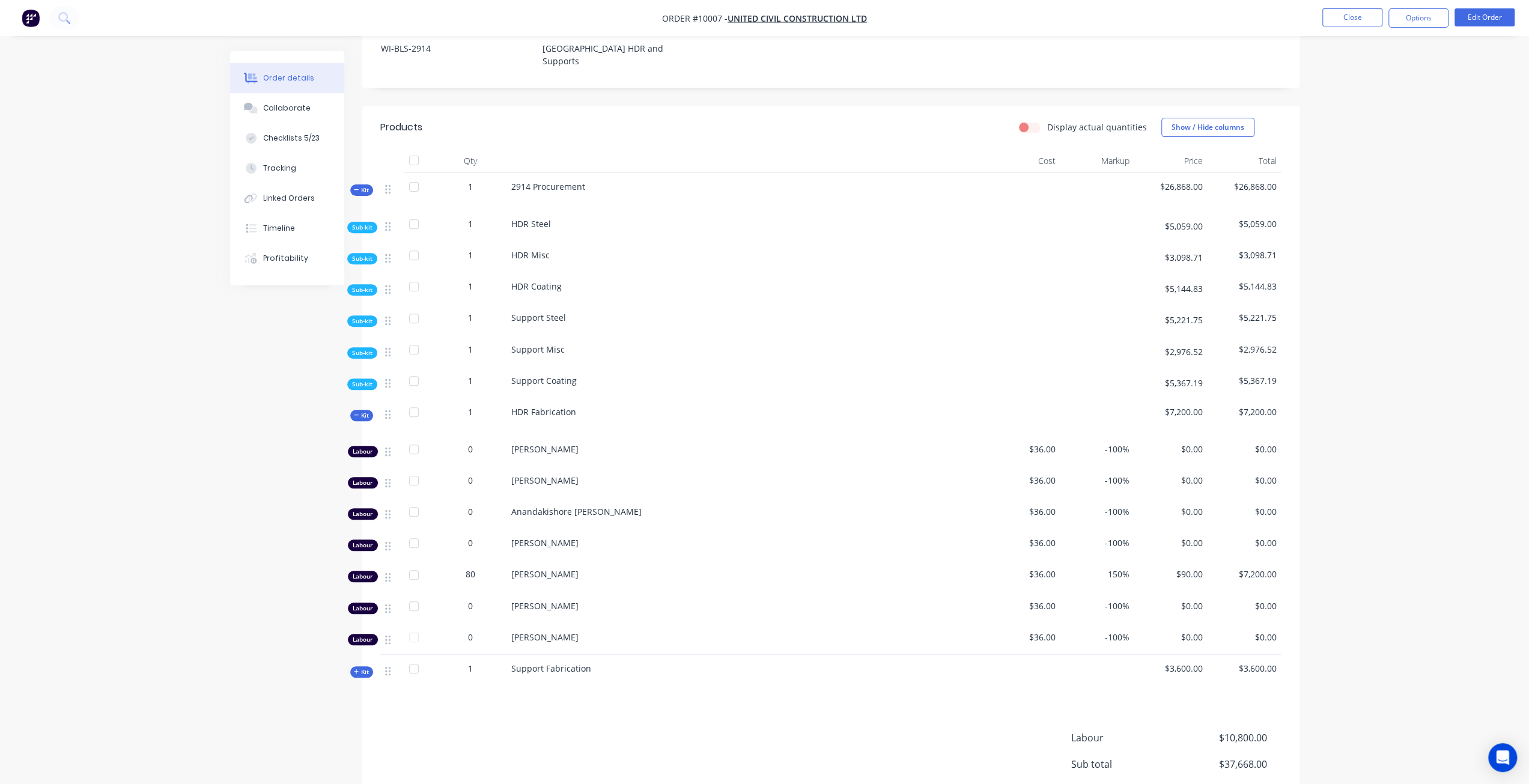
scroll to position [472, 0]
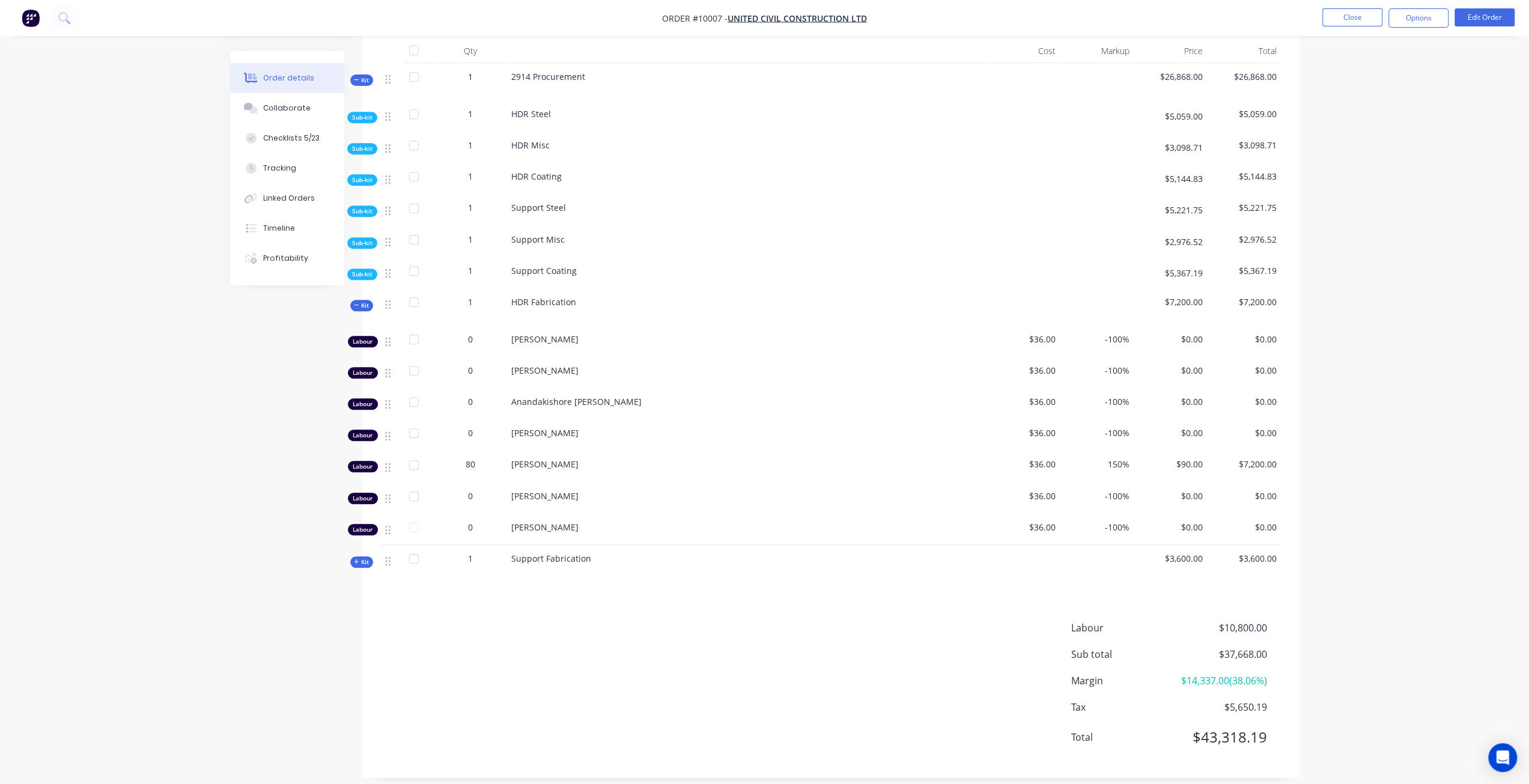
drag, startPoint x: 357, startPoint y: 534, endPoint x: 415, endPoint y: 508, distance: 63.6
click at [356, 558] on icon at bounding box center [357, 561] width 6 height 6
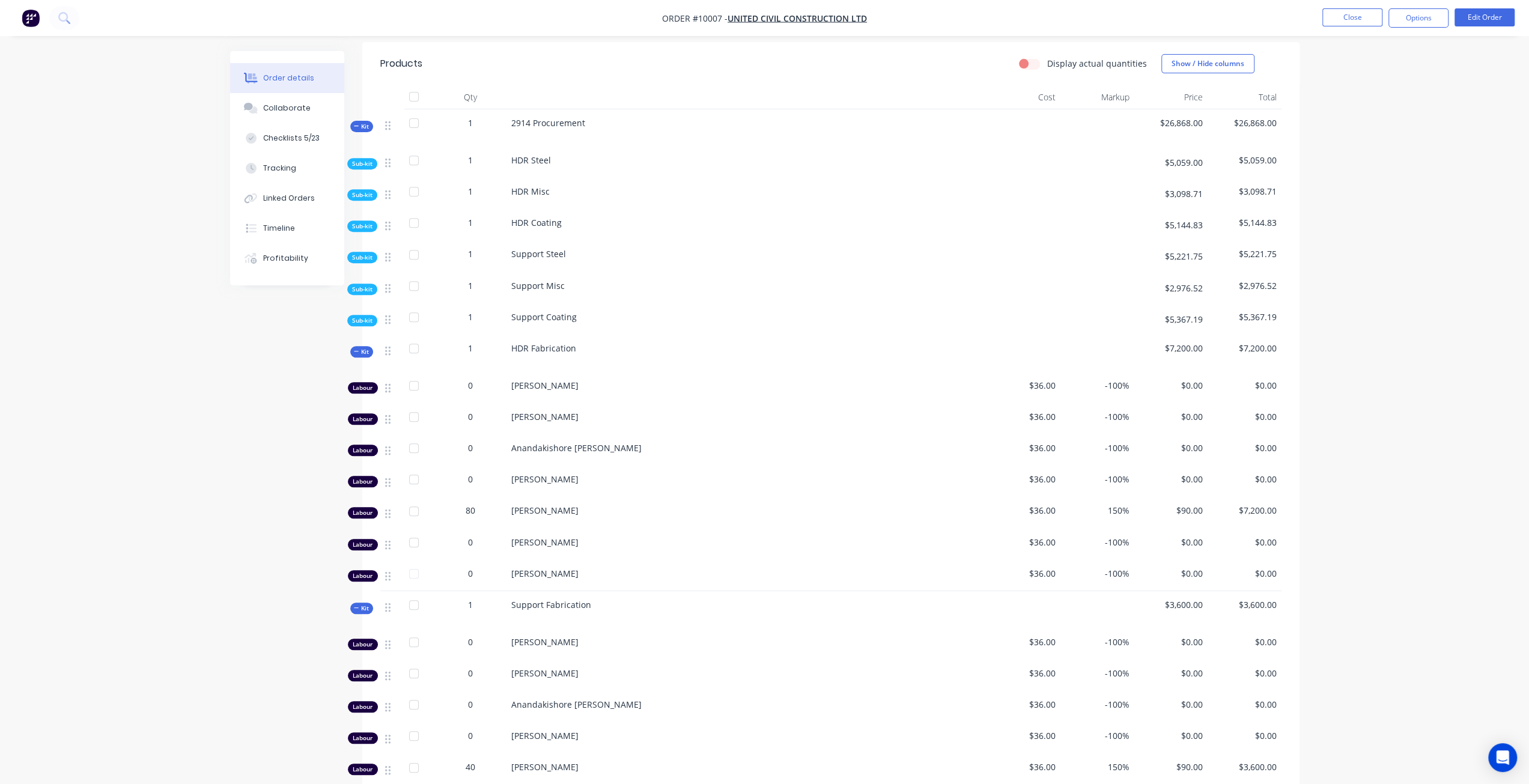
scroll to position [533, 0]
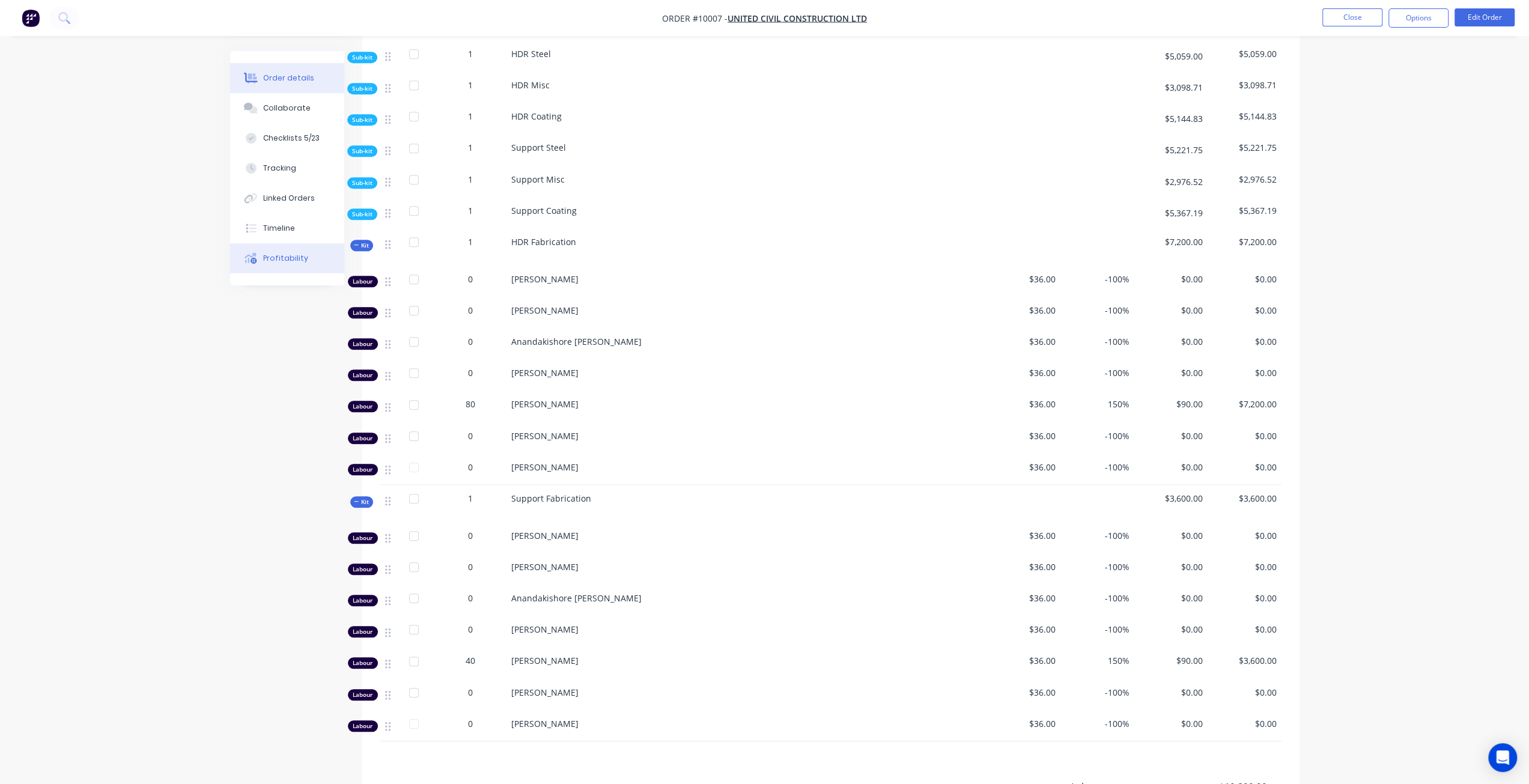
click at [305, 262] on button "Profitability" at bounding box center [287, 258] width 114 height 30
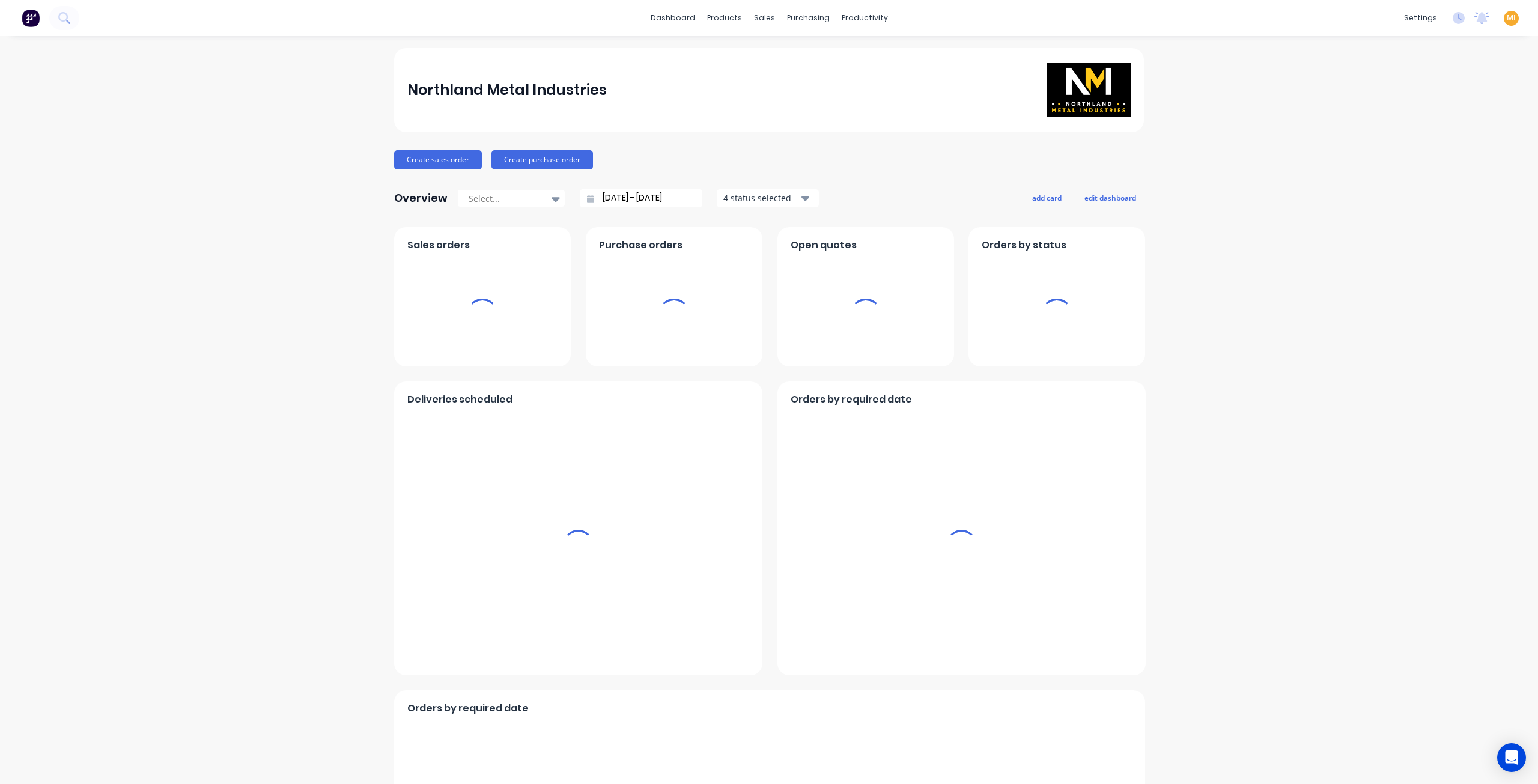
click at [1507, 19] on span "MI" at bounding box center [1511, 18] width 9 height 11
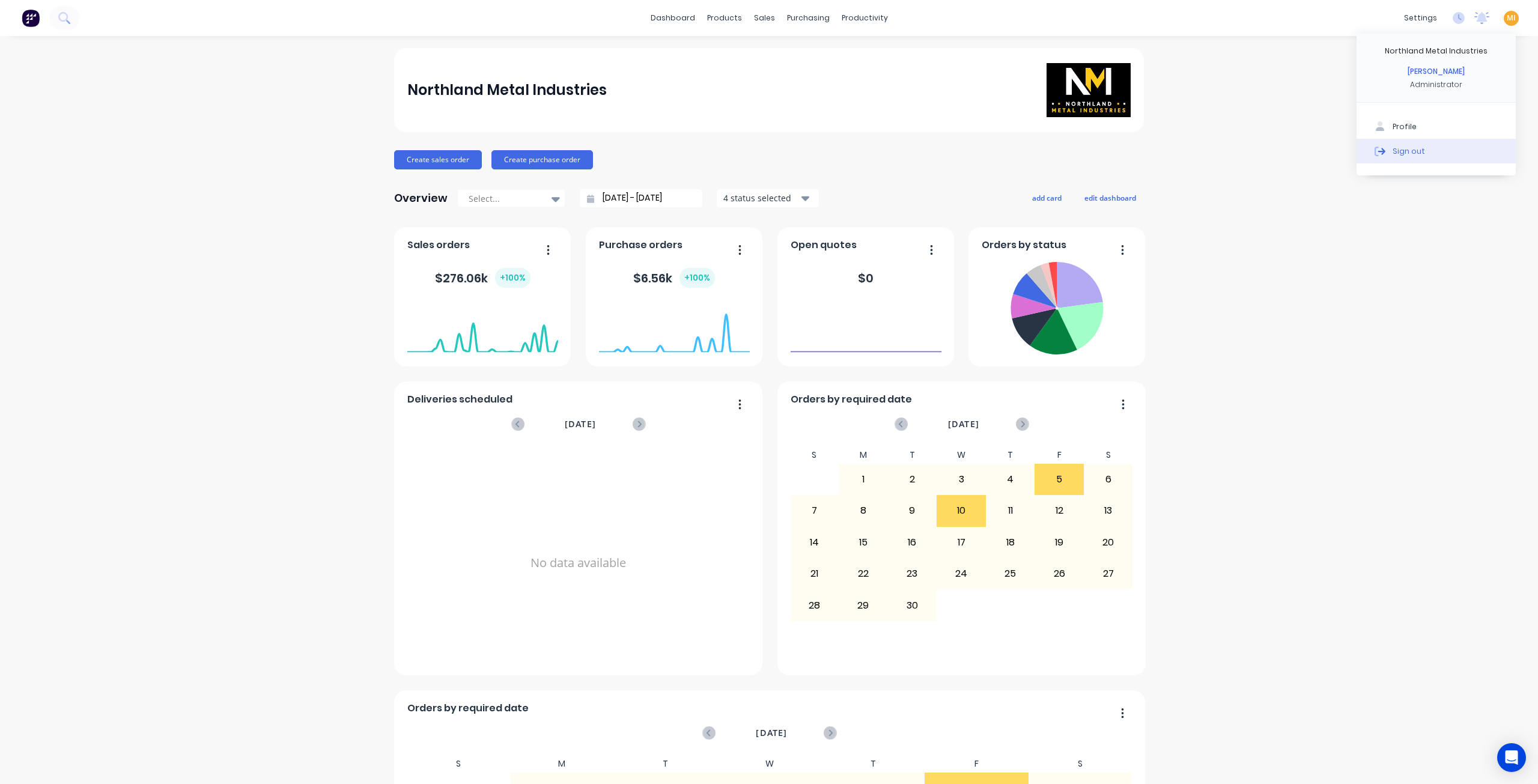
click at [1437, 150] on button "Sign out" at bounding box center [1436, 151] width 159 height 24
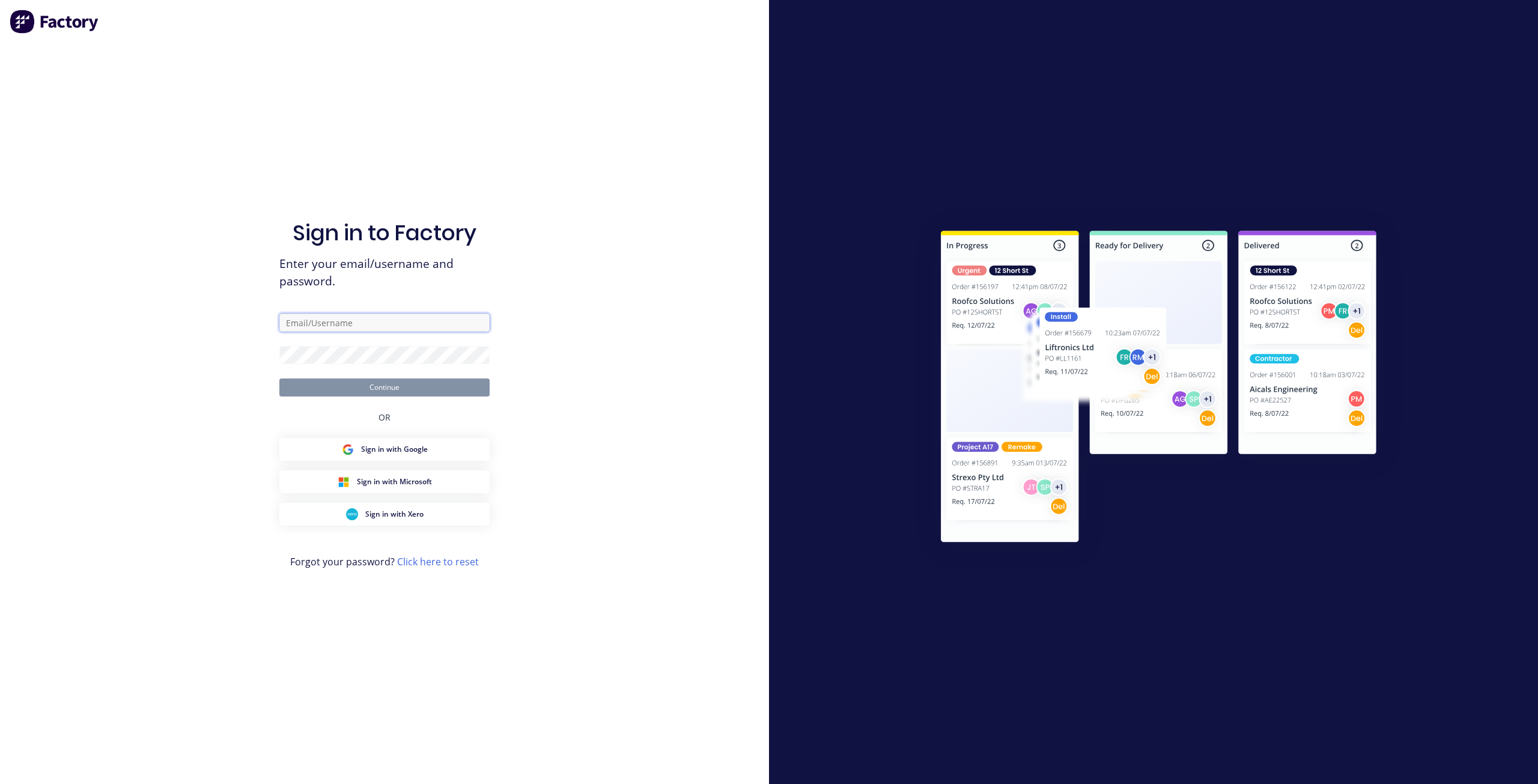
click at [368, 328] on input "text" at bounding box center [384, 322] width 210 height 18
type input "team+maricardemo@factory.app"
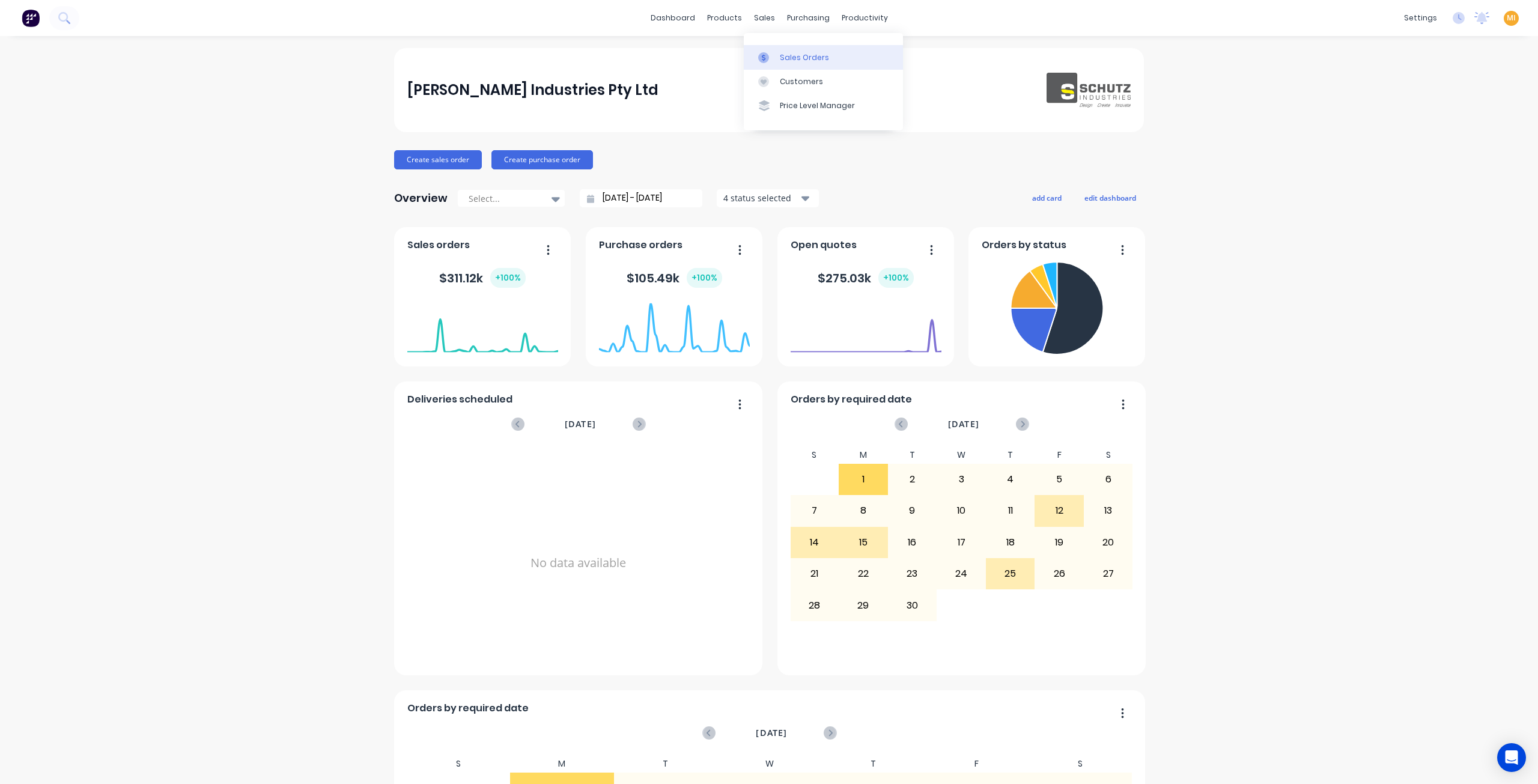
click at [788, 57] on div "Sales Orders" at bounding box center [804, 58] width 49 height 11
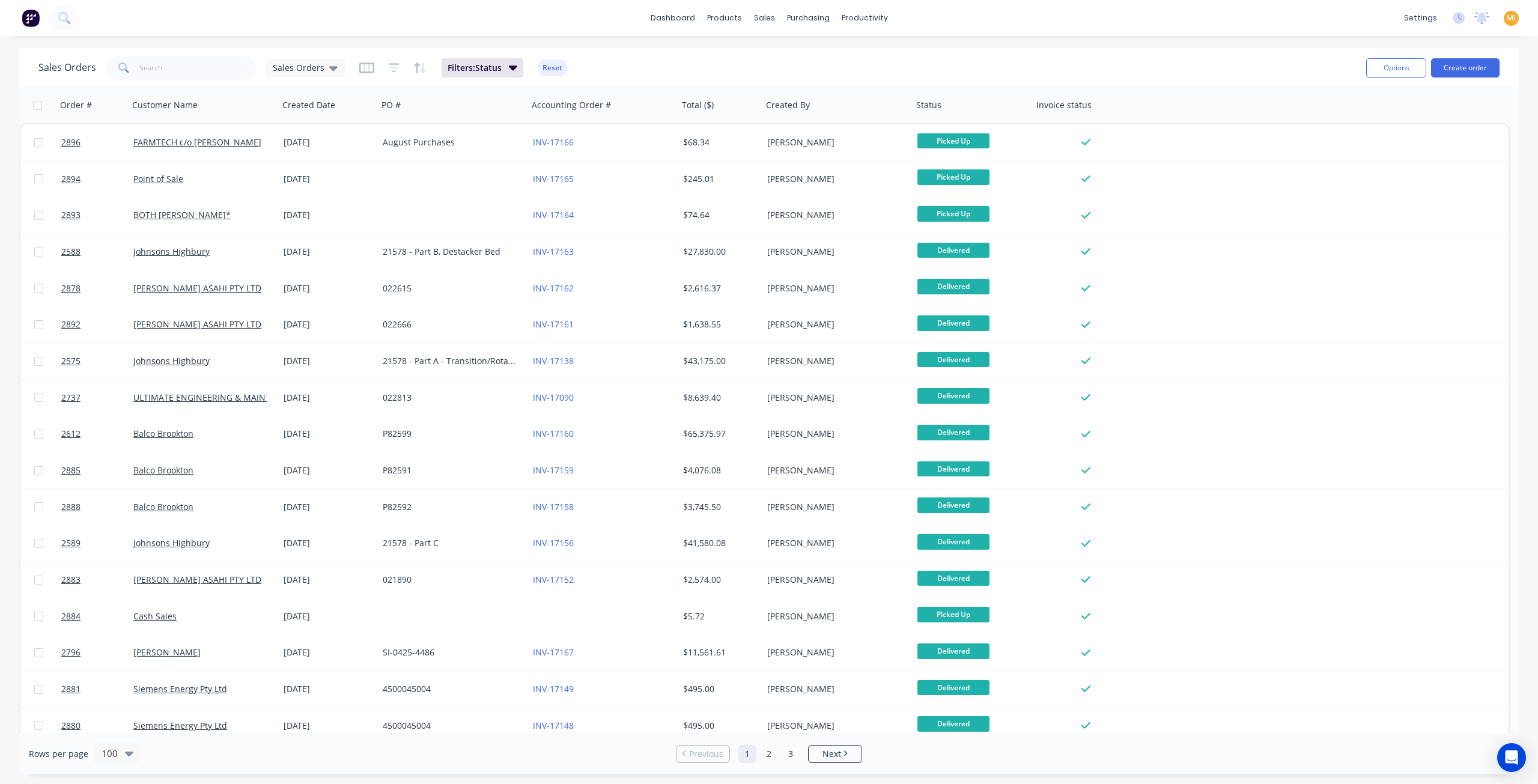
drag, startPoint x: 546, startPoint y: 66, endPoint x: 519, endPoint y: 71, distance: 27.5
click at [545, 67] on button "Reset" at bounding box center [552, 67] width 30 height 17
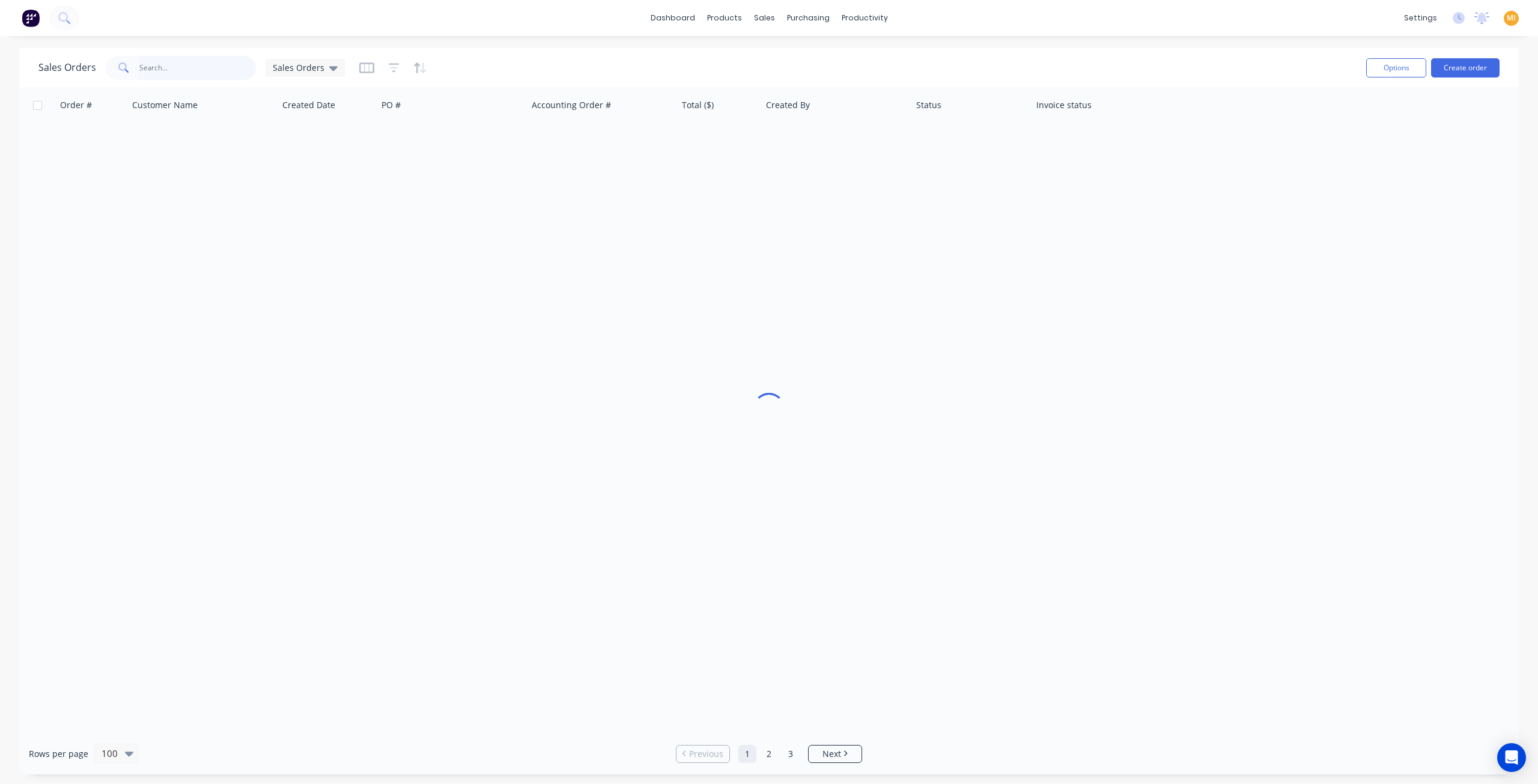
click at [166, 73] on input "text" at bounding box center [198, 67] width 117 height 24
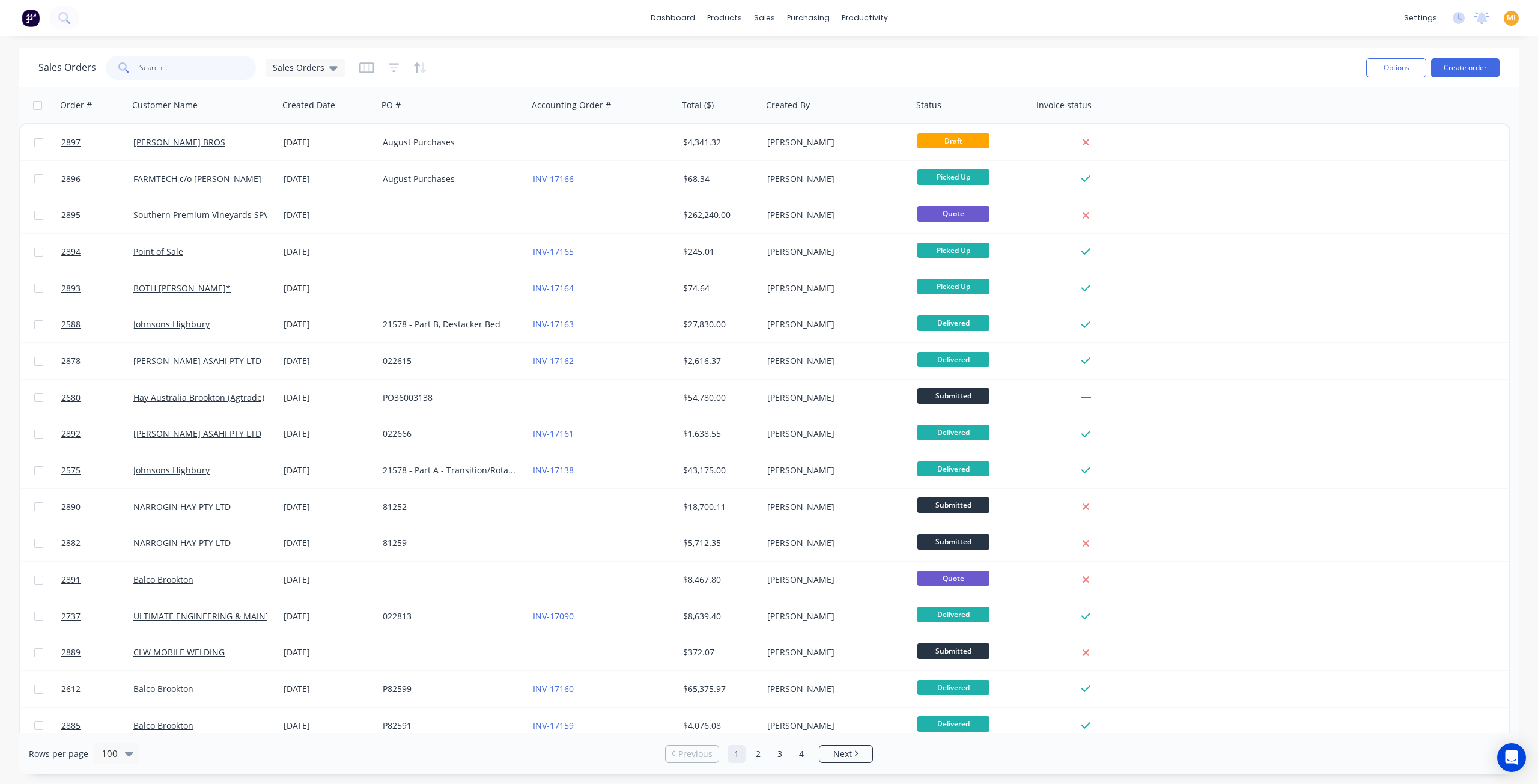
paste input "2797"
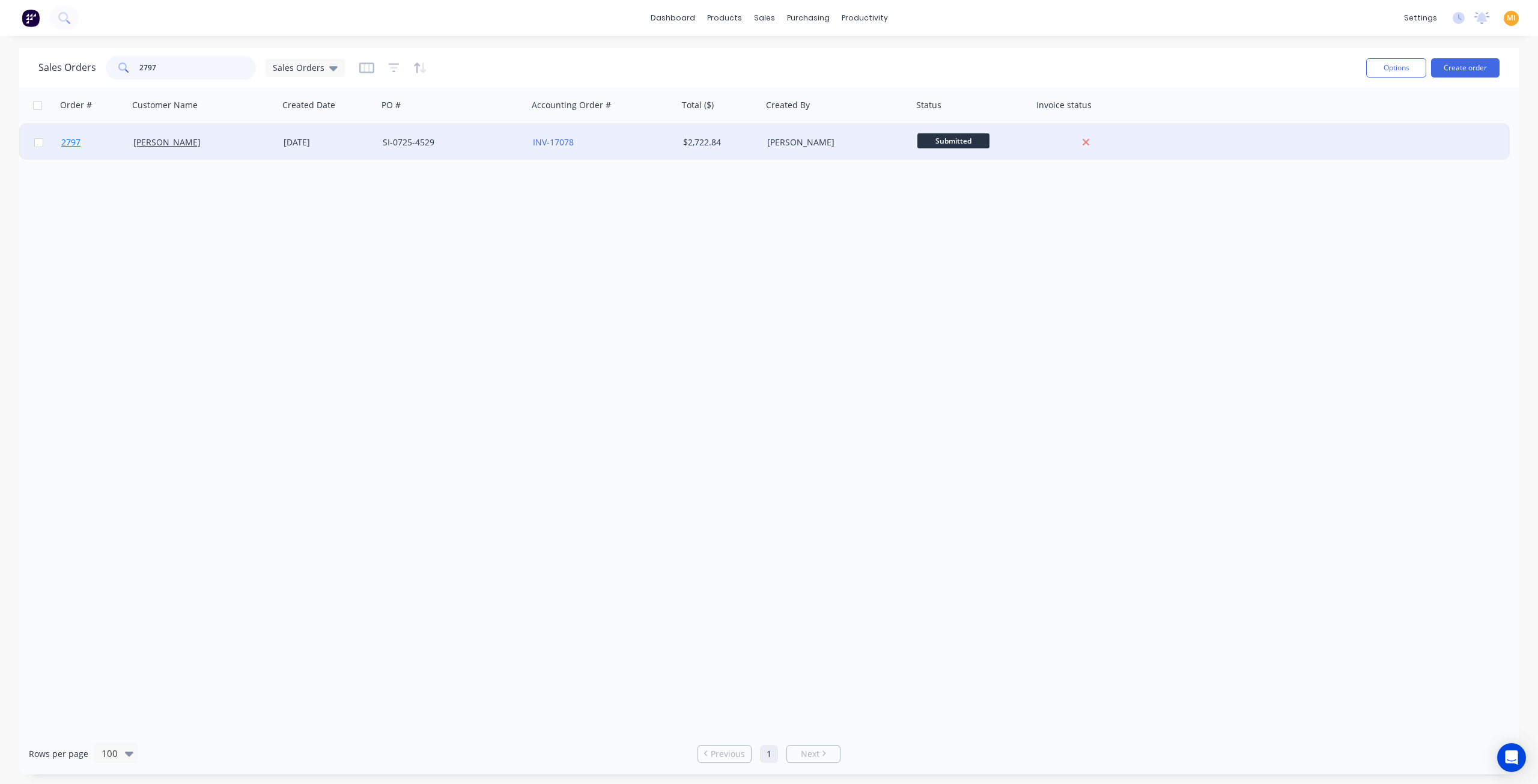
type input "2797"
click at [124, 147] on link "2797" at bounding box center [97, 141] width 72 height 36
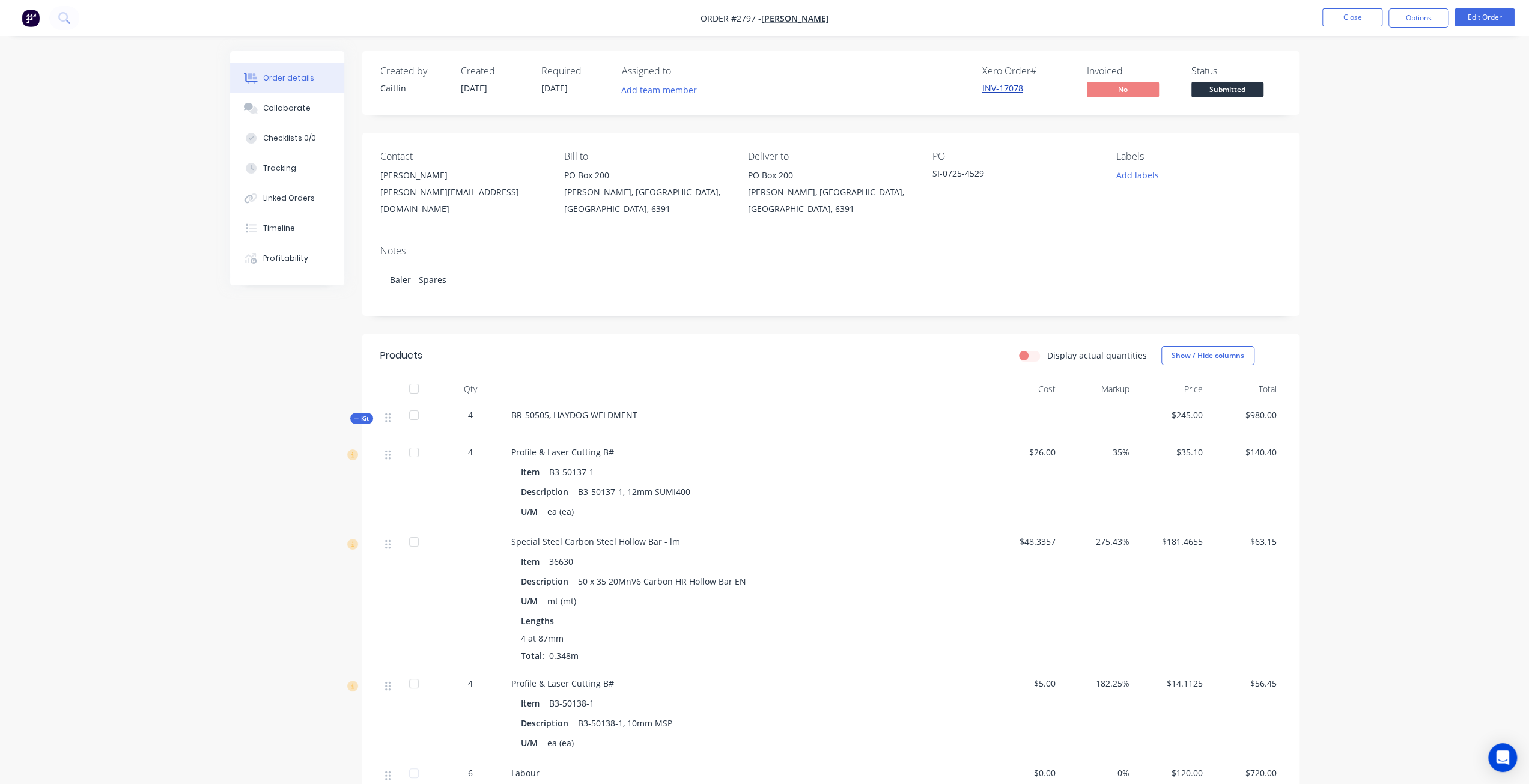
click at [1003, 84] on link "INV-17078" at bounding box center [1003, 88] width 41 height 11
click at [1434, 14] on button "Options" at bounding box center [1418, 18] width 60 height 19
click at [1361, 74] on div "Invoice" at bounding box center [1383, 73] width 111 height 18
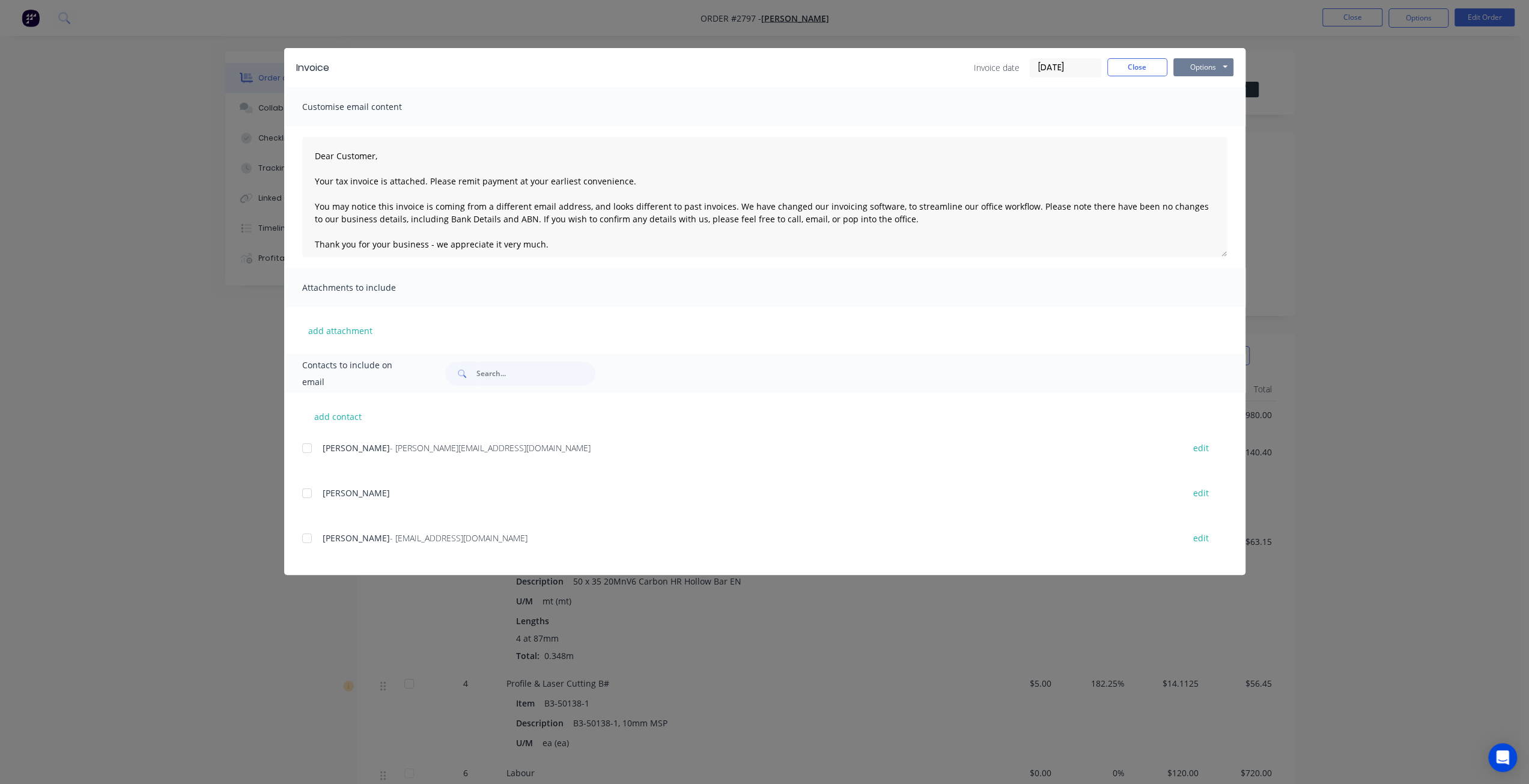
click at [1178, 61] on button "Options" at bounding box center [1203, 67] width 60 height 18
type textarea "Dear Customer, Your tax invoice is attached. Please remit payment at your earli…"
click at [1151, 72] on button "Close" at bounding box center [1137, 67] width 60 height 18
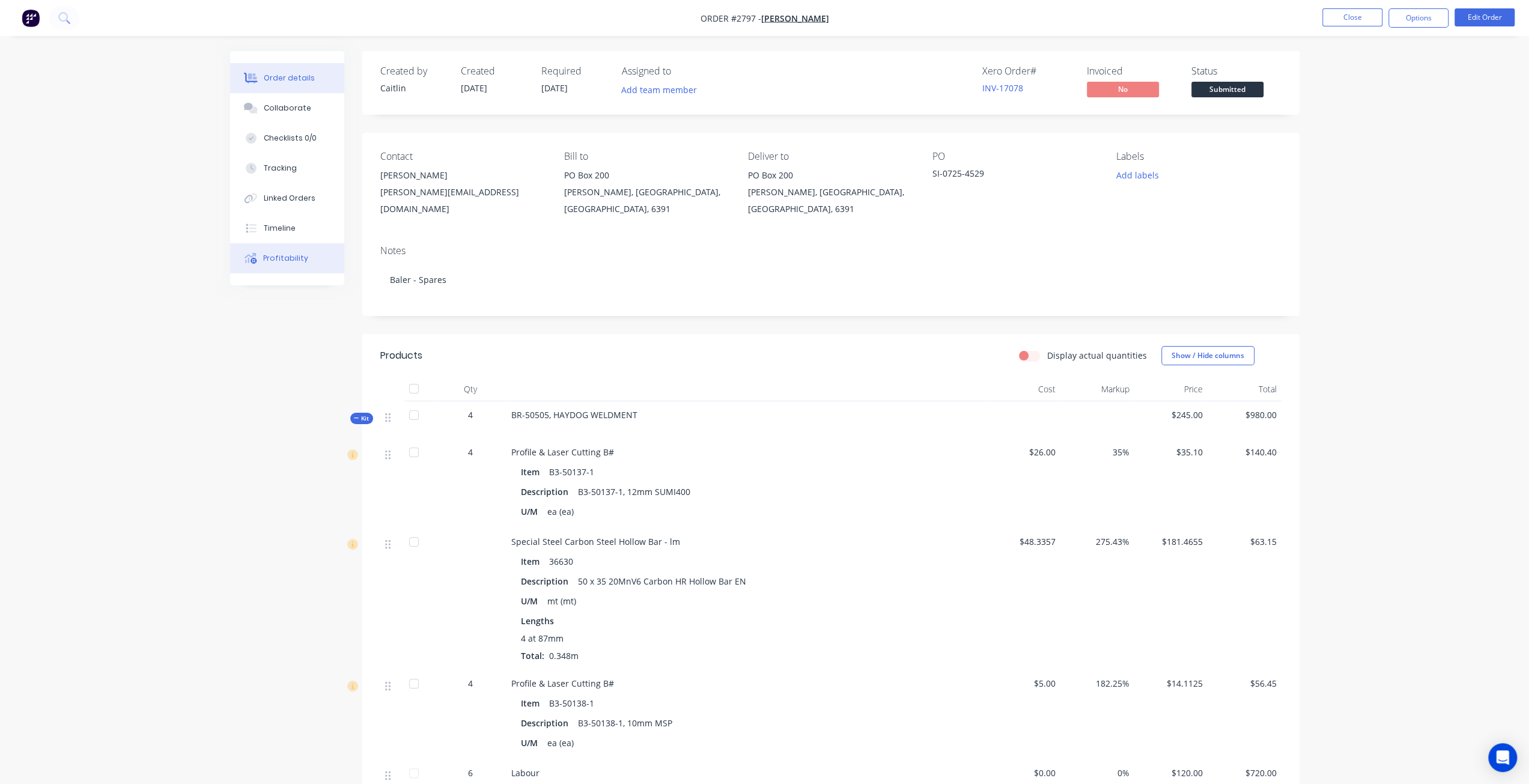
click at [280, 260] on div "Profitability" at bounding box center [286, 259] width 45 height 11
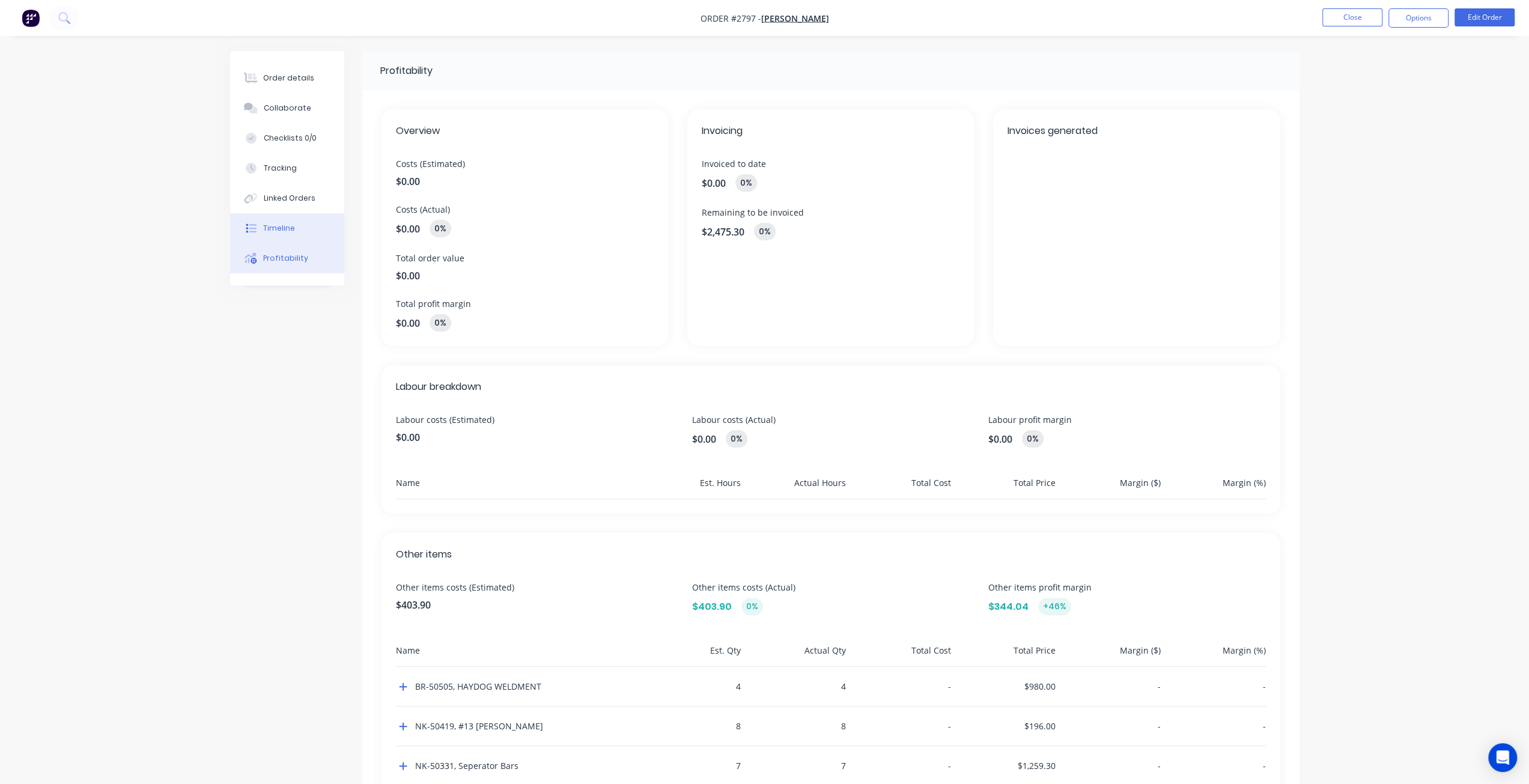
click at [280, 238] on button "Timeline" at bounding box center [287, 228] width 114 height 30
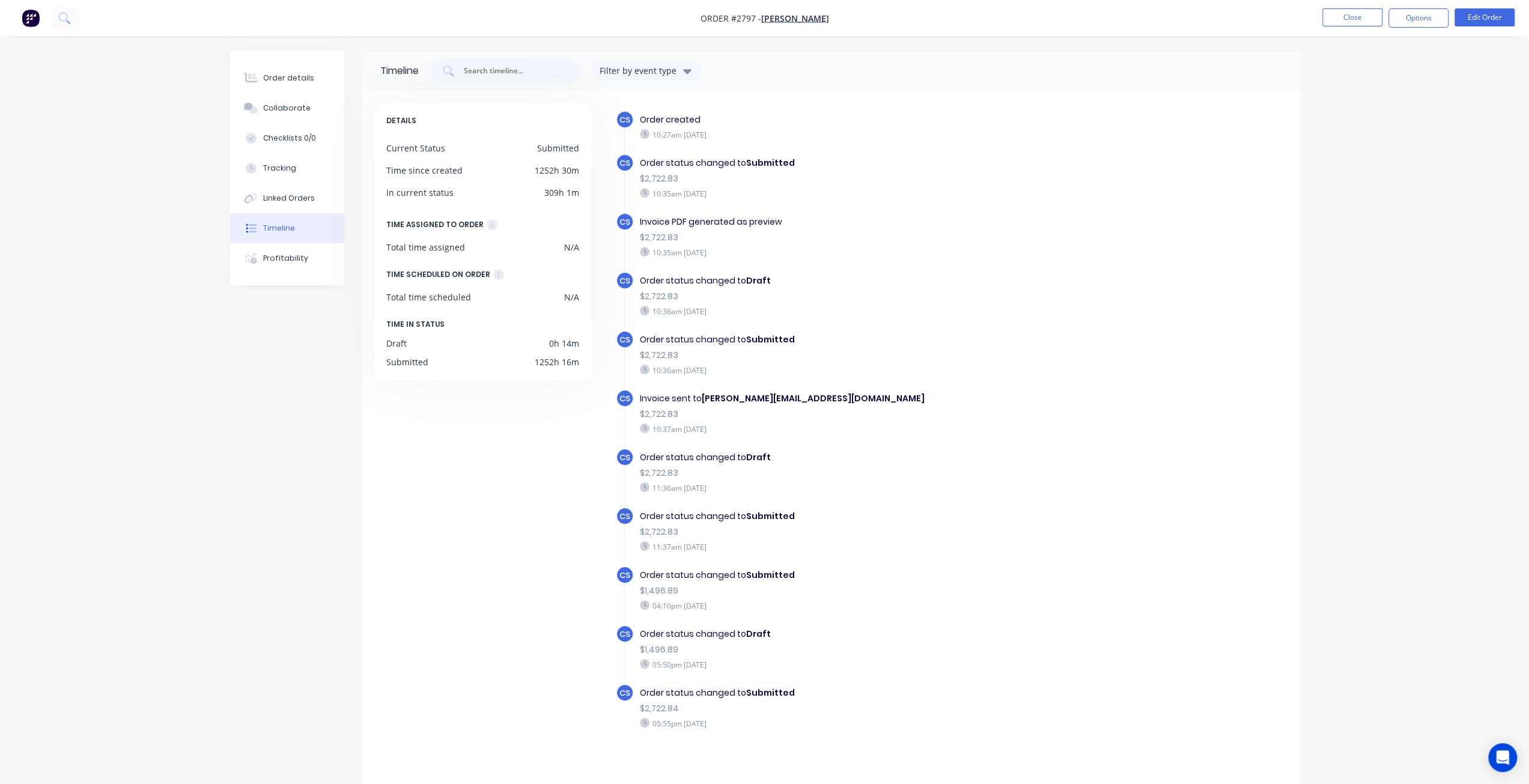
scroll to position [4, 0]
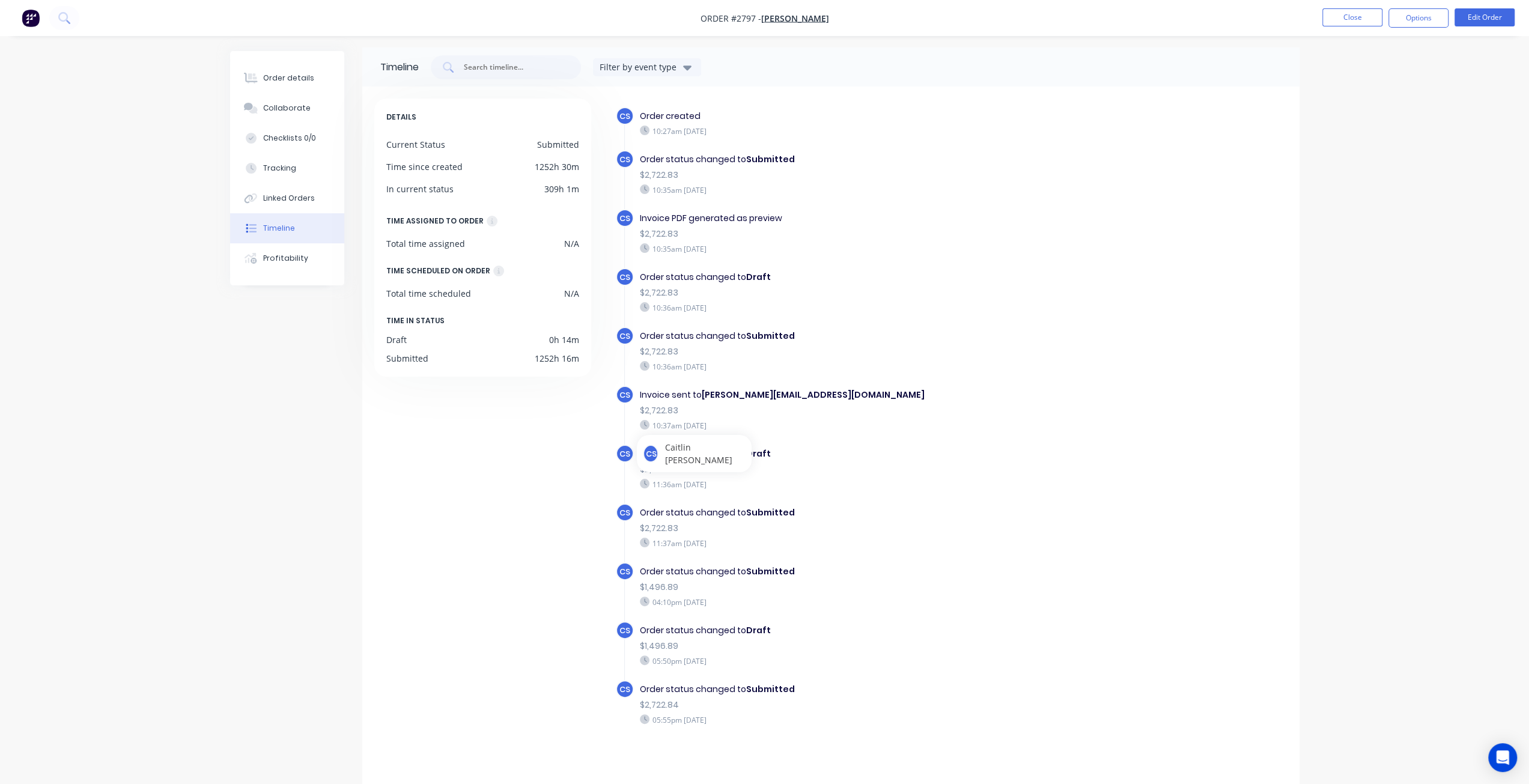
click at [560, 669] on div "DETAILS Current Status Submitted Time since created 1252h 30m In current status…" at bounding box center [488, 435] width 228 height 674
click at [758, 404] on div "$2,722.83" at bounding box center [848, 410] width 416 height 13
click at [746, 397] on b "[PERSON_NAME][EMAIL_ADDRESS][DOMAIN_NAME]" at bounding box center [813, 394] width 223 height 12
click at [291, 80] on div "Order details" at bounding box center [289, 79] width 51 height 11
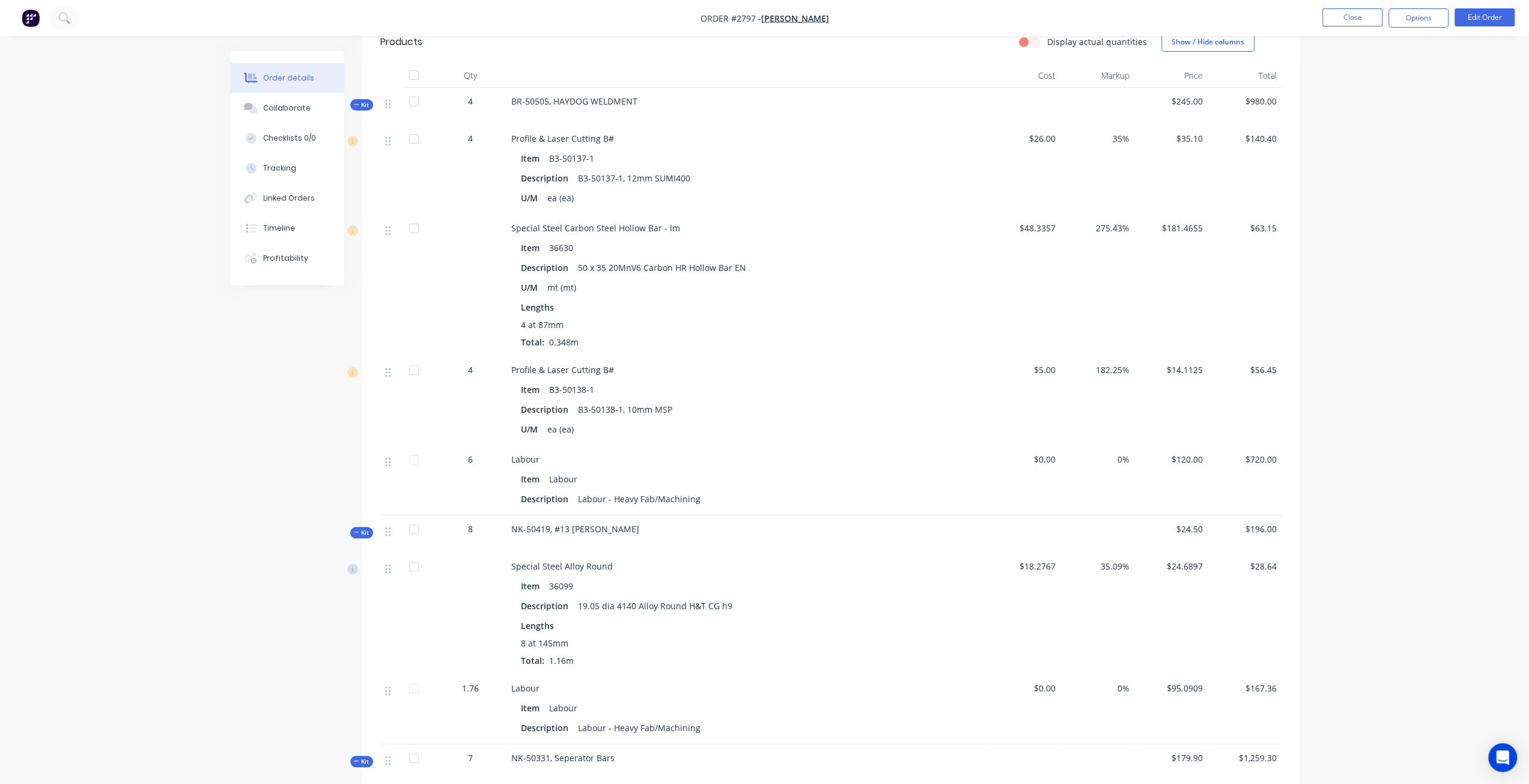
scroll to position [545, 0]
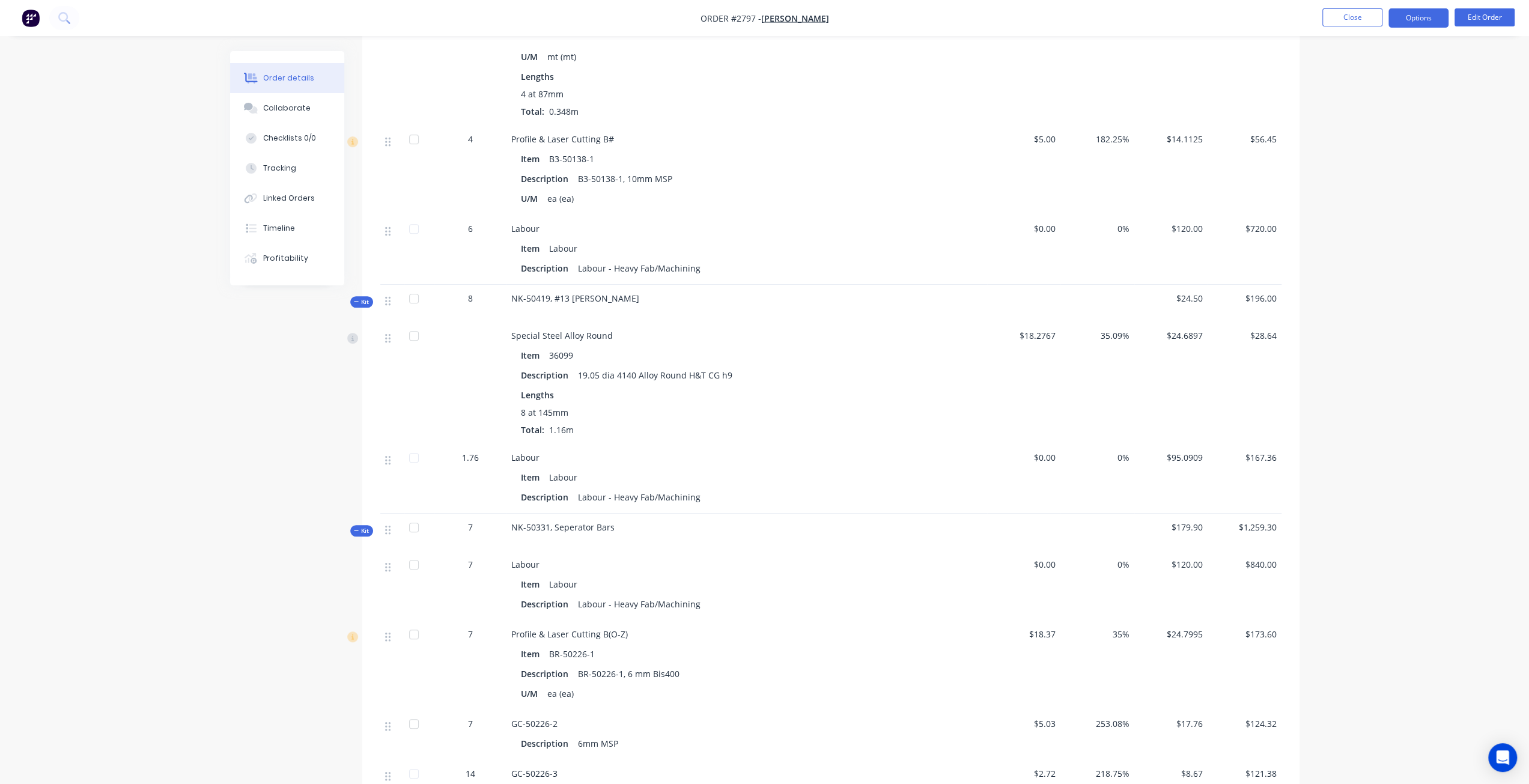
click at [1429, 13] on button "Options" at bounding box center [1418, 18] width 60 height 19
click at [1363, 66] on div "Invoice" at bounding box center [1383, 73] width 111 height 18
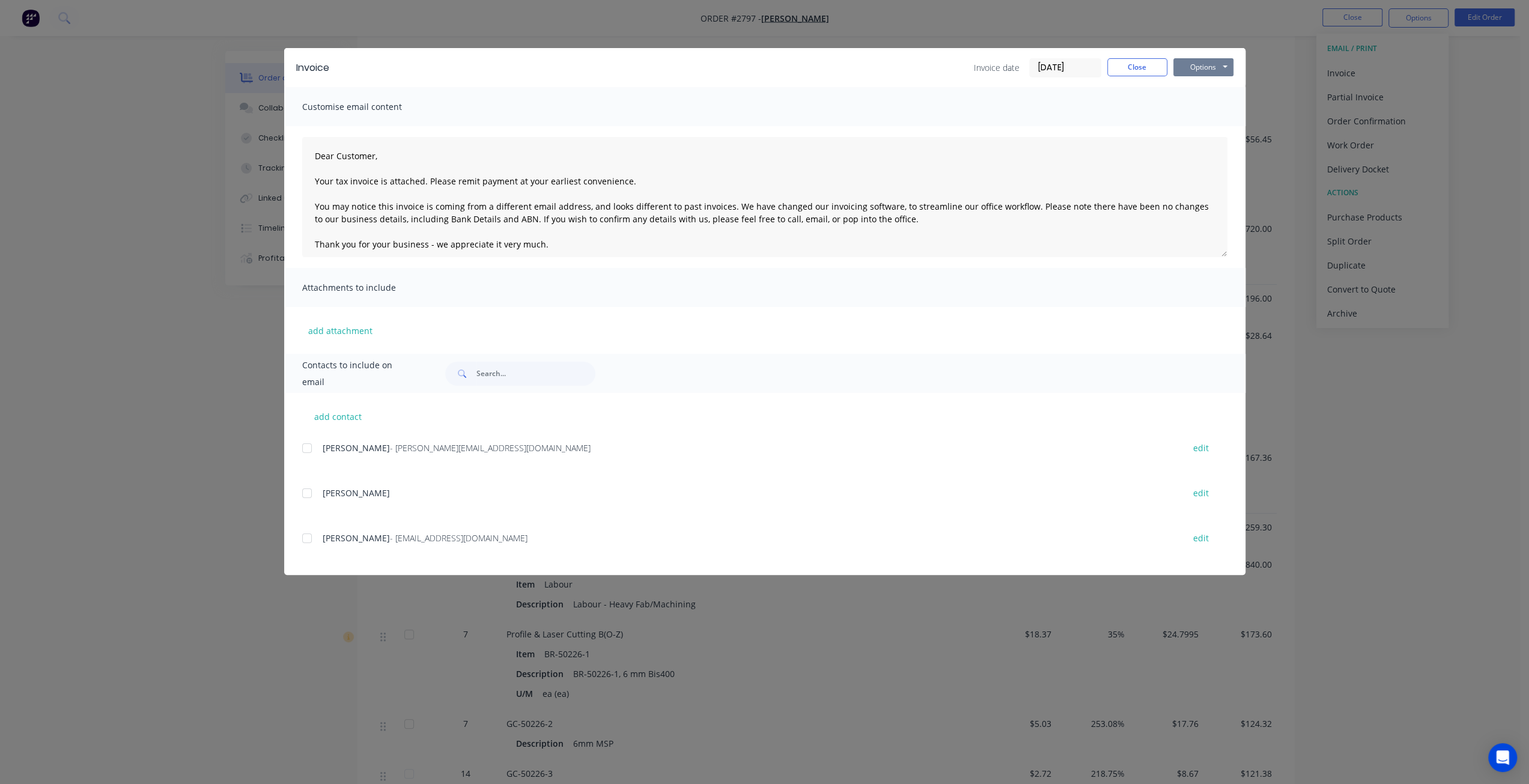
click at [1204, 71] on button "Options" at bounding box center [1203, 67] width 60 height 18
click at [1200, 108] on button "Print" at bounding box center [1212, 108] width 77 height 19
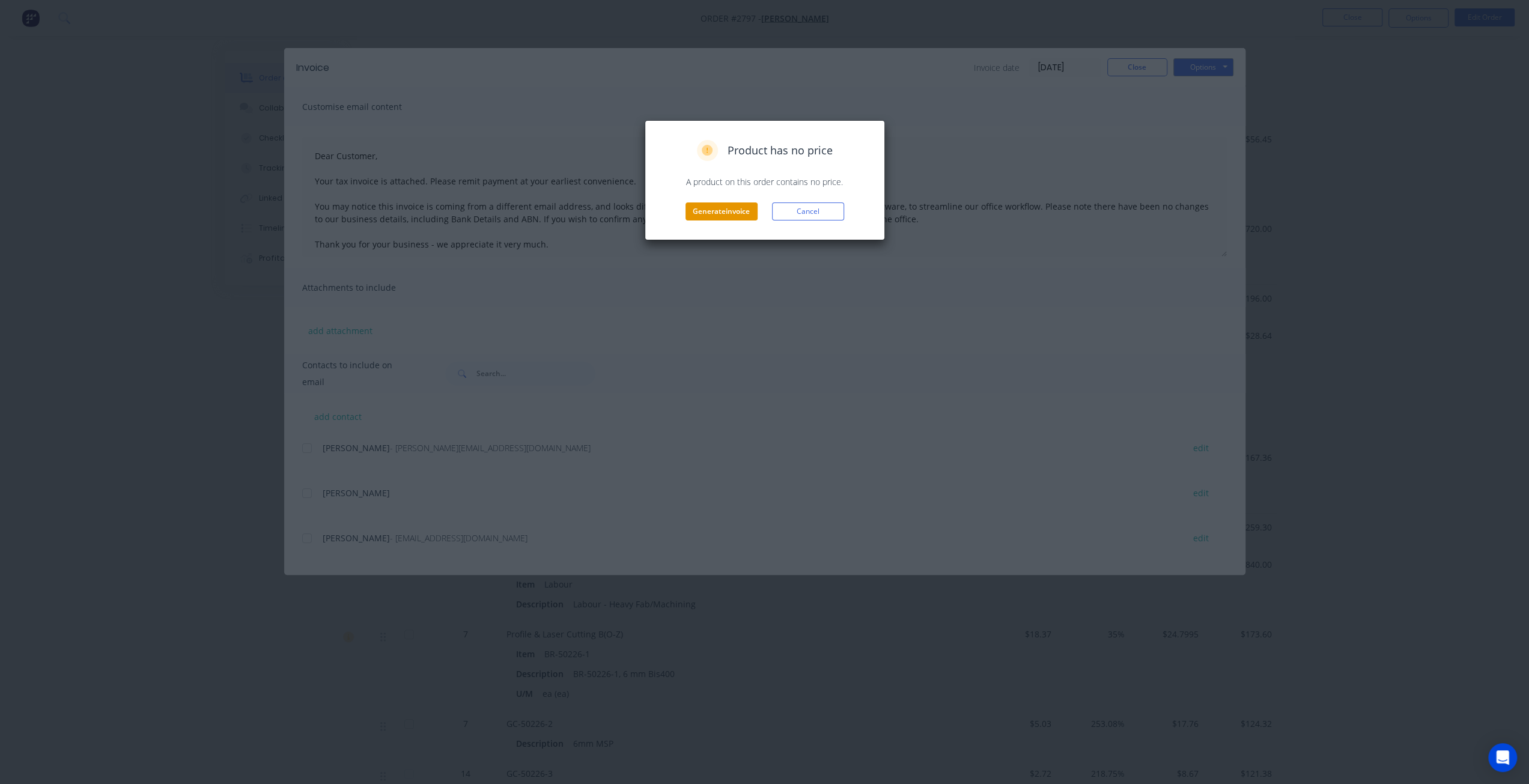
click at [716, 216] on button "Generate invoice" at bounding box center [721, 211] width 72 height 18
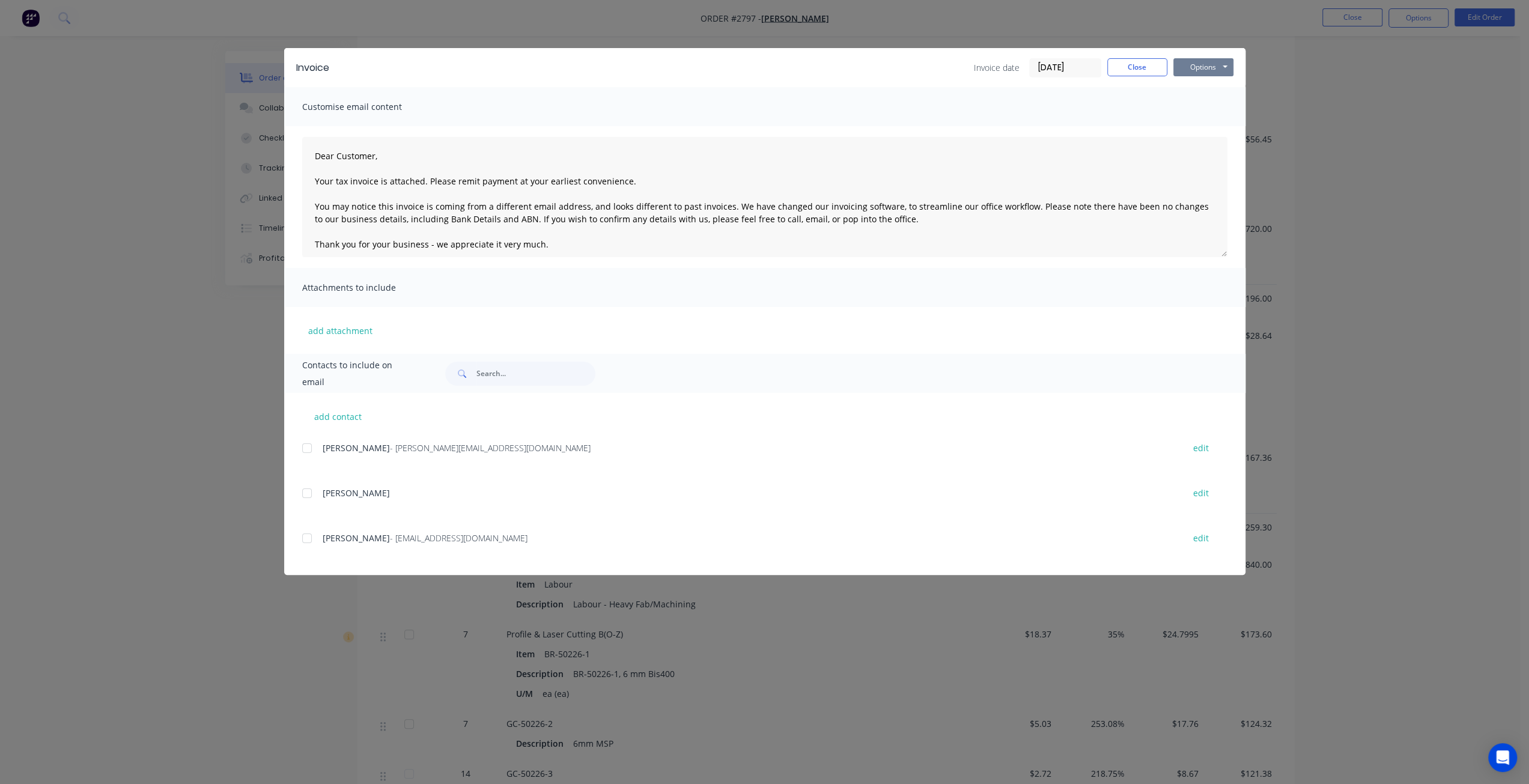
click at [1222, 71] on button "Options" at bounding box center [1203, 67] width 60 height 18
click at [1222, 104] on button "Print" at bounding box center [1212, 108] width 77 height 19
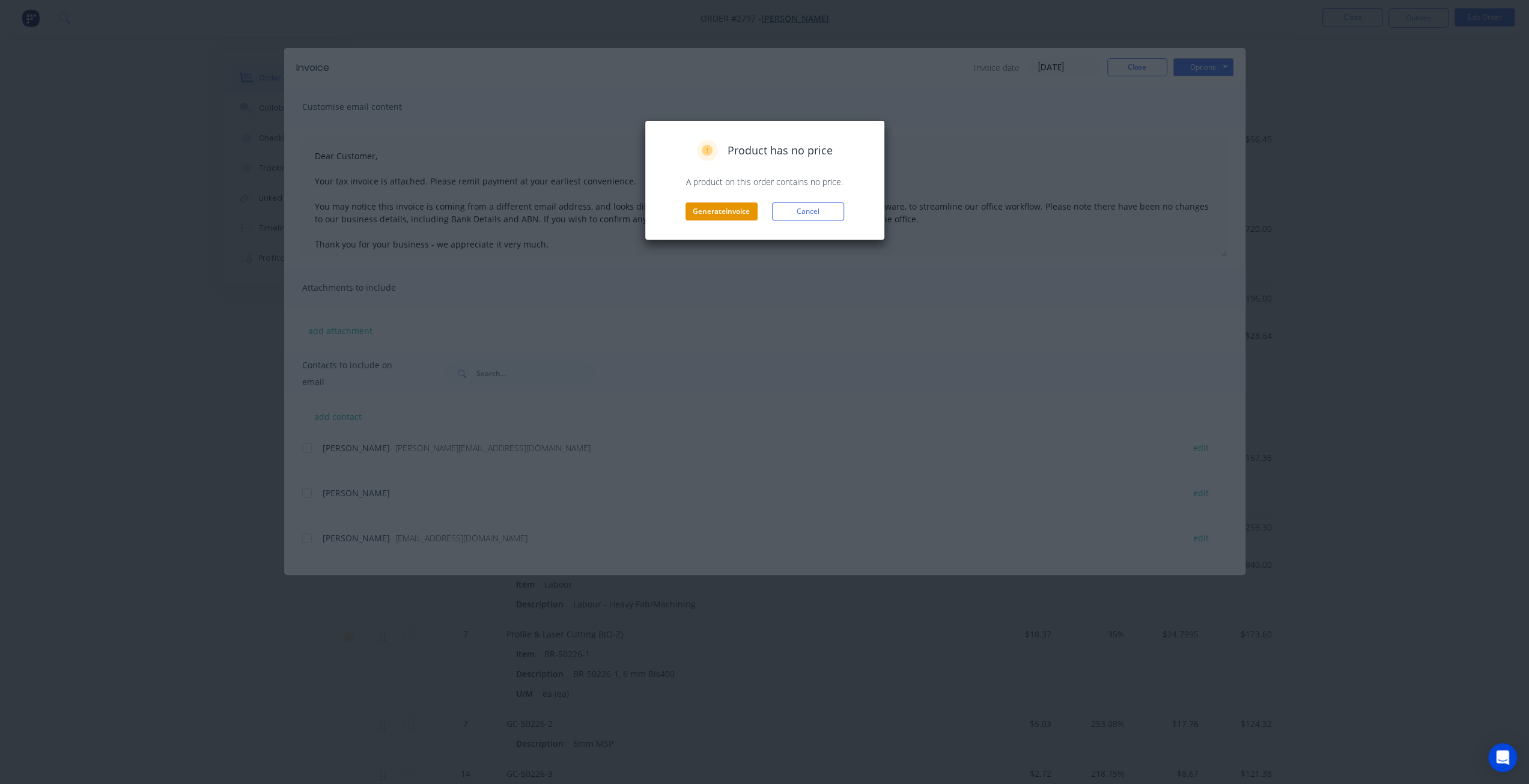
click at [709, 217] on button "Generate invoice" at bounding box center [721, 211] width 72 height 18
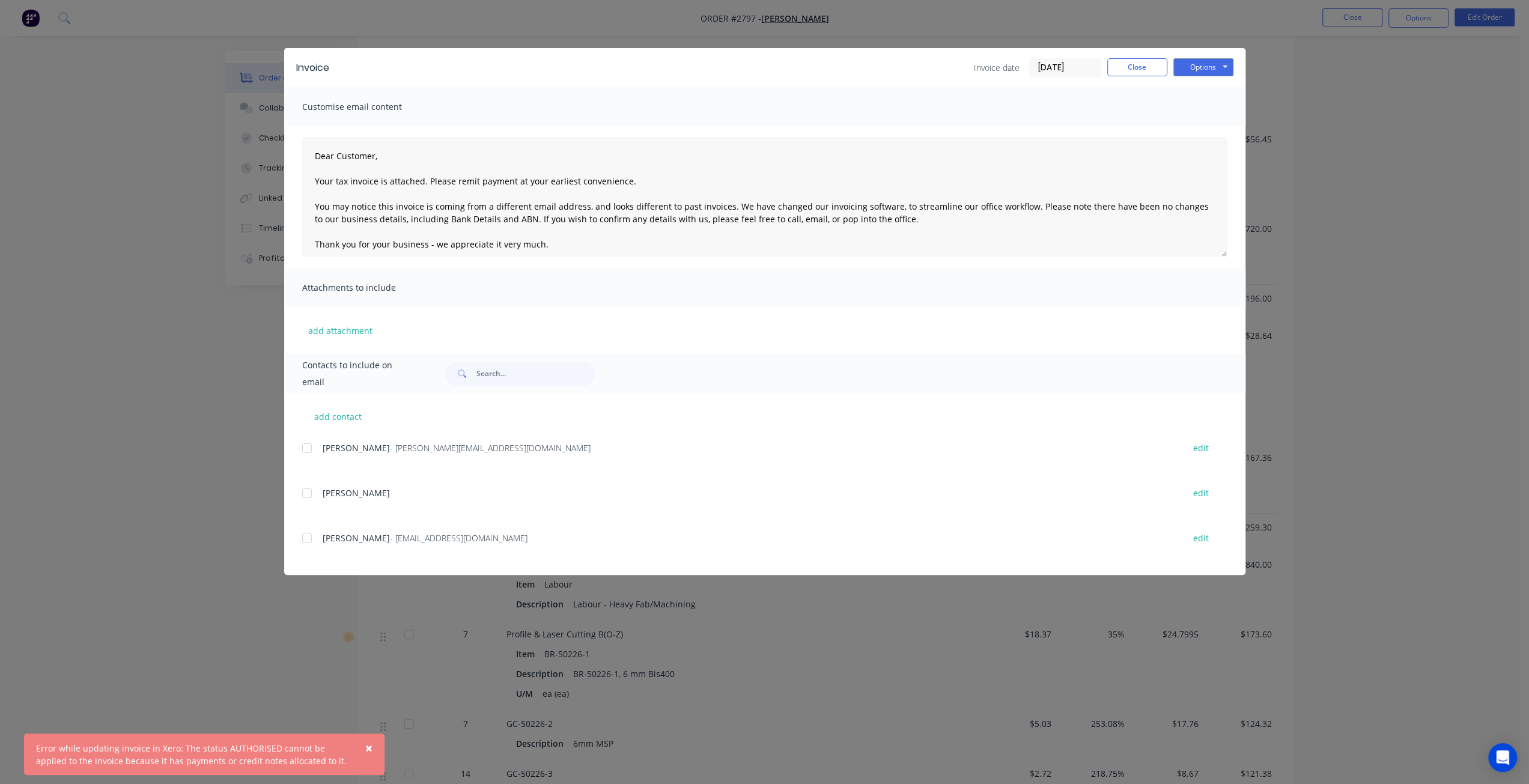
click at [118, 753] on div "Error while updating invoice in Xero: The status AUTHORISED cannot be applied t…" at bounding box center [191, 753] width 312 height 25
type textarea "Dear Customer, Your tax invoice is attached. Please remit payment at your earli…"
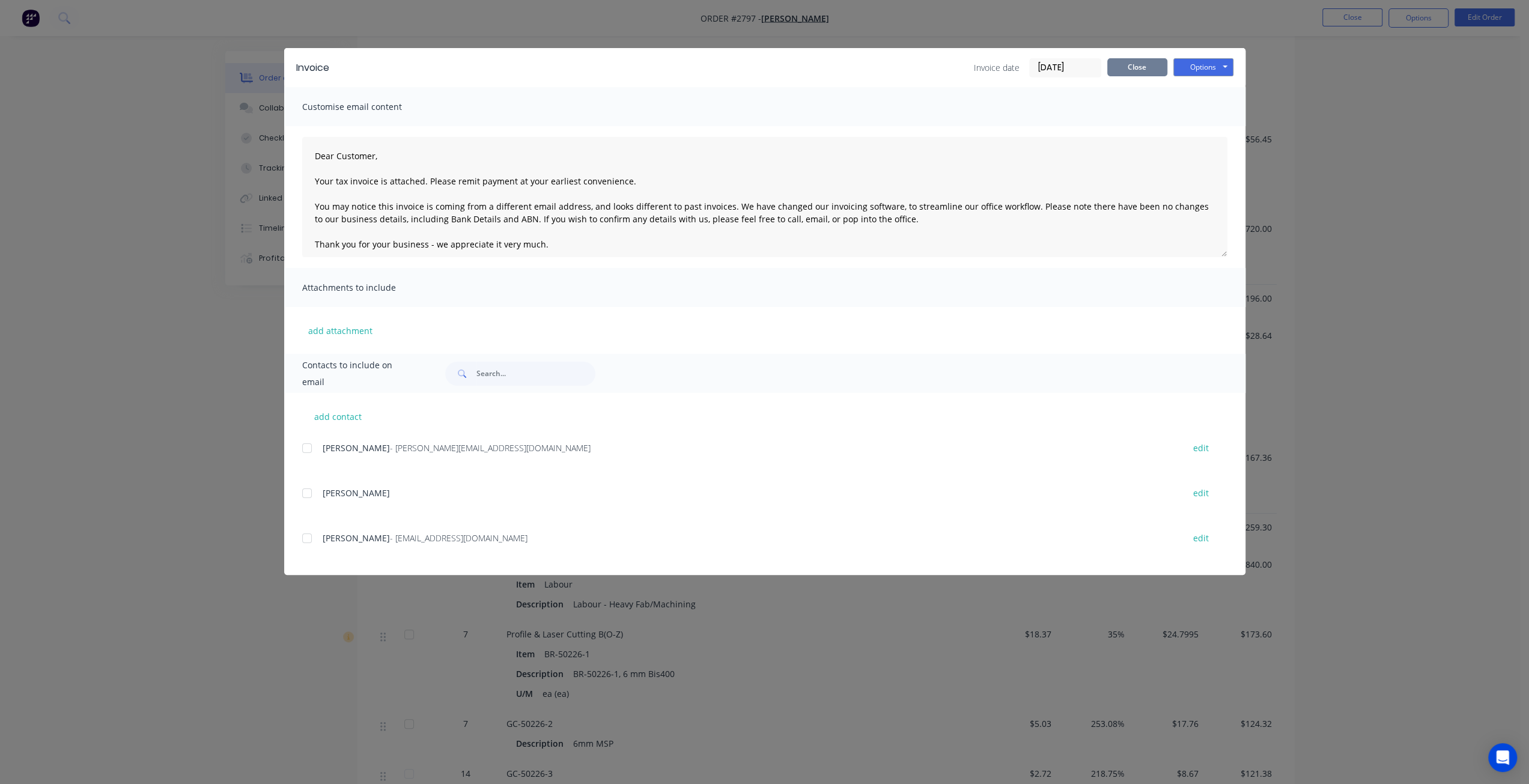
click at [1143, 62] on button "Close" at bounding box center [1137, 67] width 60 height 18
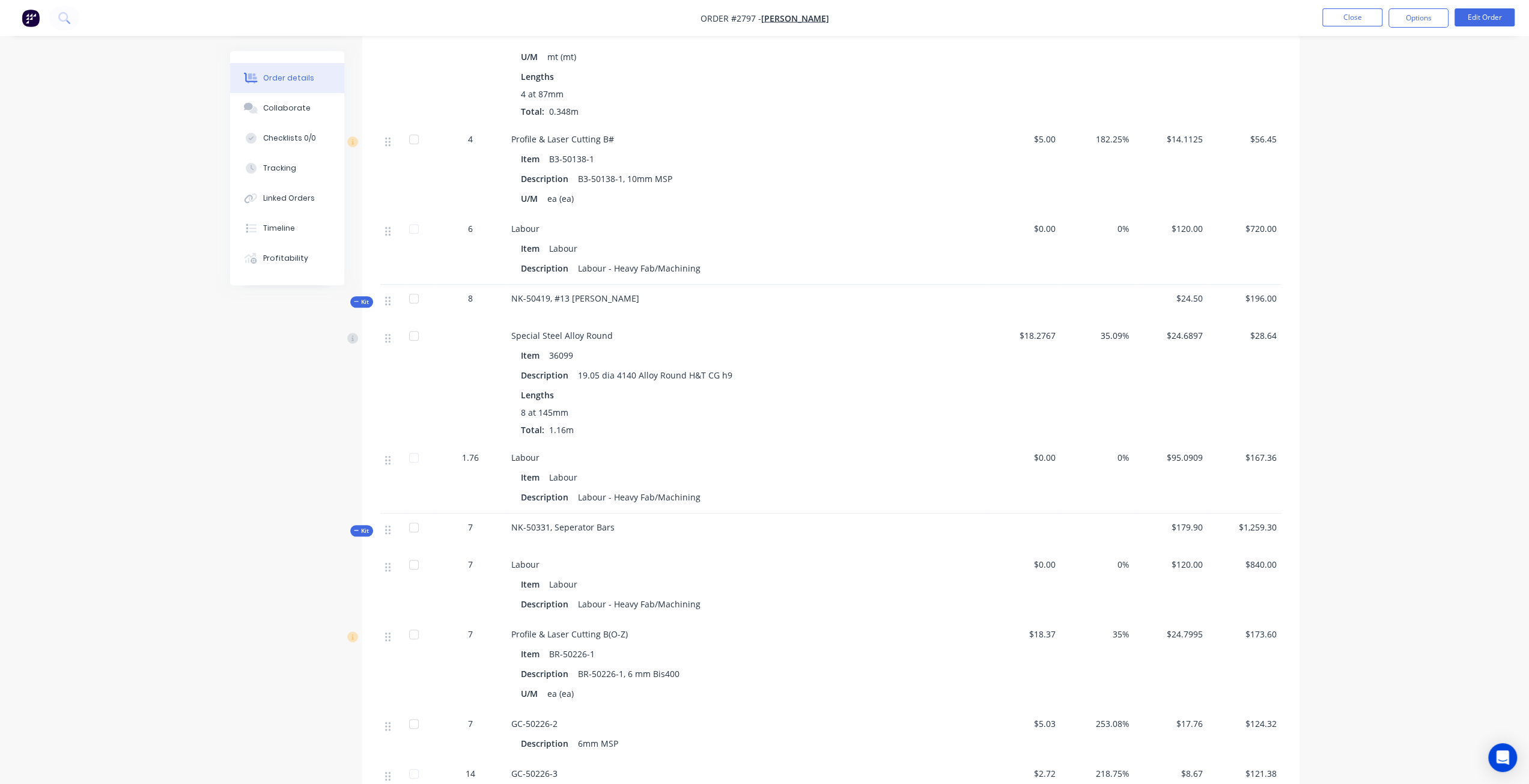
click at [748, 15] on span "Order #2797 -" at bounding box center [731, 18] width 61 height 11
copy span "2797"
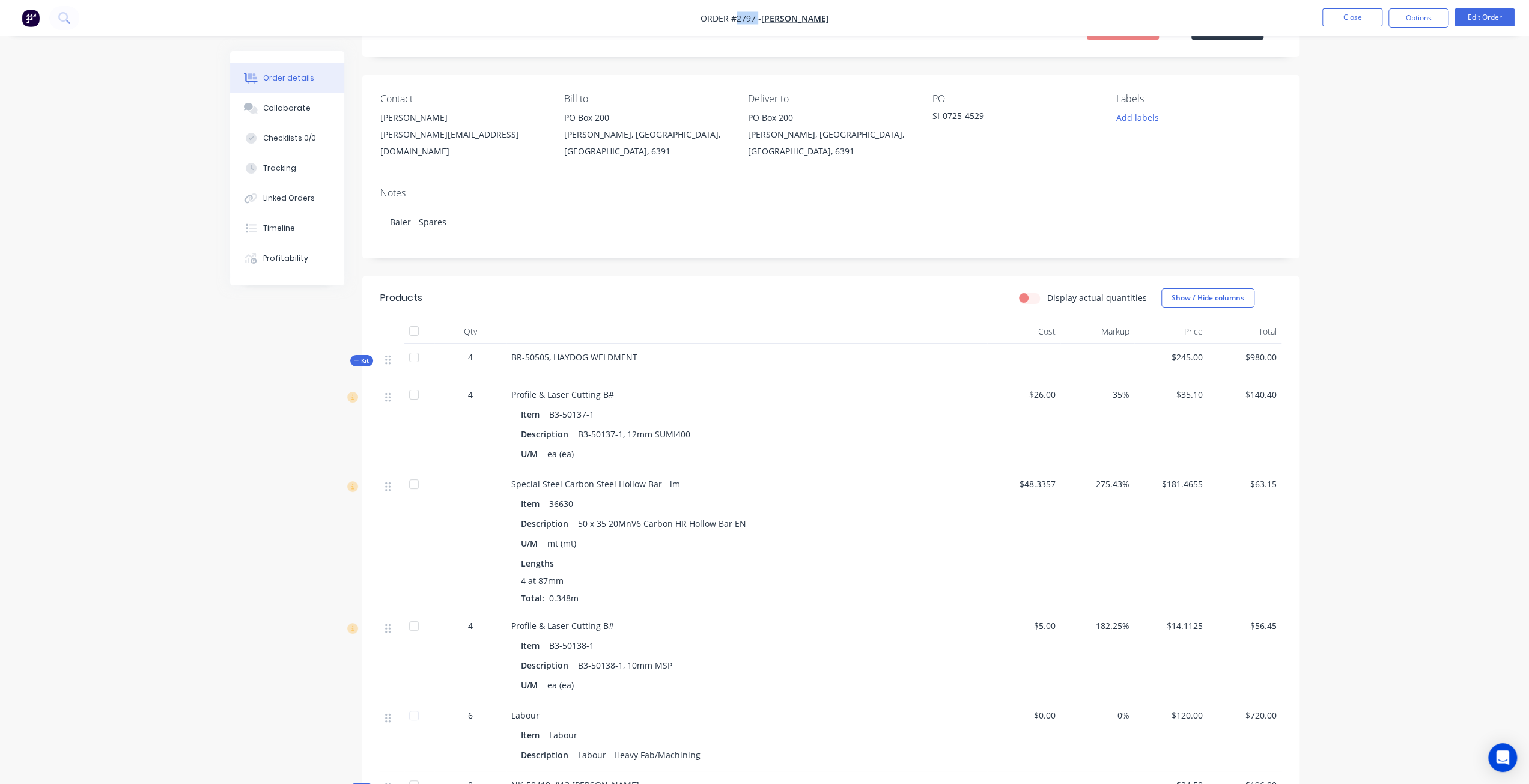
scroll to position [0, 0]
